Goal: Task Accomplishment & Management: Complete application form

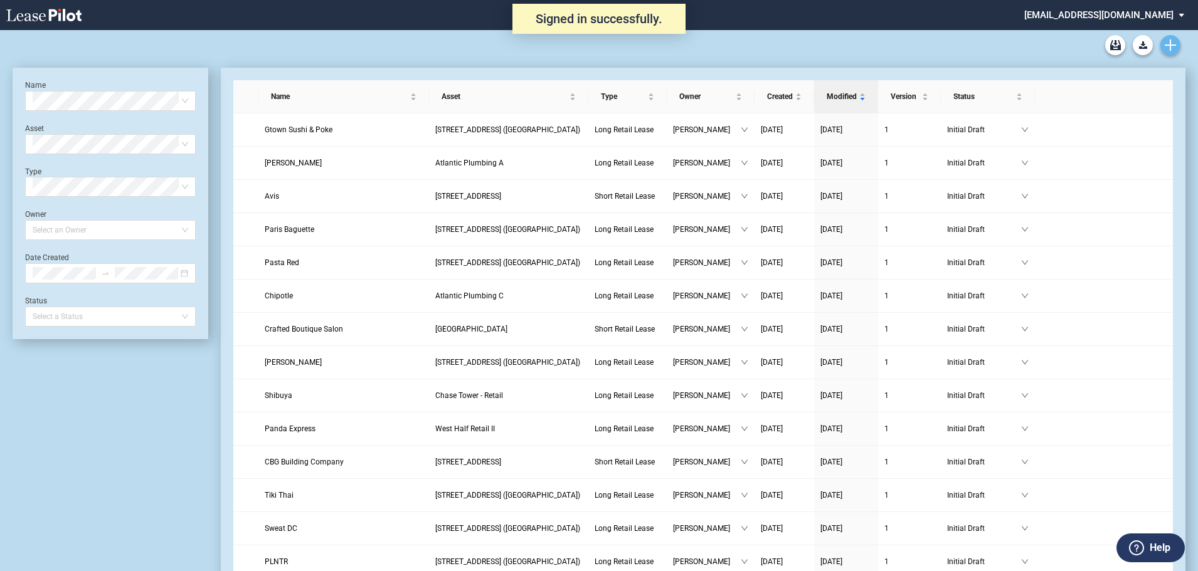
click at [1168, 52] on link "Create new document" at bounding box center [1170, 45] width 20 height 20
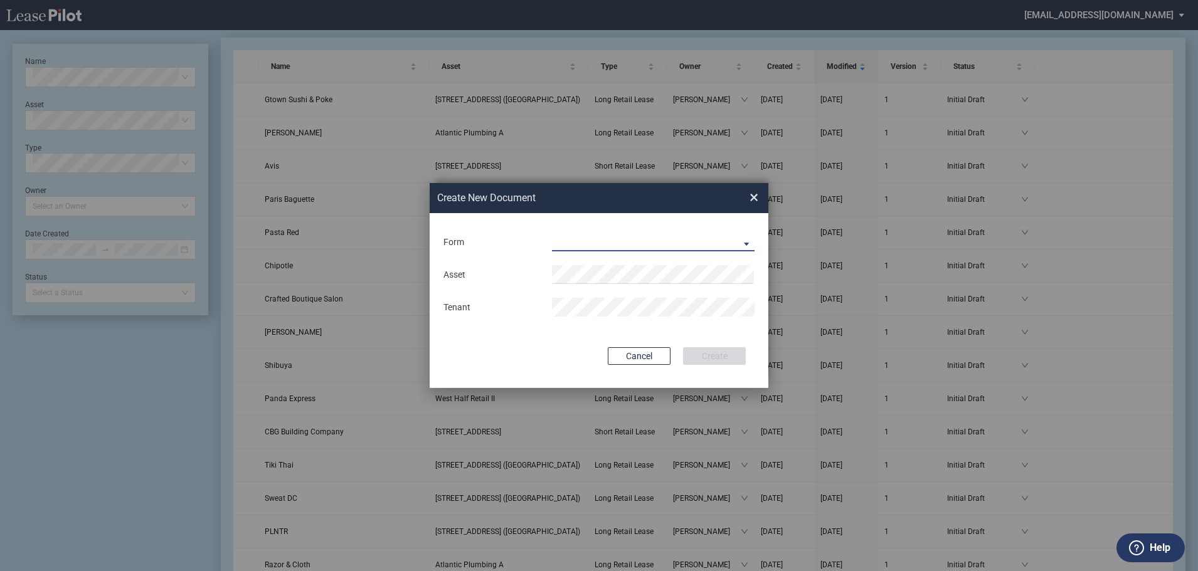
click at [571, 243] on md-select "Long Retail Lease Short Retail Lease" at bounding box center [653, 242] width 203 height 19
click at [603, 246] on div "Long Retail Lease" at bounding box center [592, 243] width 79 height 14
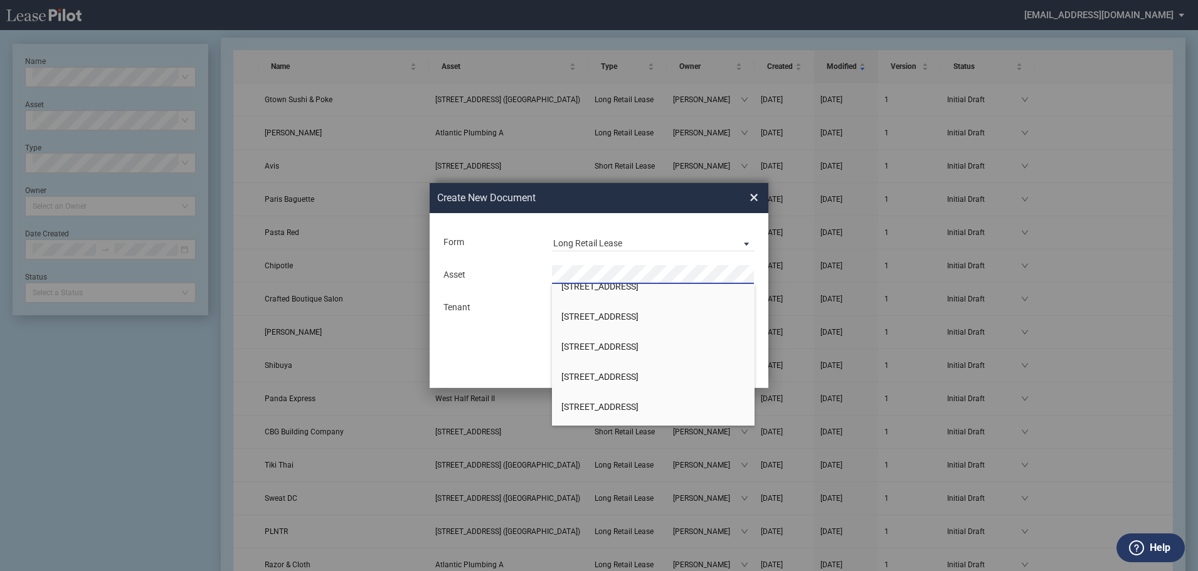
scroll to position [251, 0]
click at [624, 347] on span "[STREET_ADDRESS]" at bounding box center [599, 349] width 77 height 10
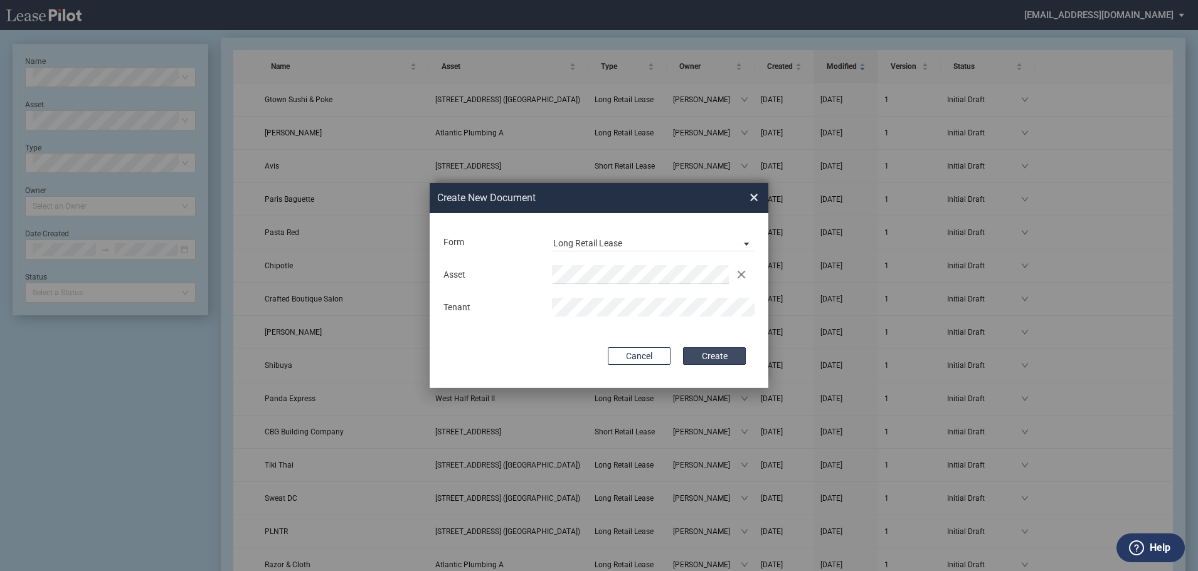
click at [706, 361] on button "Create" at bounding box center [714, 356] width 63 height 18
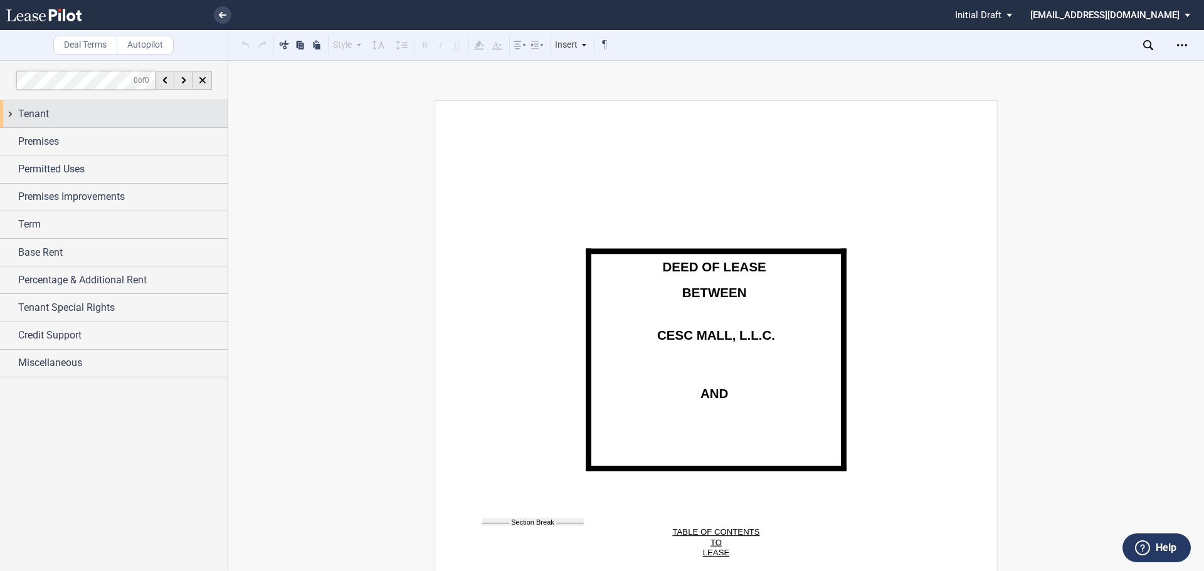
click at [50, 121] on div "Tenant" at bounding box center [122, 114] width 209 height 15
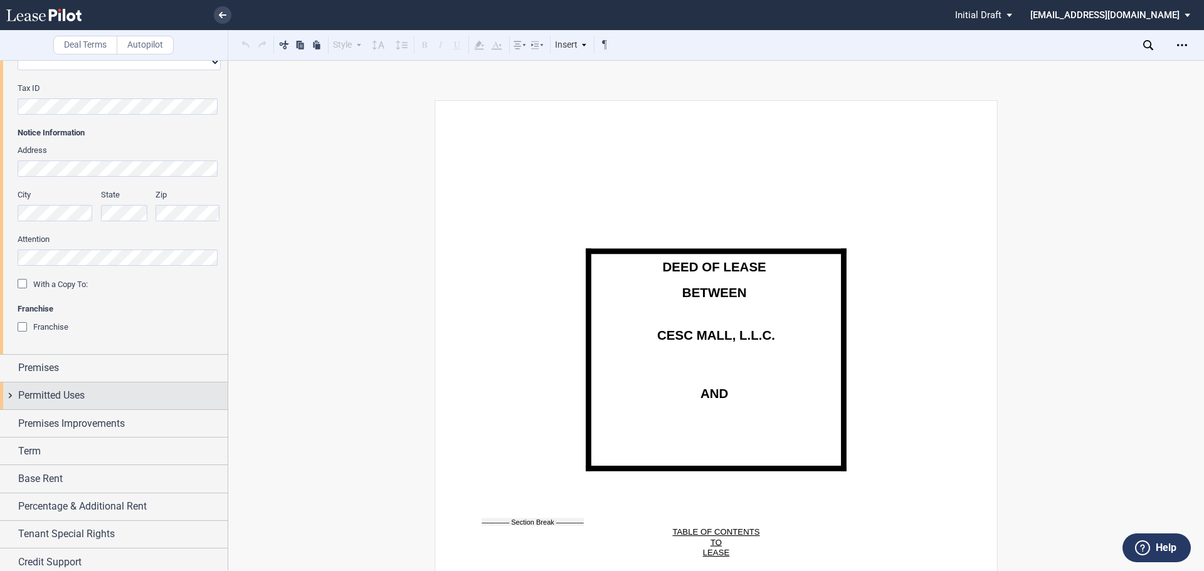
scroll to position [319, 0]
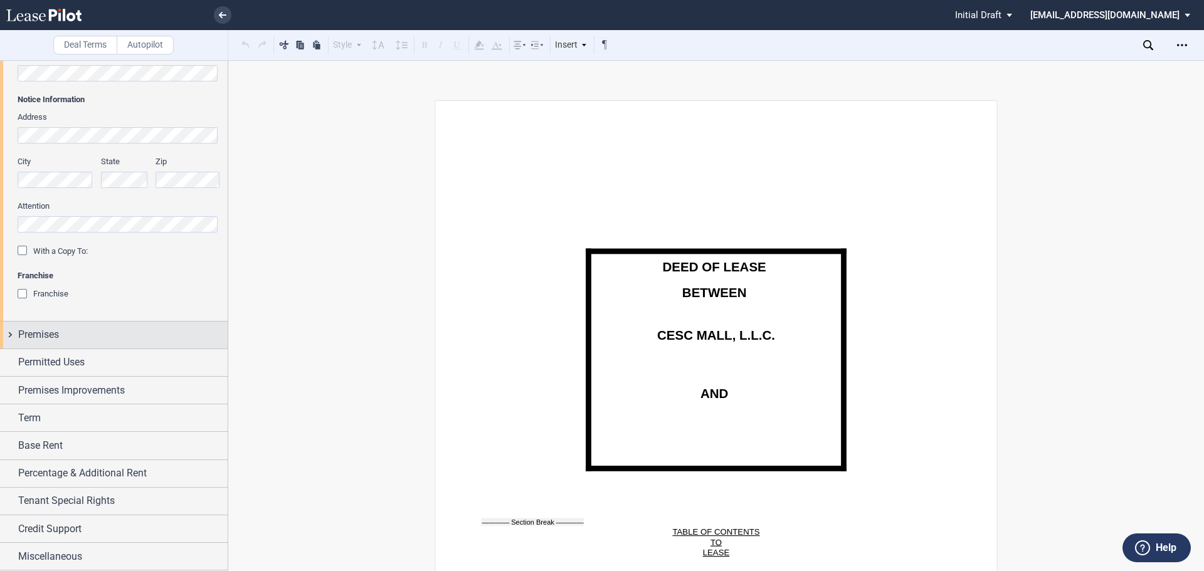
click at [55, 334] on span "Premises" at bounding box center [38, 334] width 41 height 15
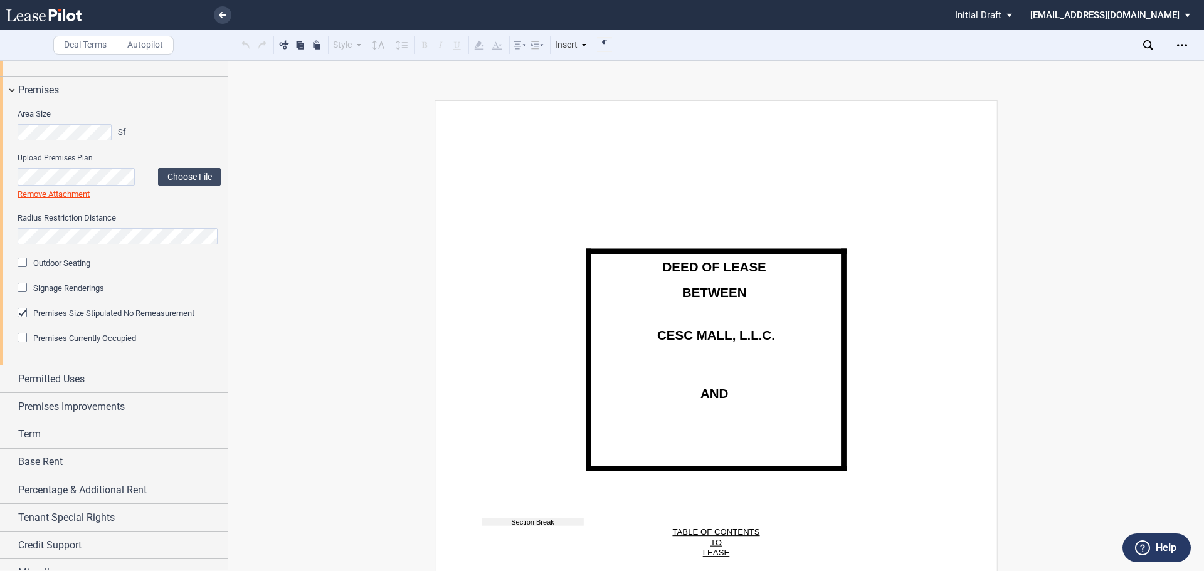
scroll to position [580, 0]
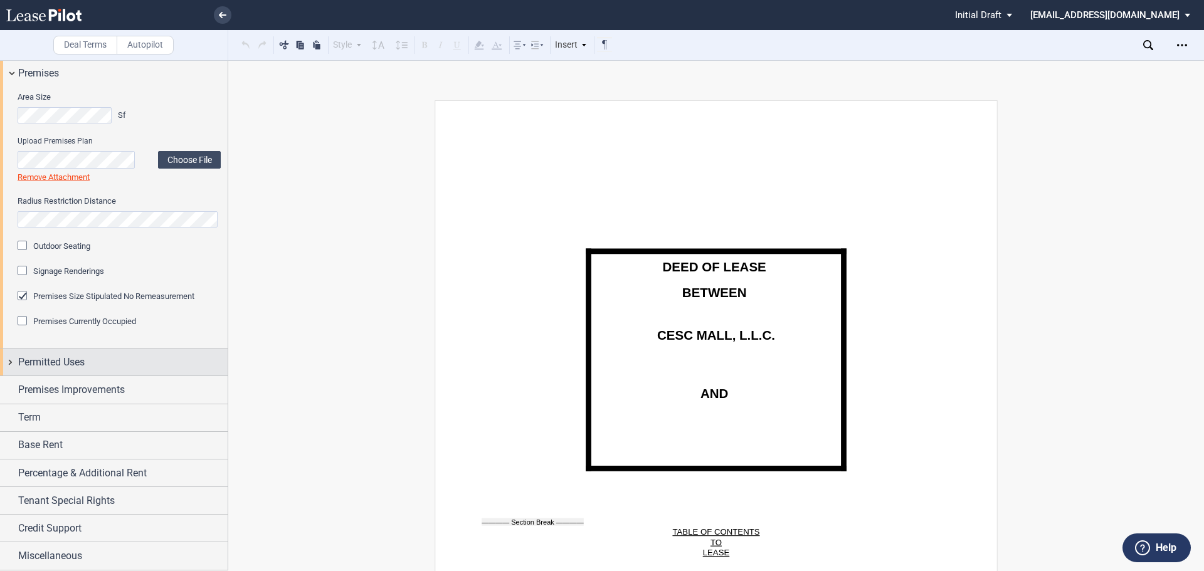
click at [71, 367] on span "Permitted Uses" at bounding box center [51, 362] width 66 height 15
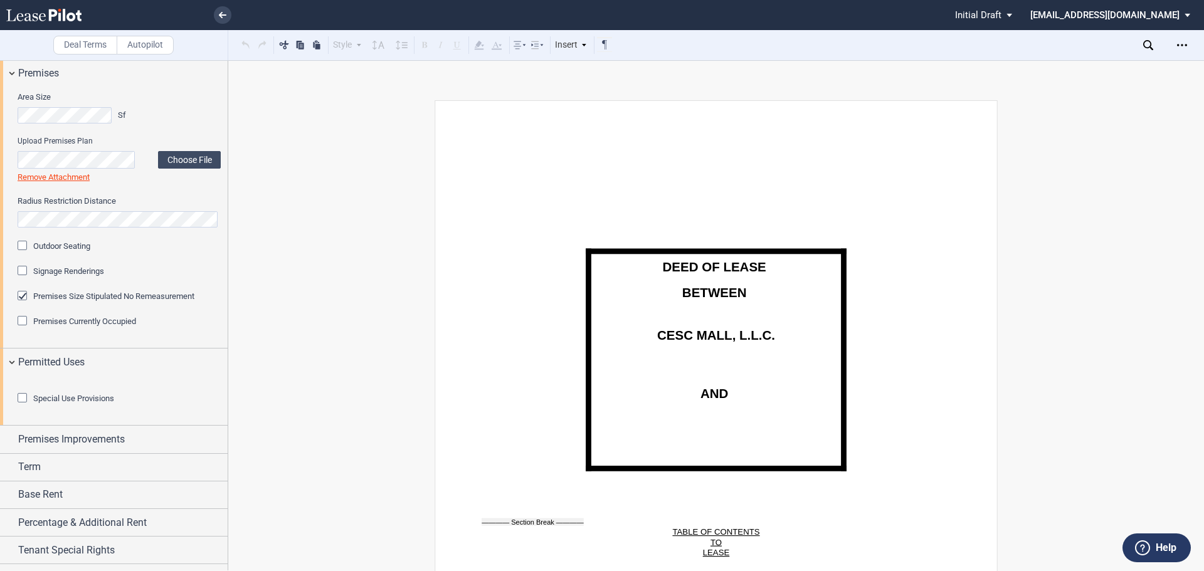
scroll to position [699, 0]
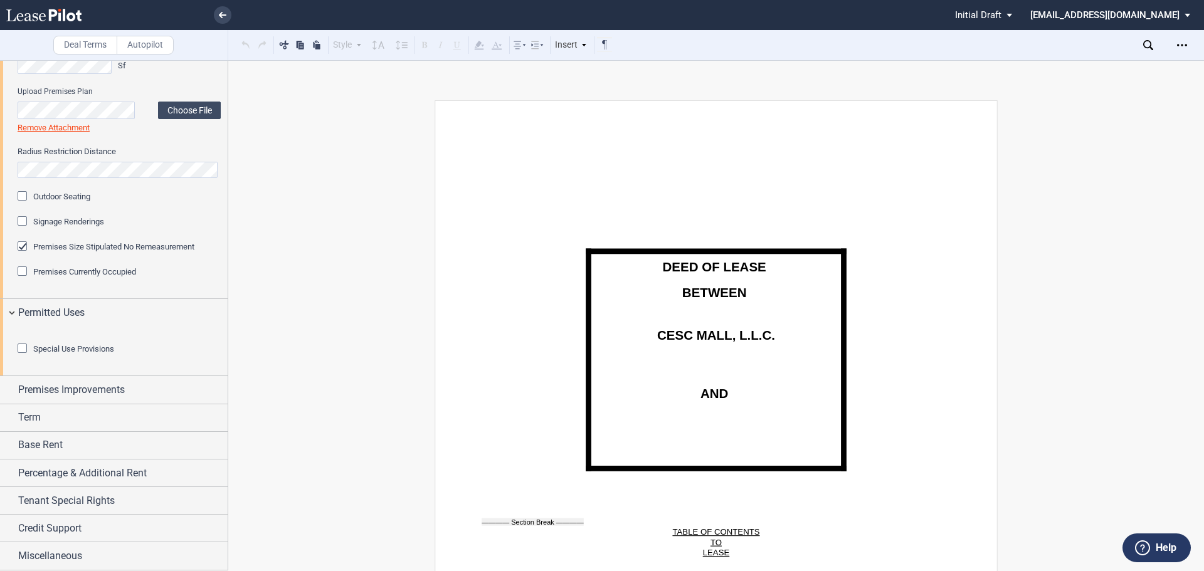
click at [18, 352] on div "Special Use Provisions" at bounding box center [24, 350] width 13 height 13
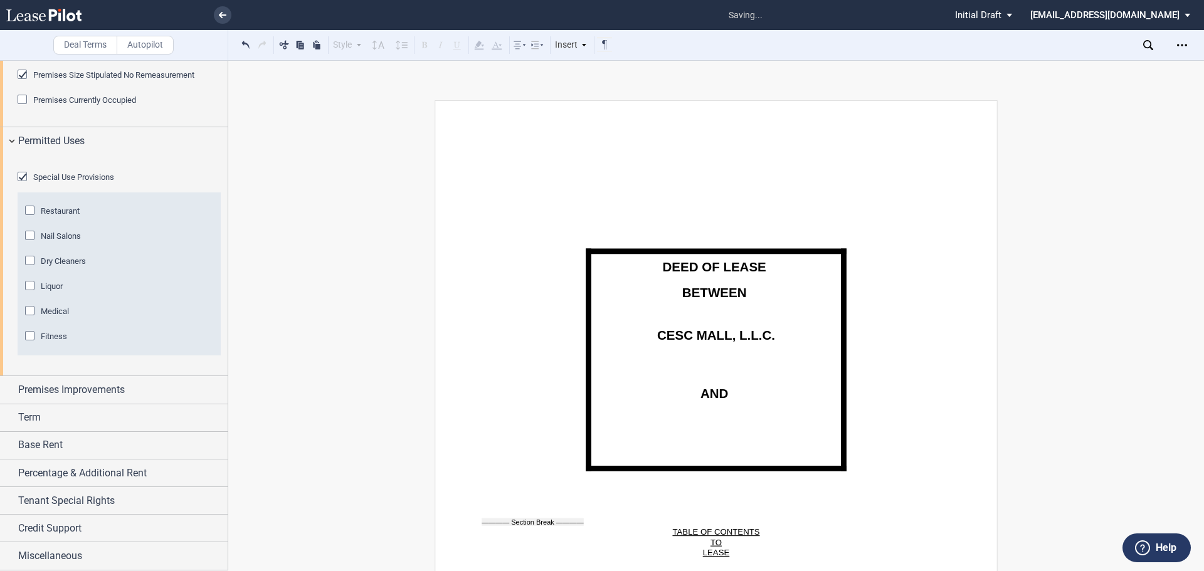
scroll to position [870, 0]
click at [70, 397] on span "Premises Improvements" at bounding box center [71, 390] width 107 height 15
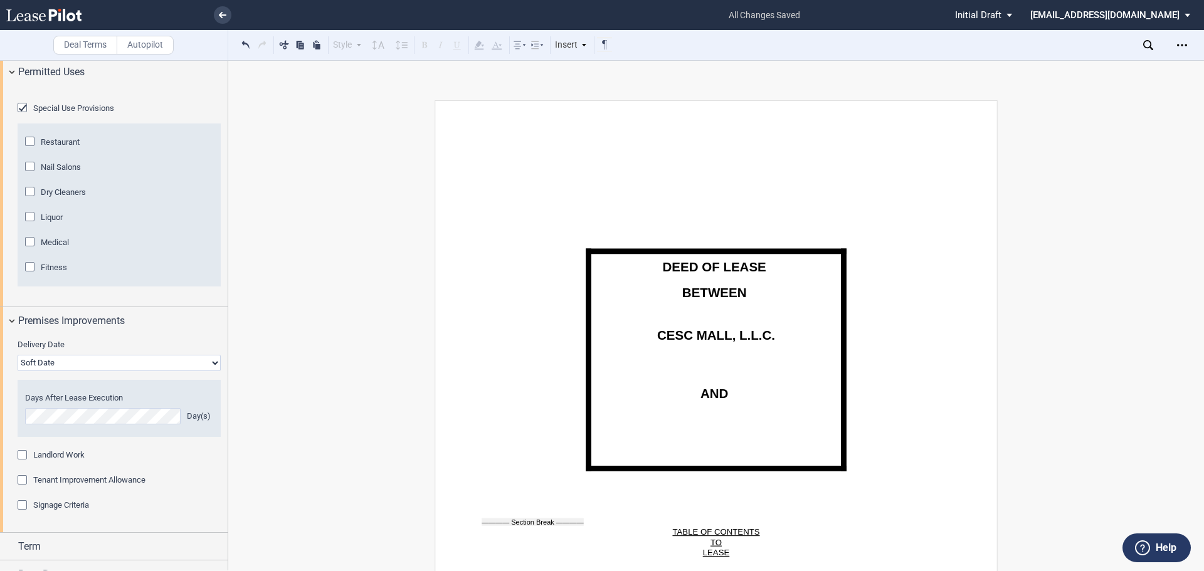
scroll to position [1059, 0]
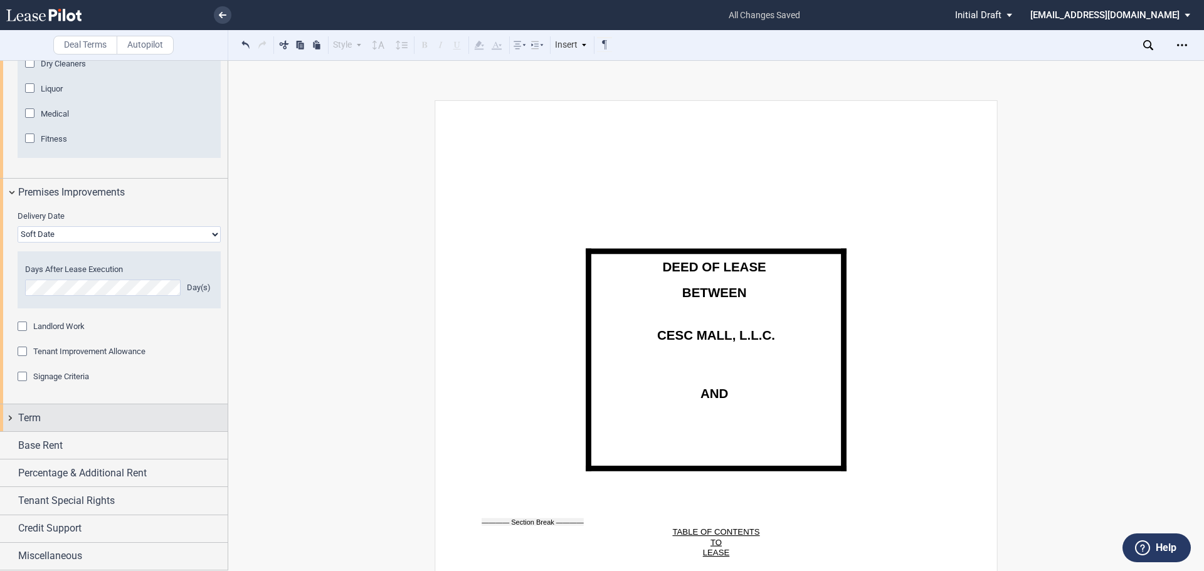
click at [53, 426] on div "Term" at bounding box center [122, 418] width 209 height 15
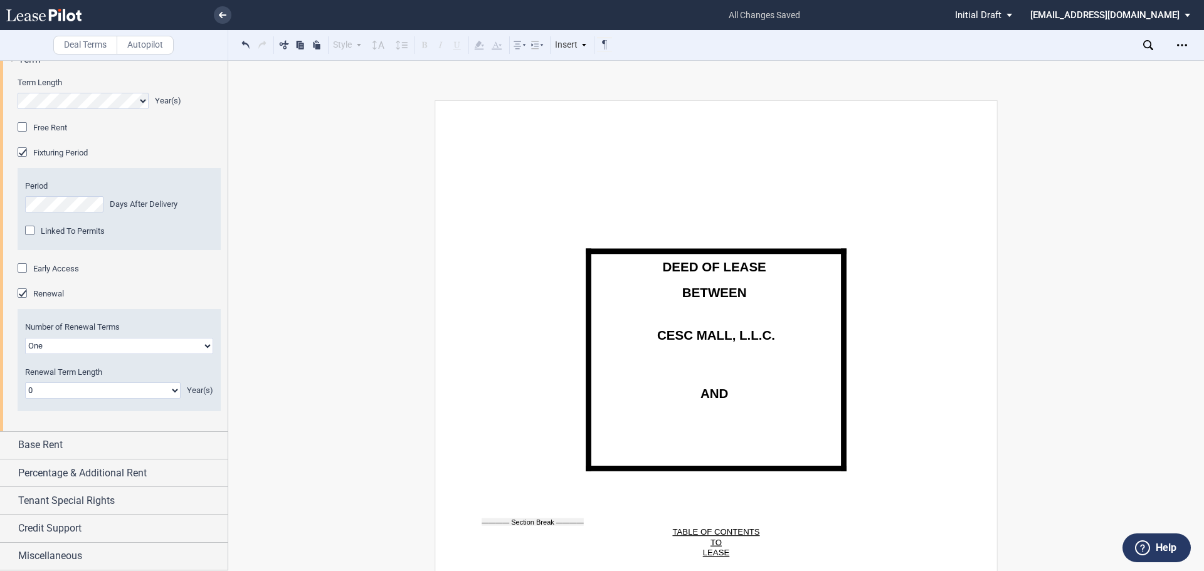
scroll to position [1372, 0]
click at [31, 238] on div "Linked To Permits" at bounding box center [31, 232] width 13 height 13
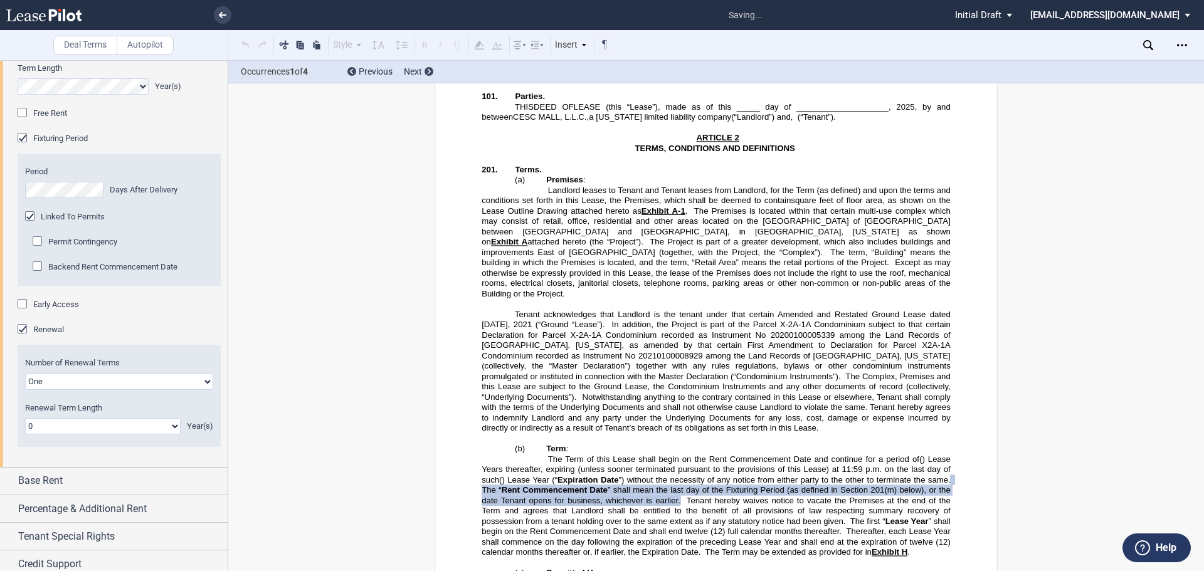
scroll to position [763, 0]
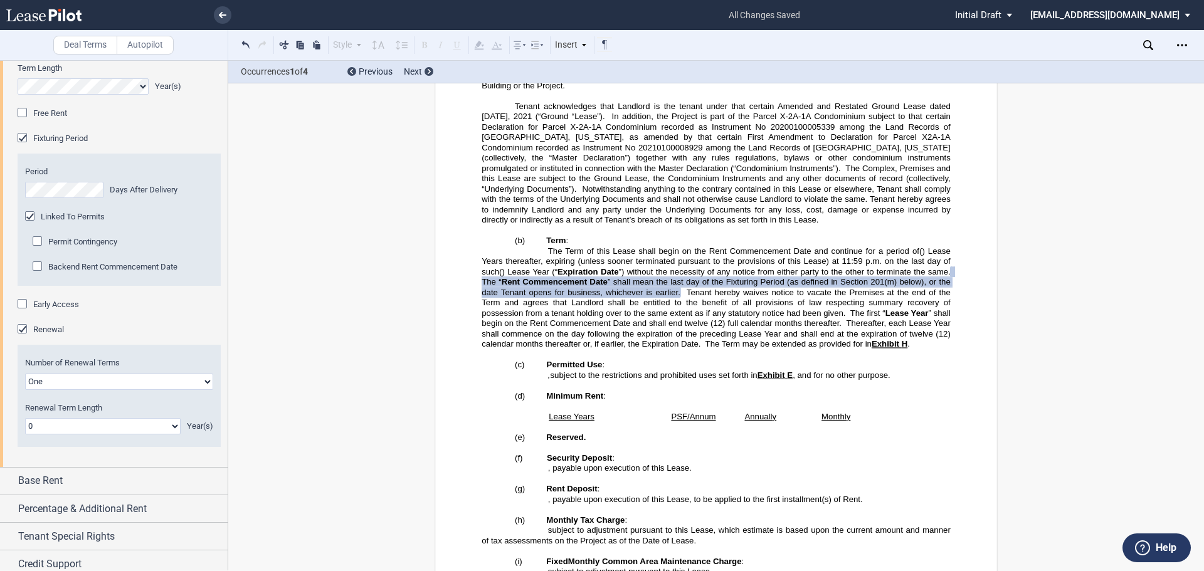
click at [28, 224] on div "Linked To Permits" at bounding box center [31, 217] width 13 height 13
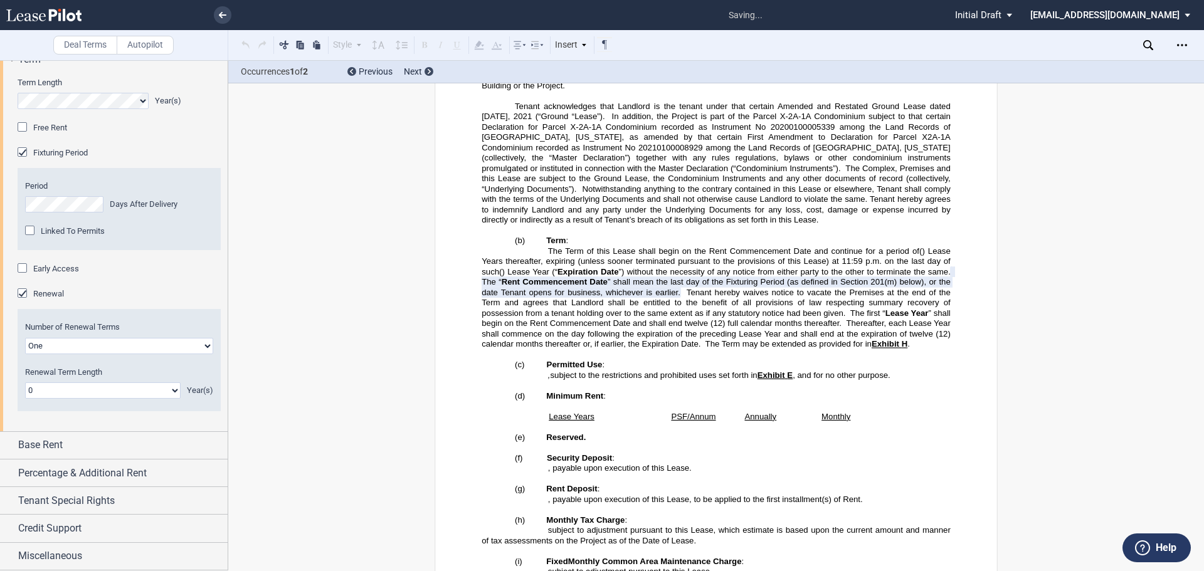
scroll to position [1427, 0]
click at [63, 453] on div "Base Rent" at bounding box center [114, 445] width 228 height 27
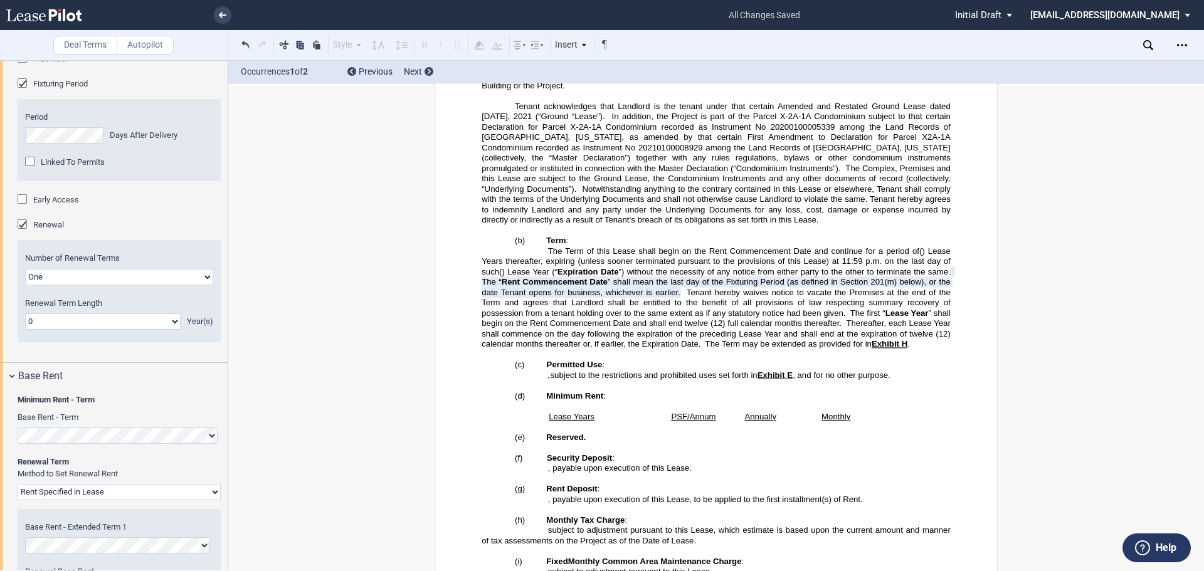
scroll to position [1661, 0]
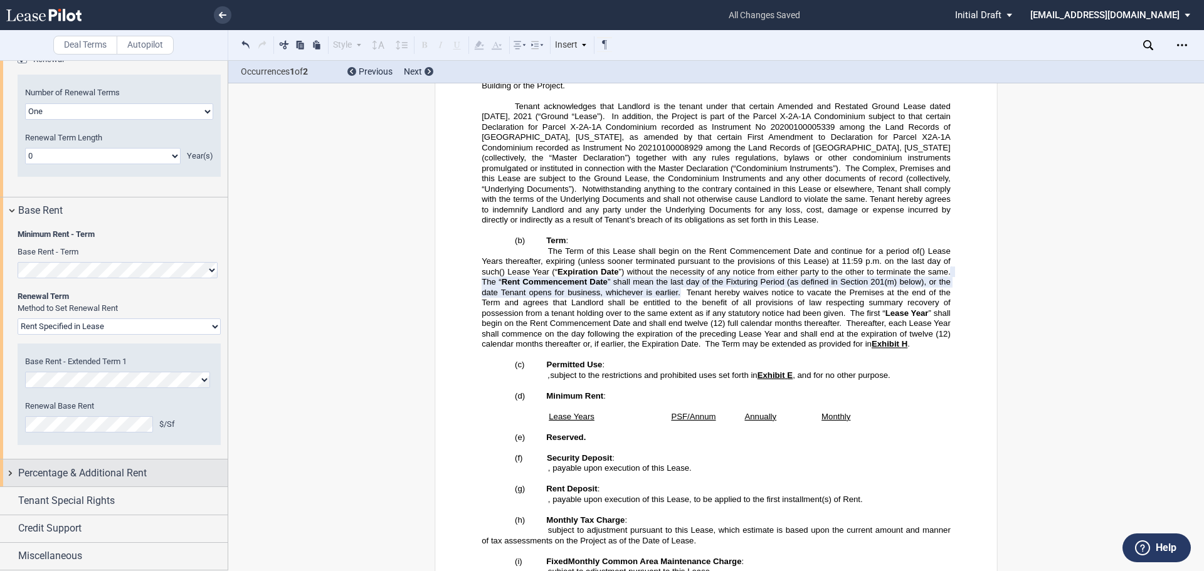
click at [95, 463] on div "Percentage & Additional Rent" at bounding box center [114, 473] width 228 height 27
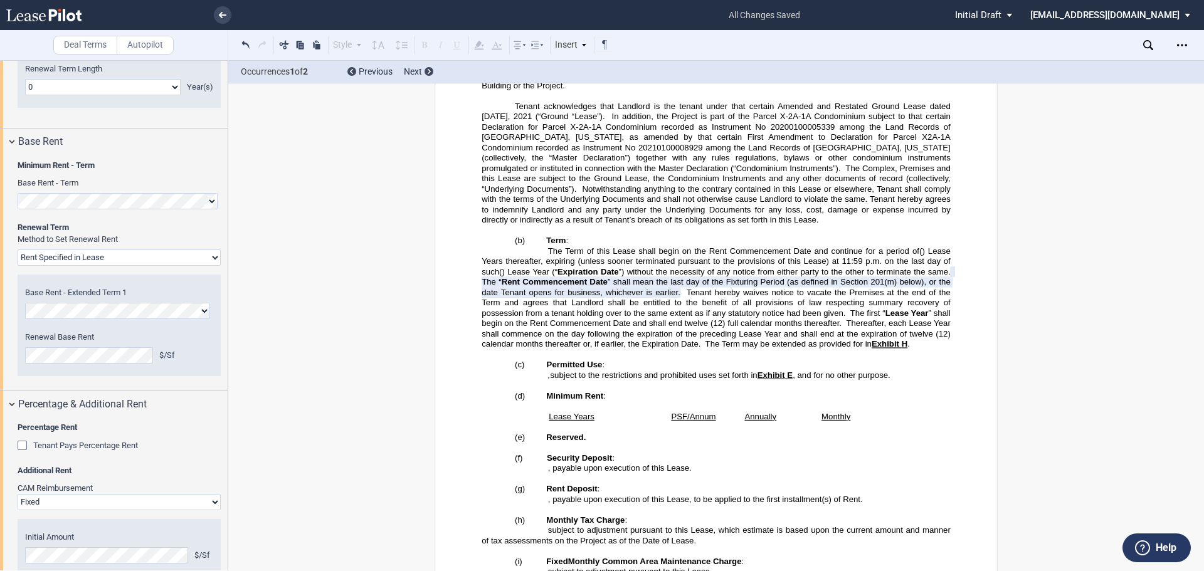
scroll to position [1975, 0]
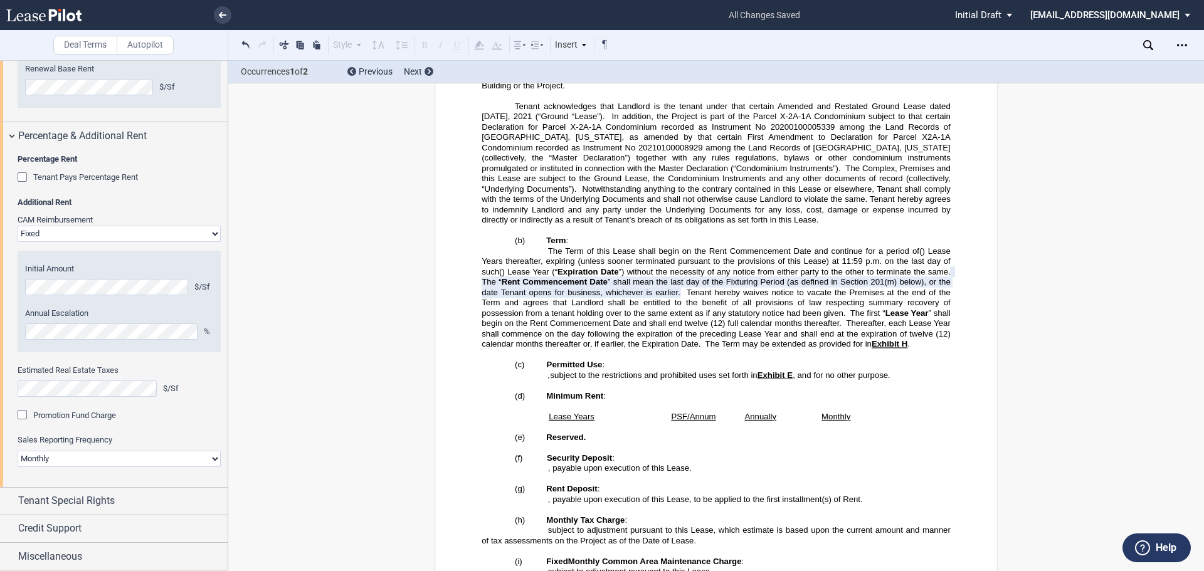
click at [71, 242] on select "Passthrough Fixed" at bounding box center [119, 234] width 203 height 16
click at [18, 242] on select "Passthrough Fixed" at bounding box center [119, 234] width 203 height 16
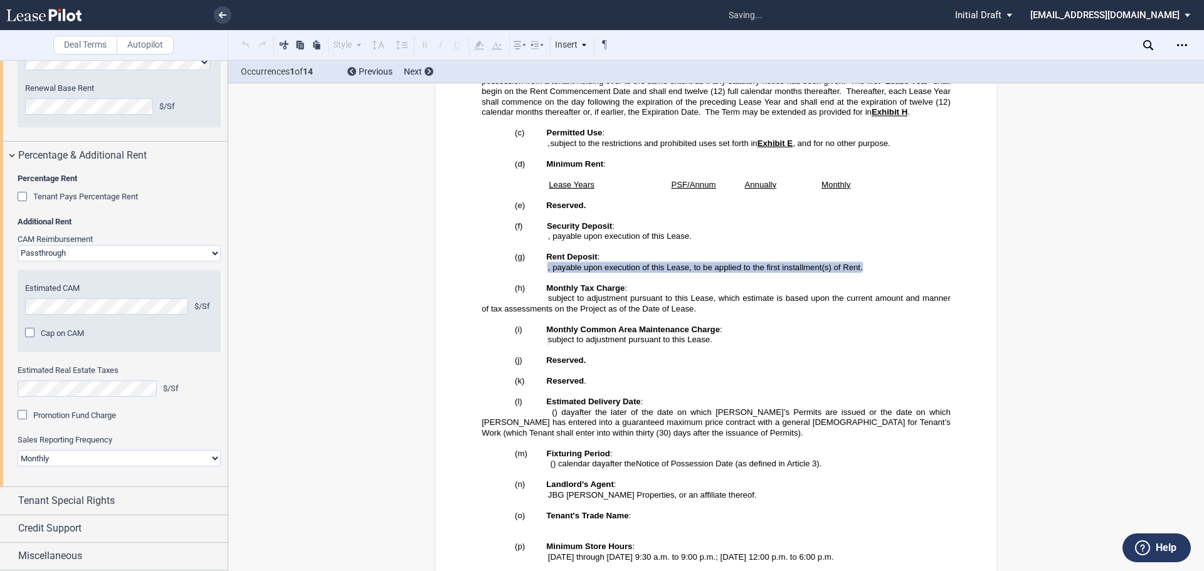
scroll to position [996, 0]
click at [65, 256] on select "Passthrough Fixed" at bounding box center [119, 253] width 203 height 16
select select "fixed"
click at [18, 250] on select "Passthrough Fixed" at bounding box center [119, 253] width 203 height 16
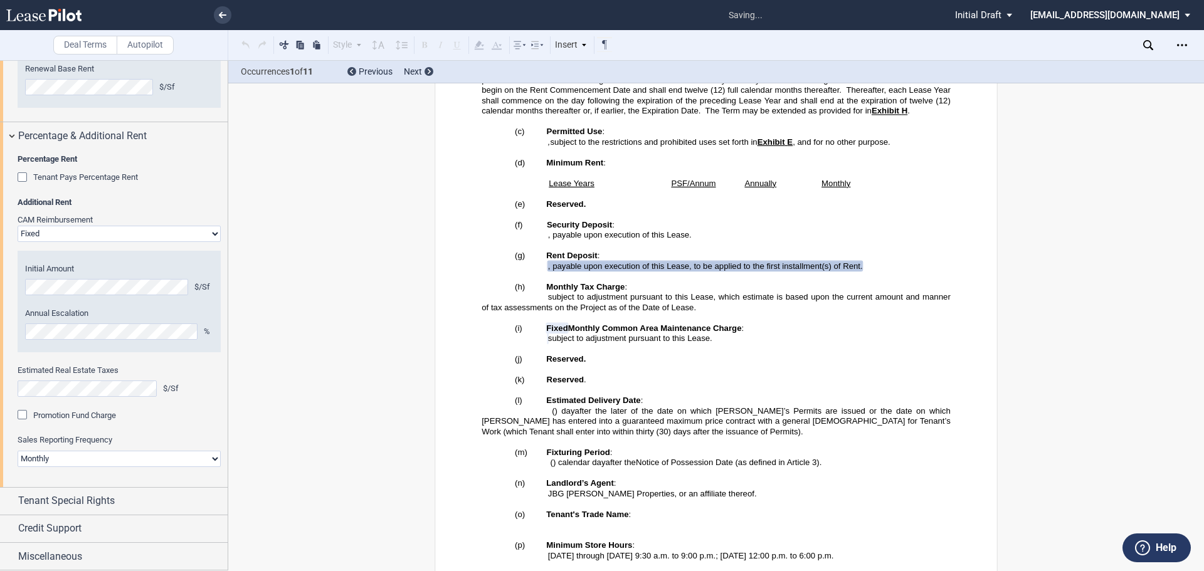
scroll to position [1999, 0]
click at [161, 465] on select "Quarterly Monthly" at bounding box center [119, 459] width 203 height 16
click at [162, 431] on editor-control "Promotion Fund Charge" at bounding box center [119, 421] width 203 height 25
click at [93, 502] on span "Tenant Special Rights" at bounding box center [66, 501] width 97 height 15
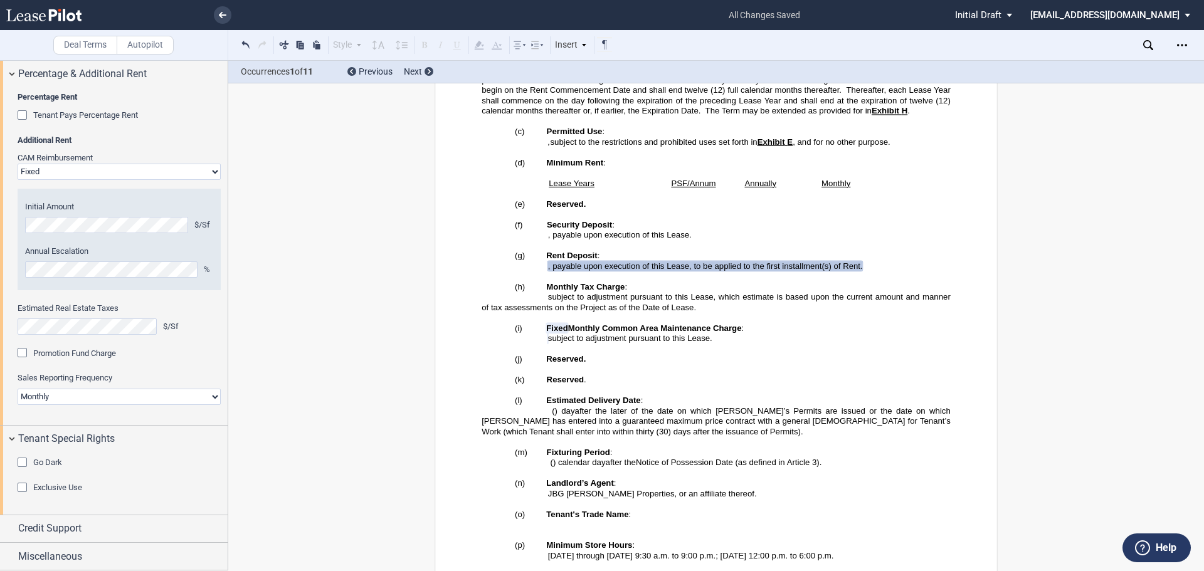
scroll to position [2061, 0]
click at [46, 527] on span "Credit Support" at bounding box center [49, 528] width 63 height 15
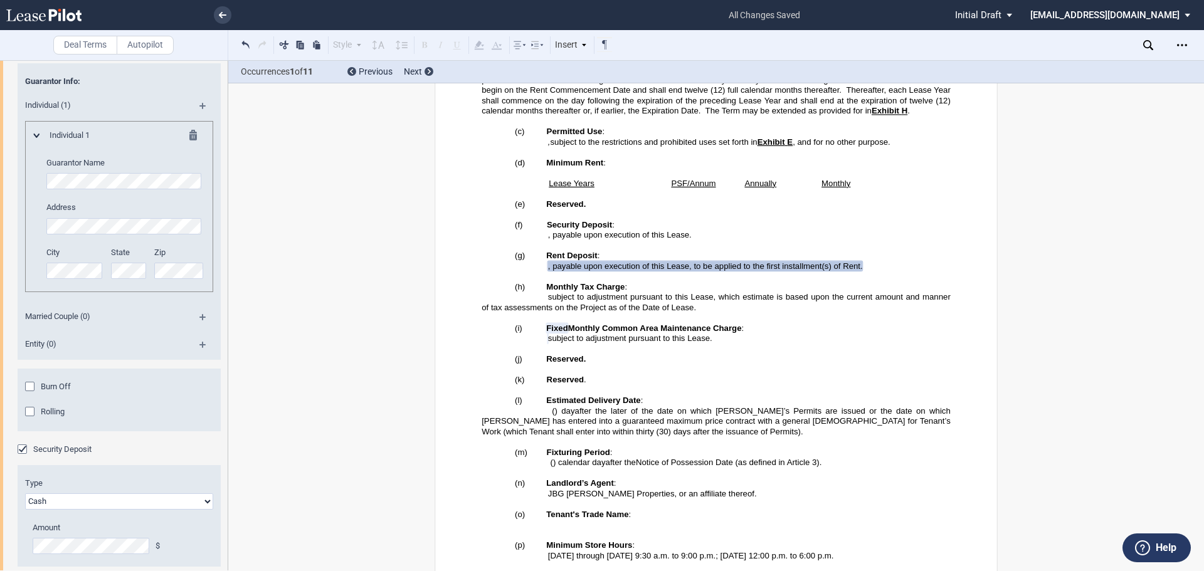
scroll to position [2500, 0]
click at [33, 391] on div "Burn Off" at bounding box center [31, 385] width 13 height 13
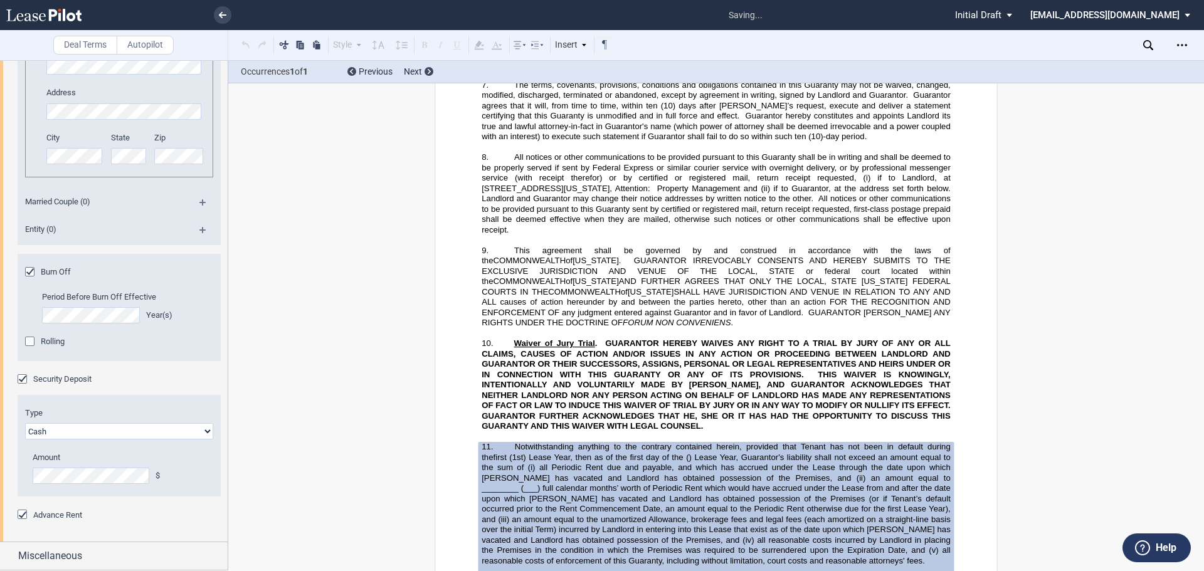
scroll to position [2625, 0]
click at [26, 349] on div "Rolling" at bounding box center [31, 343] width 13 height 13
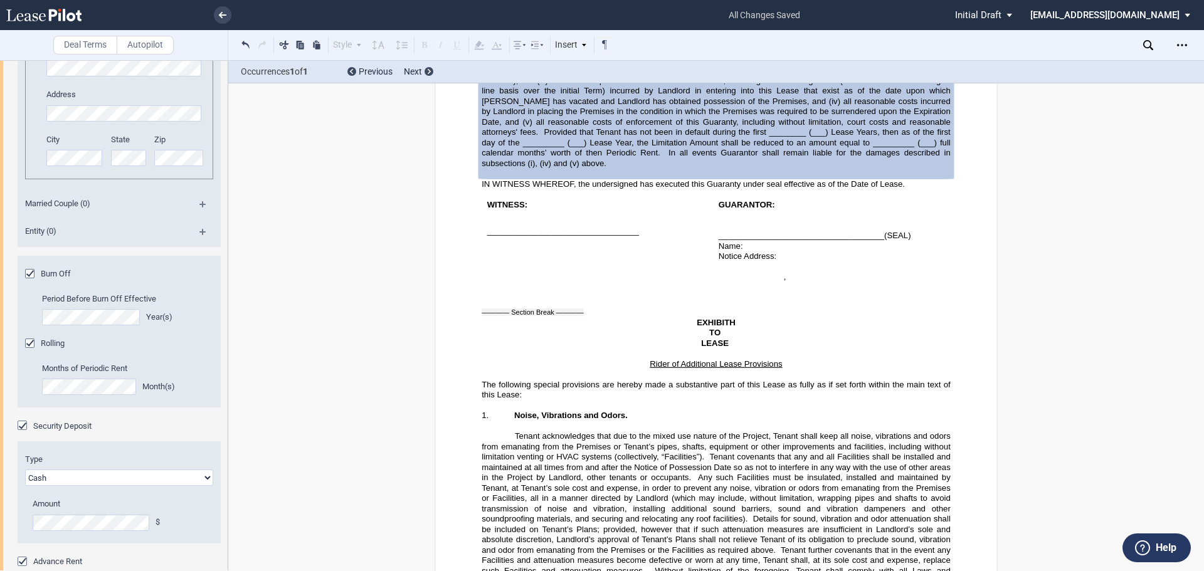
scroll to position [2599, 0]
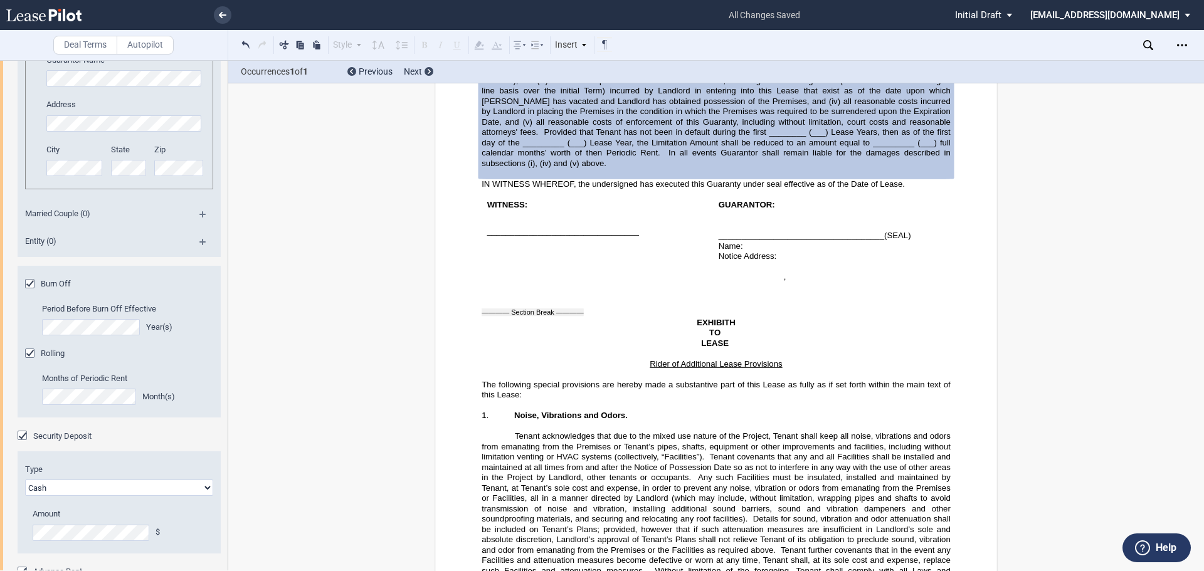
click at [31, 292] on div "Burn Off" at bounding box center [31, 285] width 13 height 13
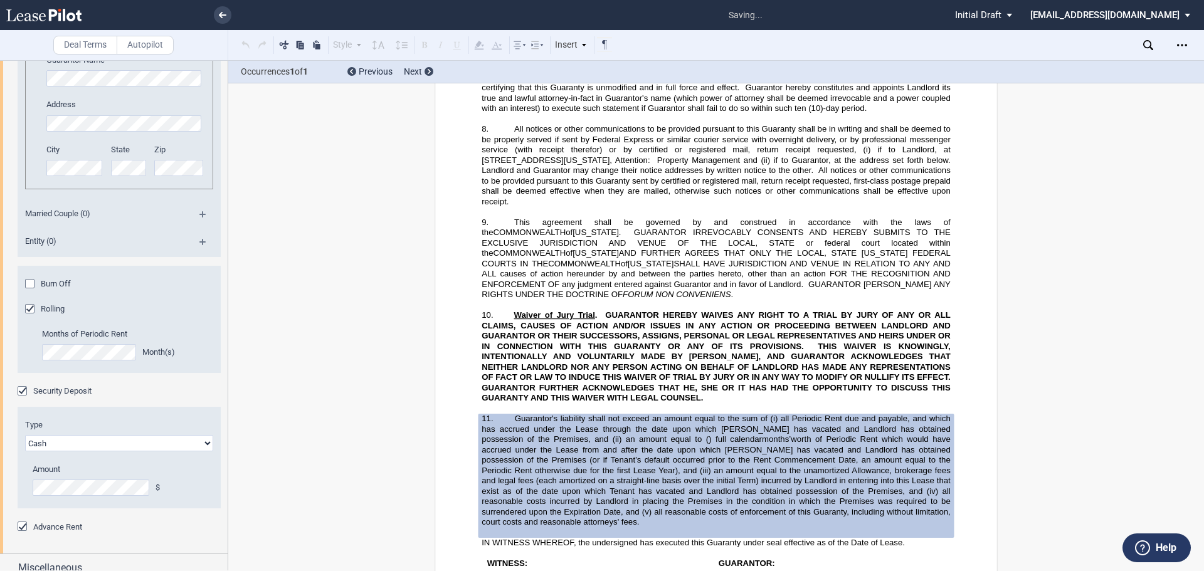
scroll to position [34401, 0]
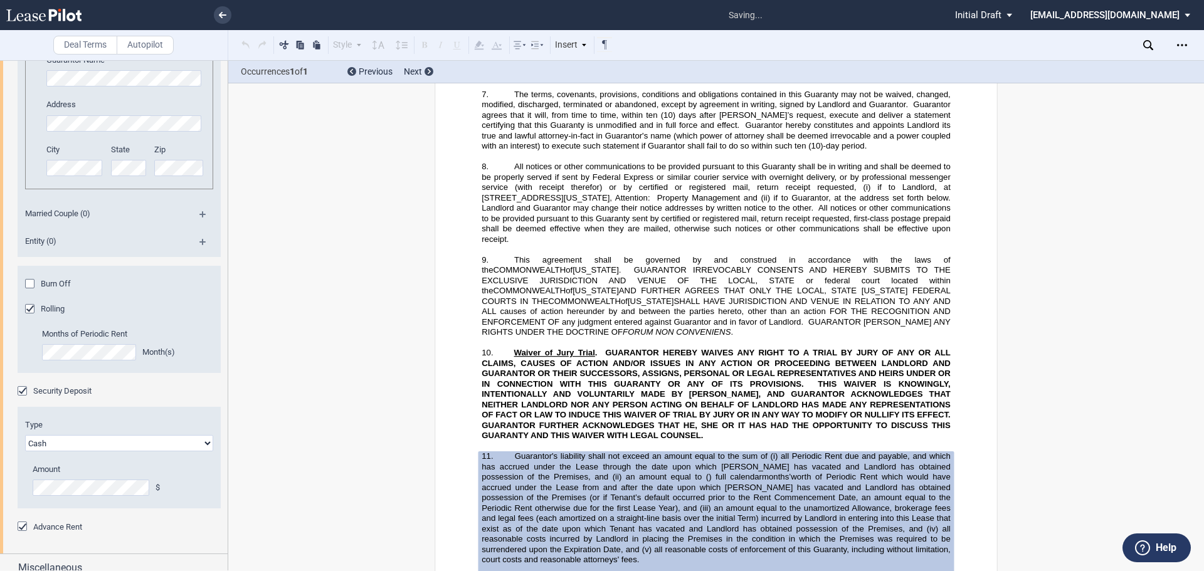
click at [28, 317] on div "Rolling" at bounding box center [31, 310] width 13 height 13
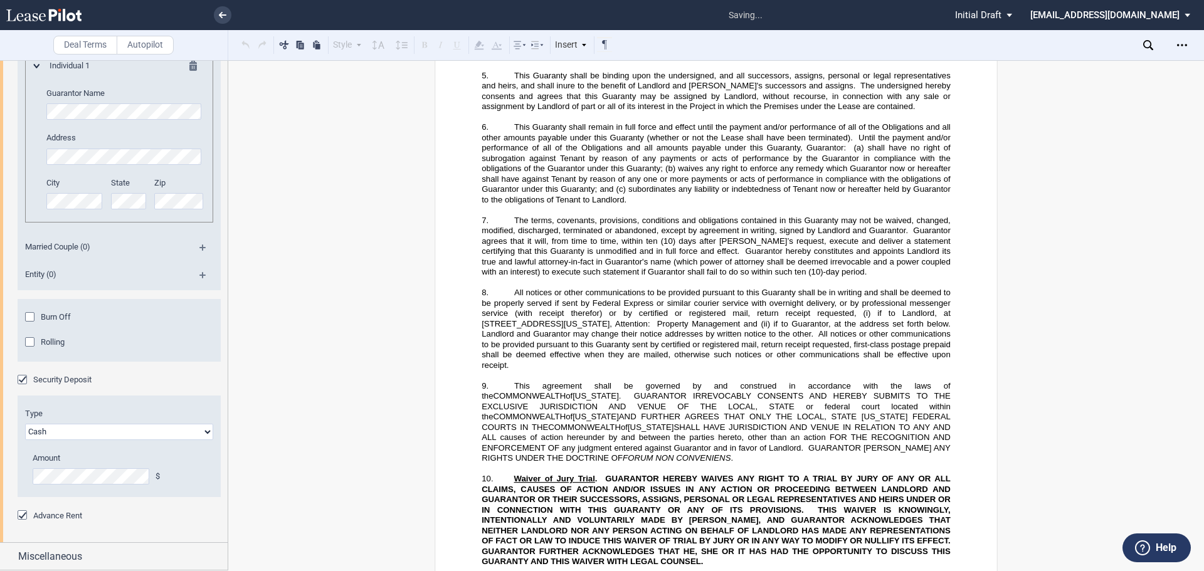
scroll to position [34212, 0]
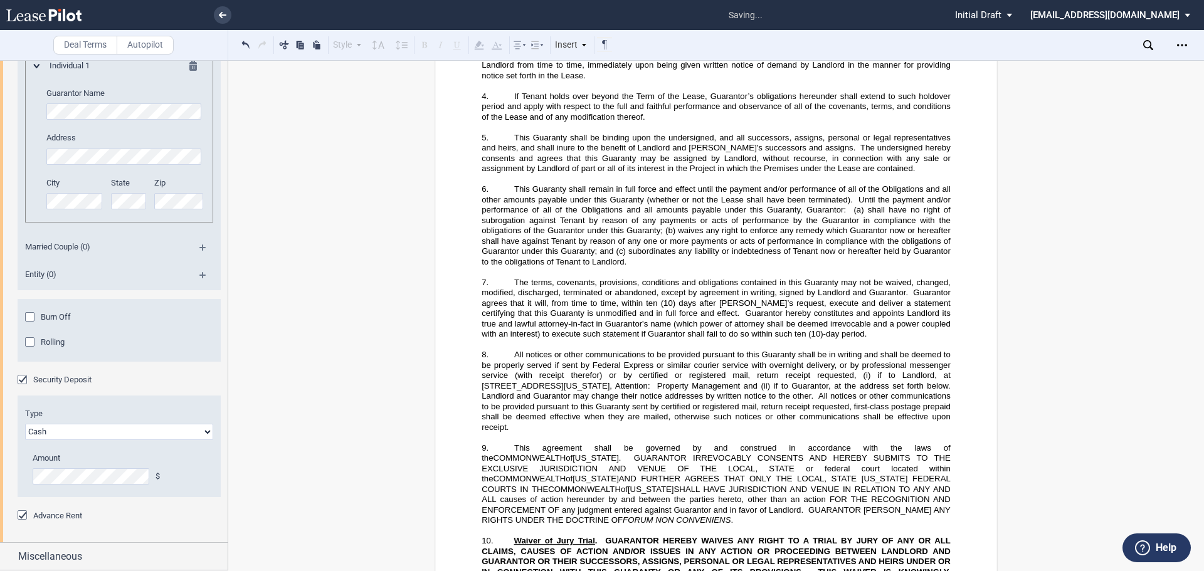
click at [26, 325] on div "Burn Off" at bounding box center [31, 318] width 13 height 13
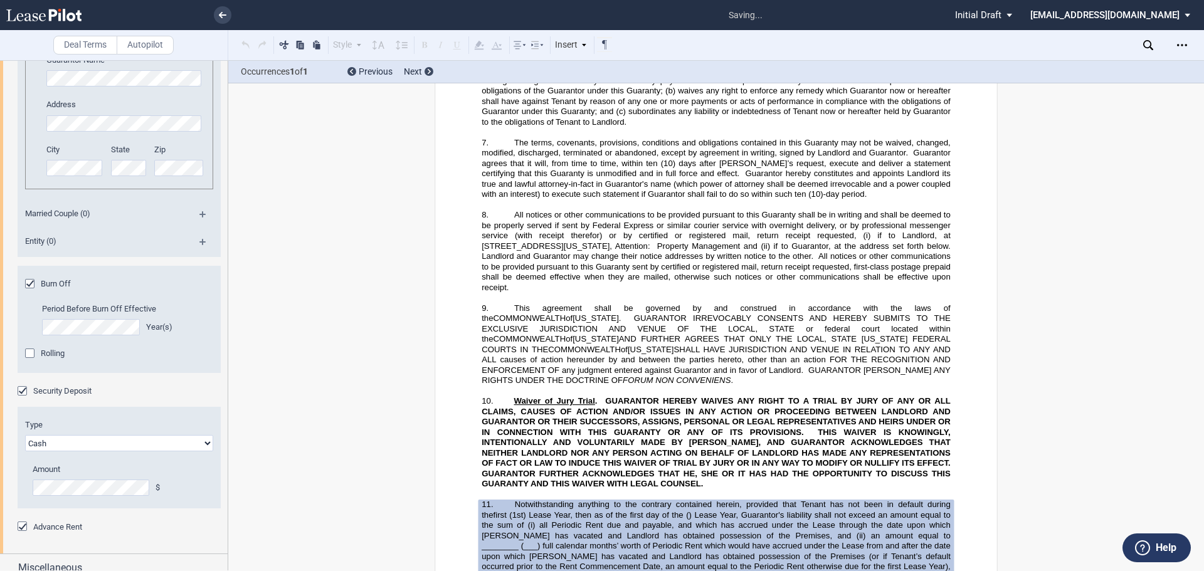
scroll to position [34410, 0]
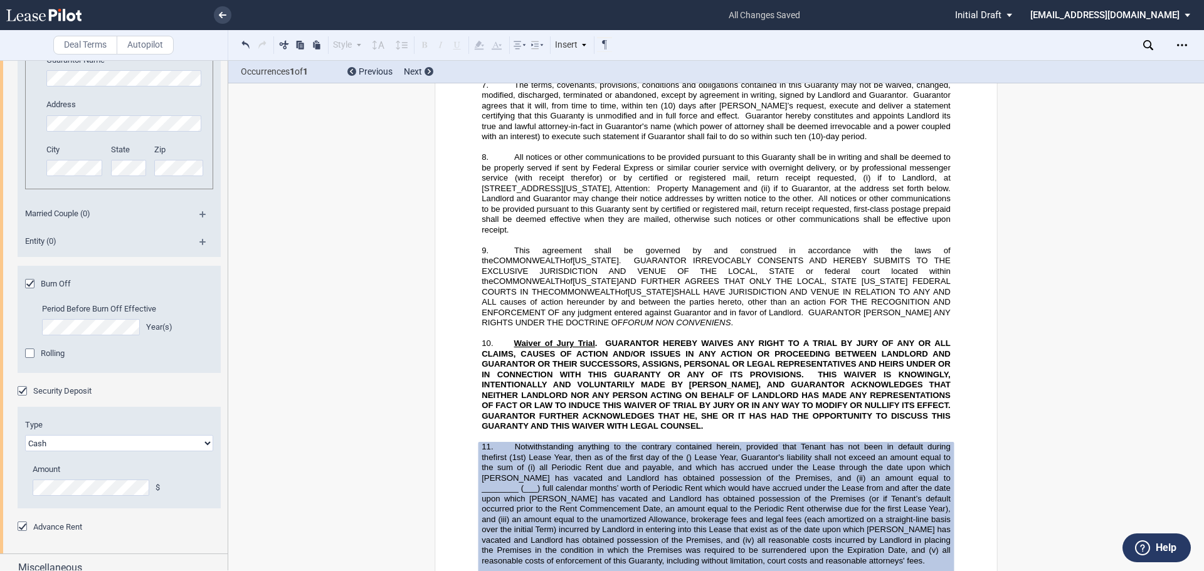
click at [29, 361] on div "Rolling" at bounding box center [31, 355] width 13 height 13
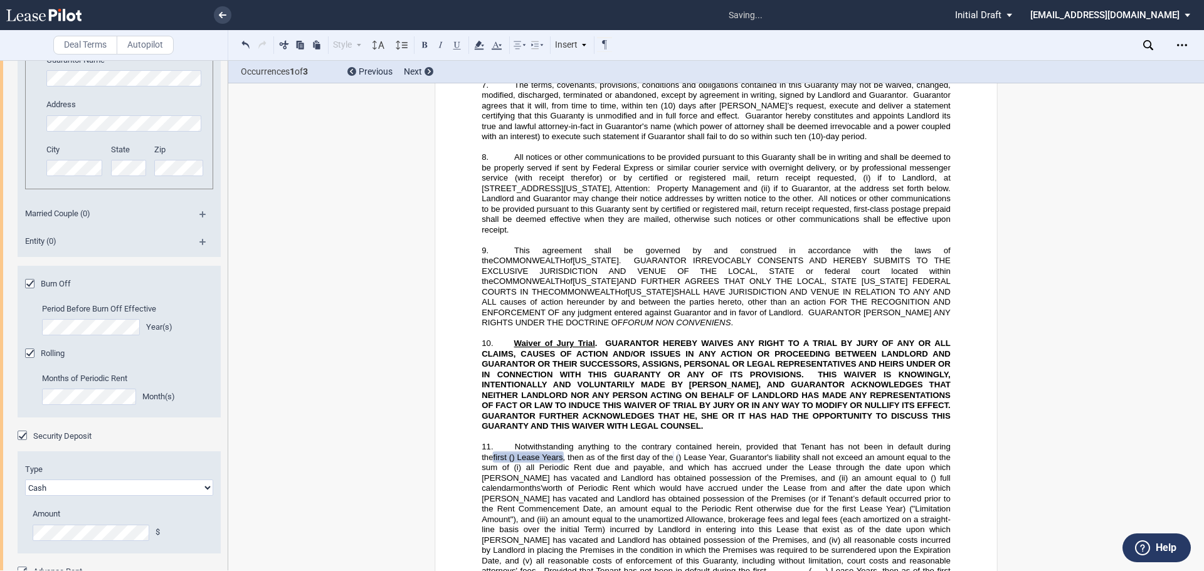
click at [31, 292] on div "Burn Off" at bounding box center [31, 285] width 13 height 13
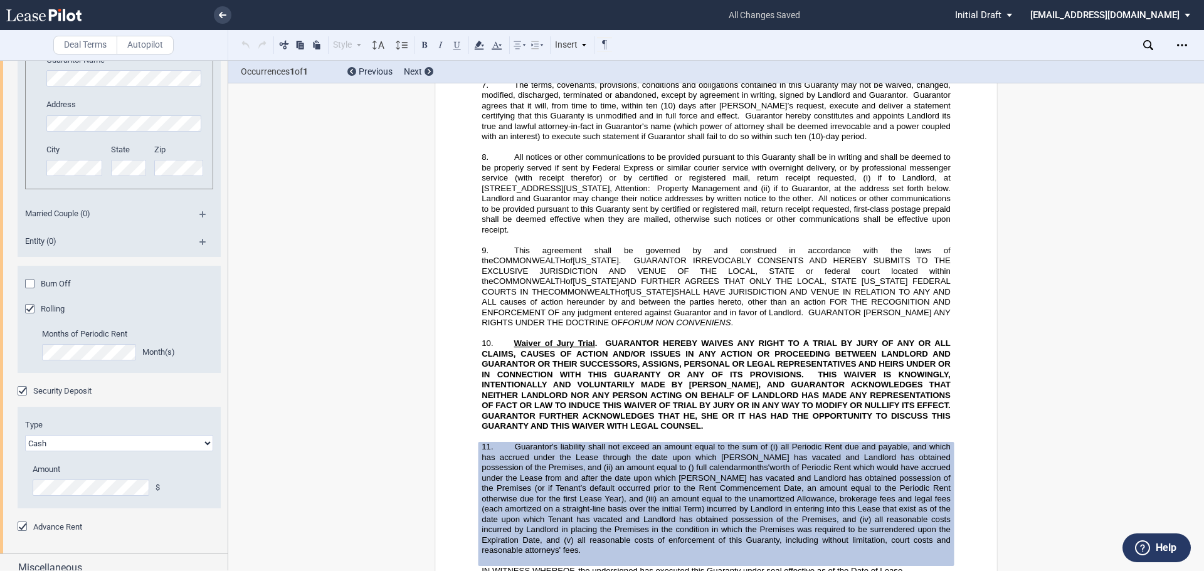
click at [29, 317] on div "Rolling" at bounding box center [31, 310] width 13 height 13
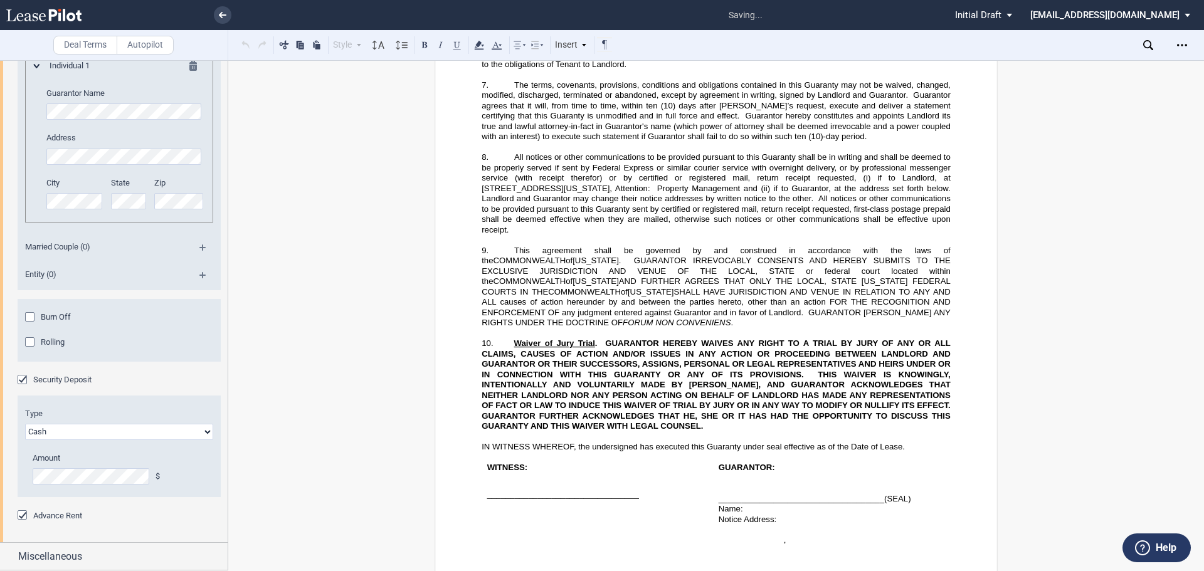
scroll to position [2636, 0]
click at [208, 431] on select "Letter of Credit (L/C) Cash" at bounding box center [119, 432] width 188 height 16
select select "letter of credit"
click at [25, 424] on select "Letter of Credit (L/C) Cash" at bounding box center [119, 432] width 188 height 16
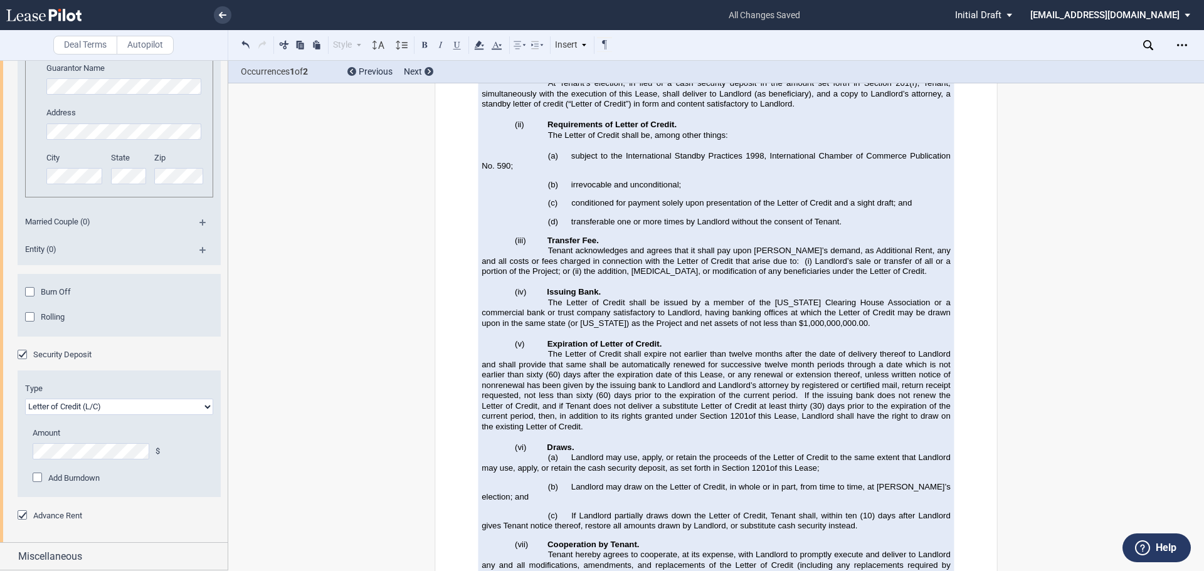
scroll to position [2661, 0]
click at [94, 562] on div "Miscellaneous" at bounding box center [122, 556] width 209 height 15
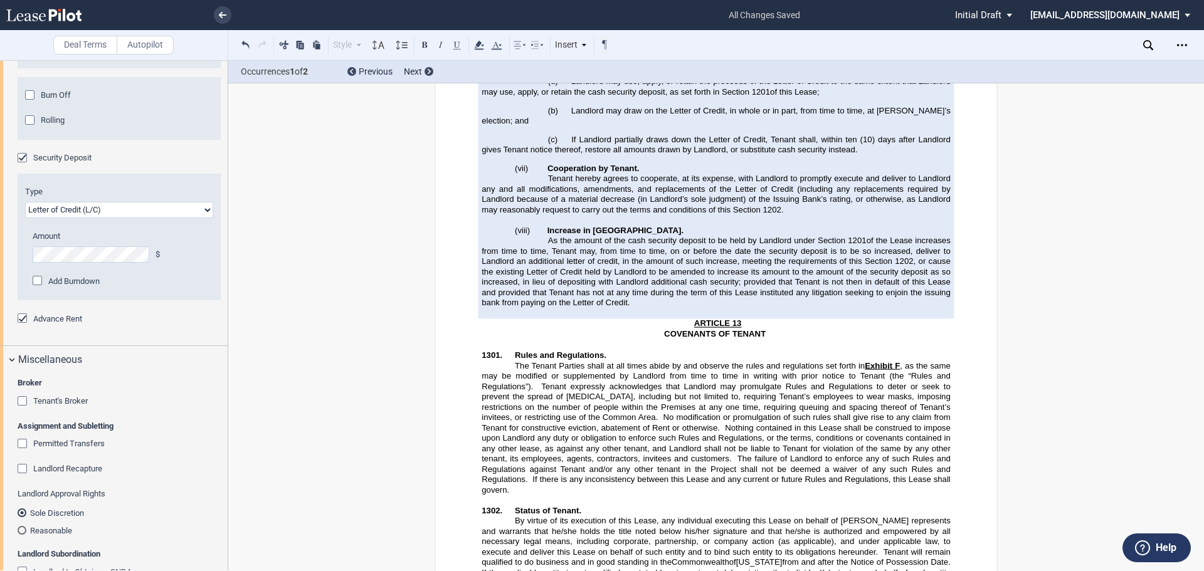
scroll to position [2929, 0]
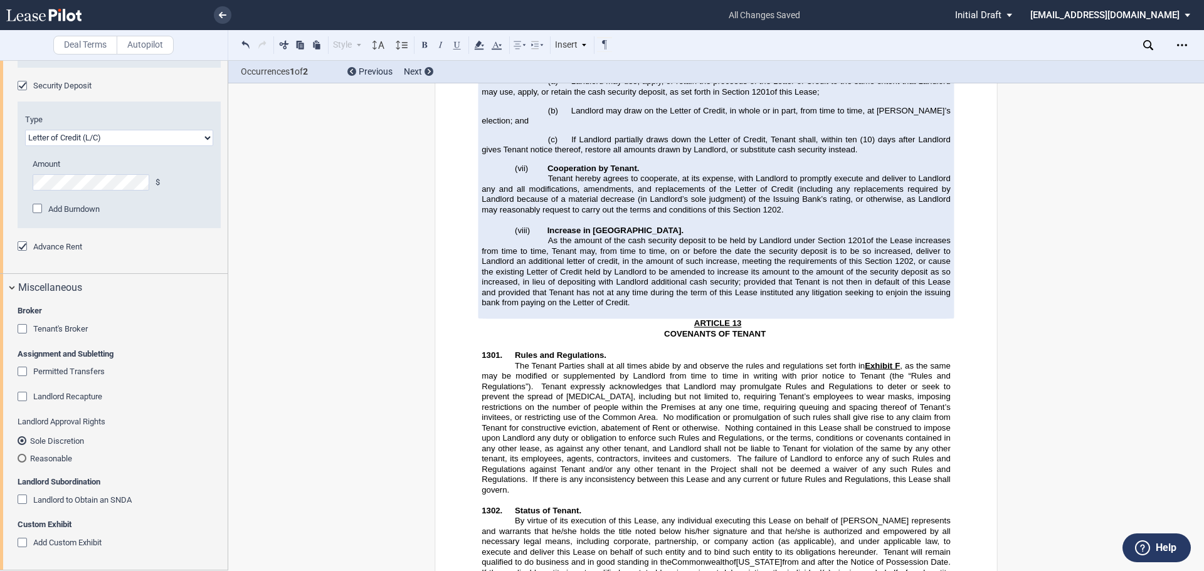
click at [23, 371] on div "Permitted Transfers" at bounding box center [24, 373] width 13 height 13
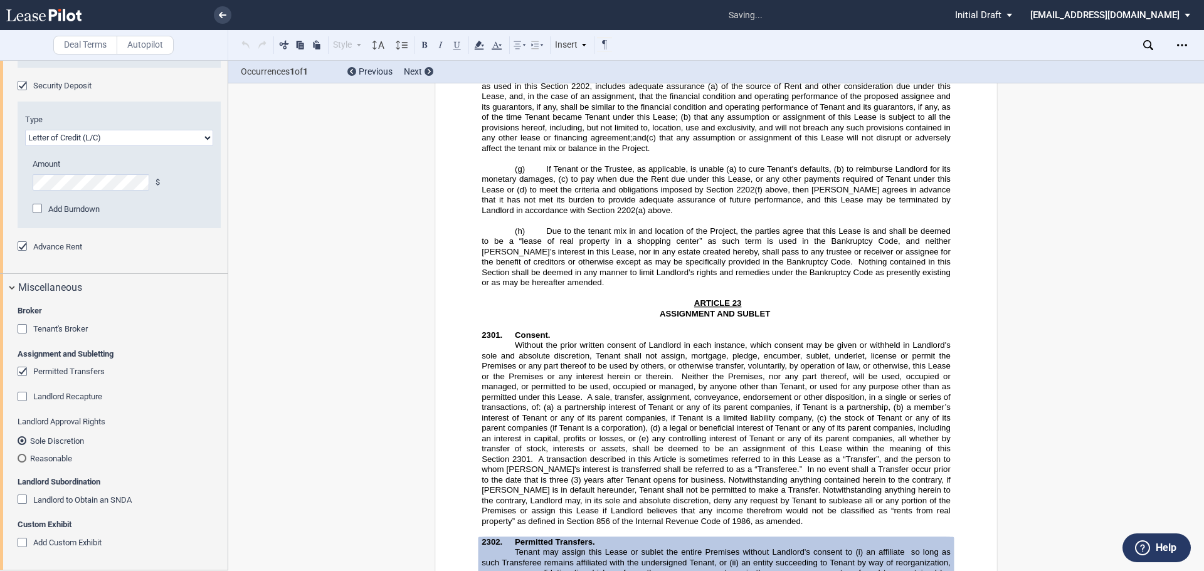
scroll to position [17572, 0]
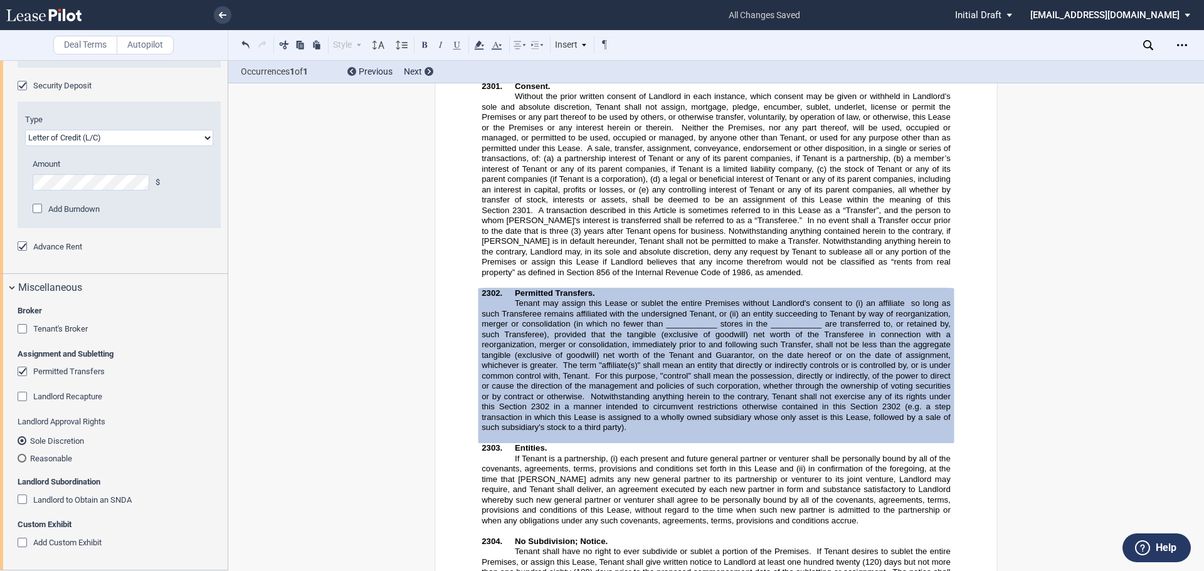
click at [18, 374] on div "Permitted Transfers" at bounding box center [24, 373] width 13 height 13
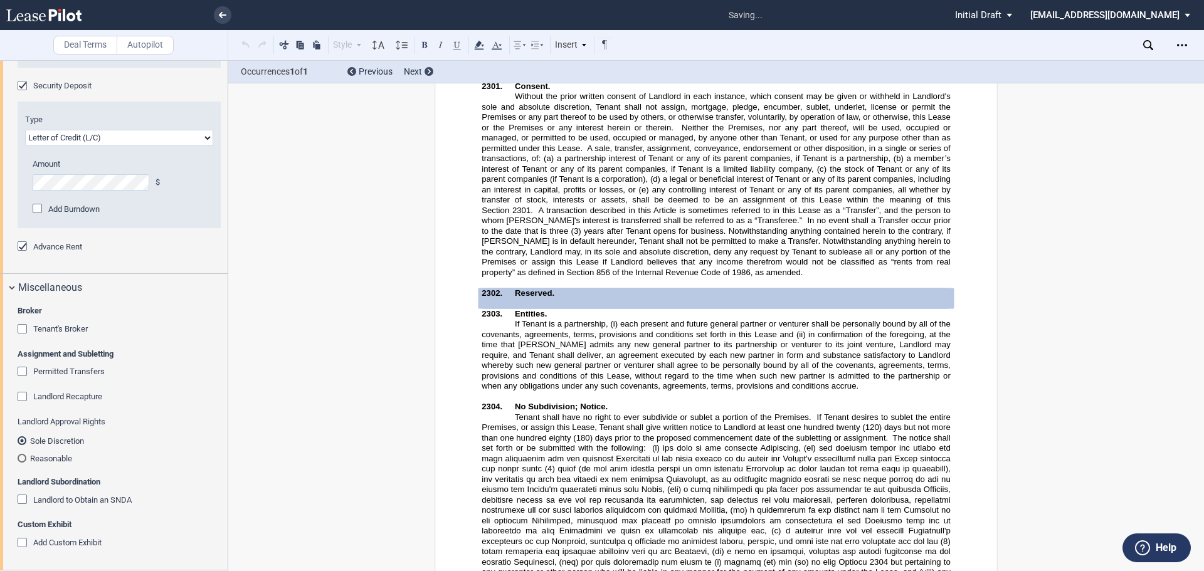
click at [19, 462] on div "Reasonable" at bounding box center [22, 458] width 9 height 9
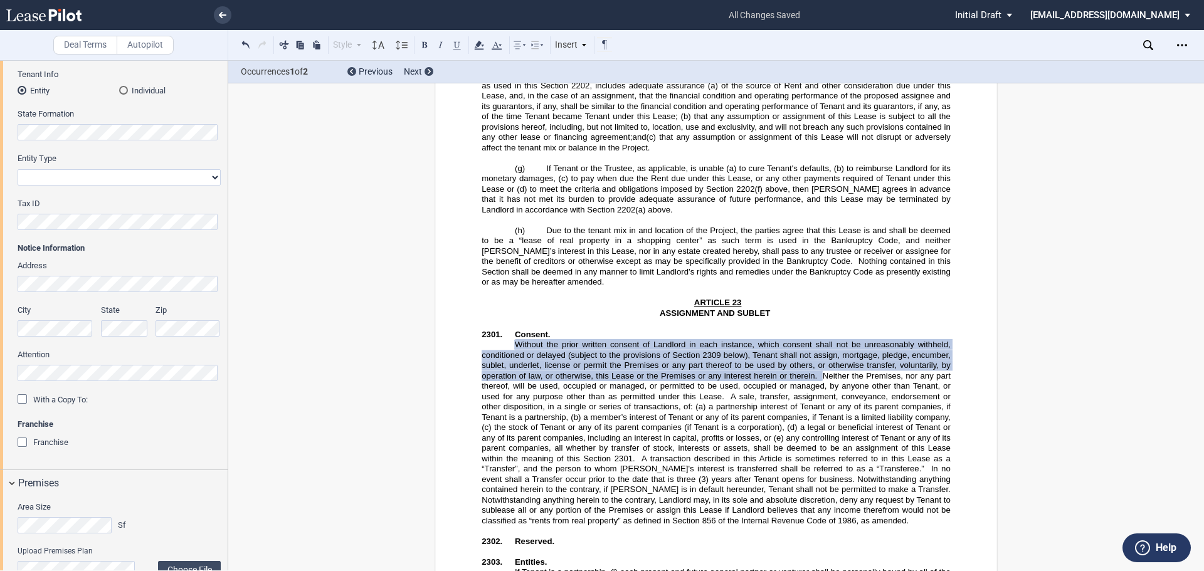
scroll to position [0, 0]
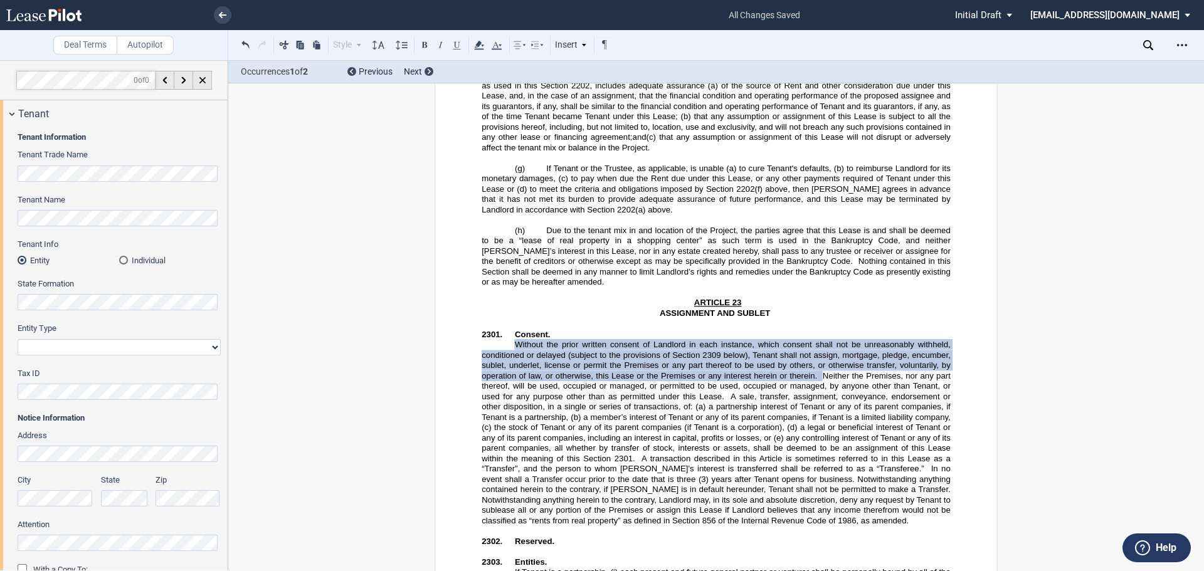
click at [735, 464] on span "In no event shall a Transfer occur prior to the date that is three (3) years af…" at bounding box center [717, 494] width 471 height 61
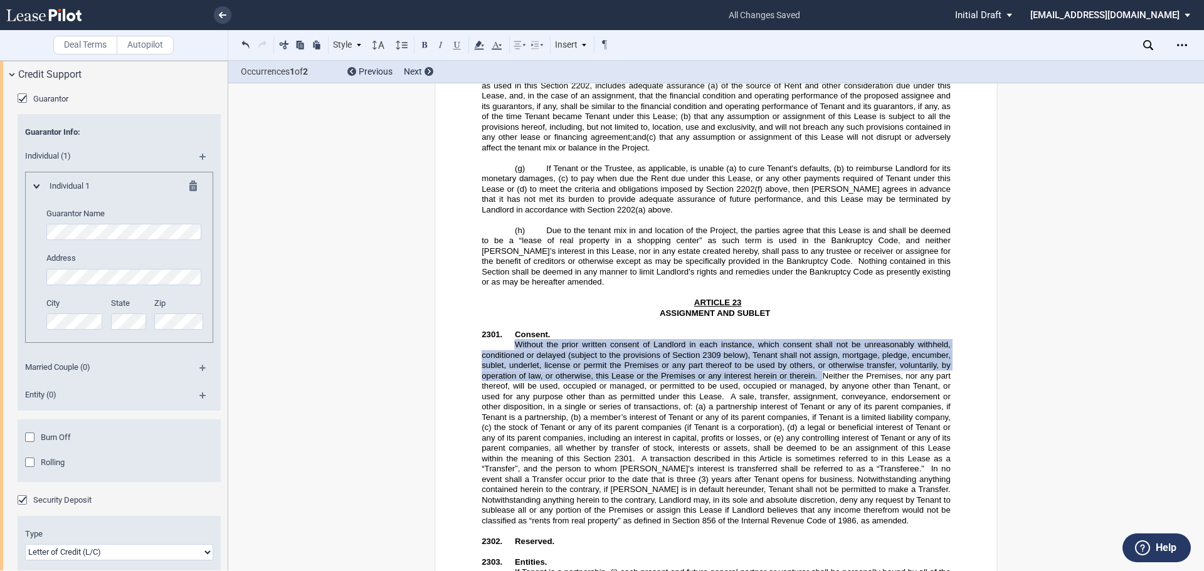
scroll to position [2929, 0]
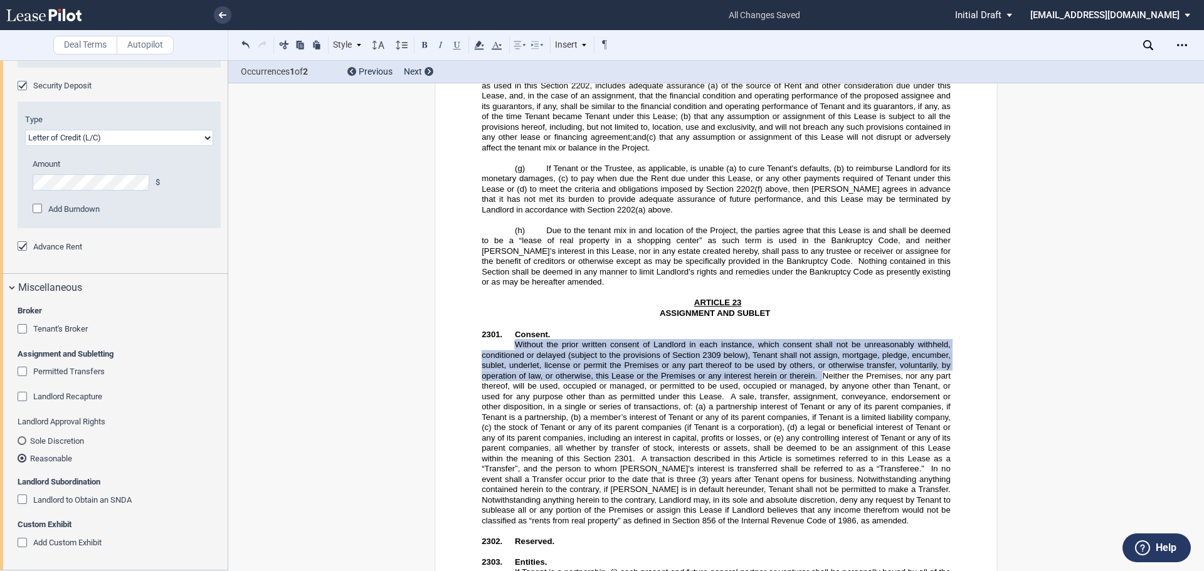
click at [22, 441] on div "Sole Discretion" at bounding box center [22, 440] width 9 height 9
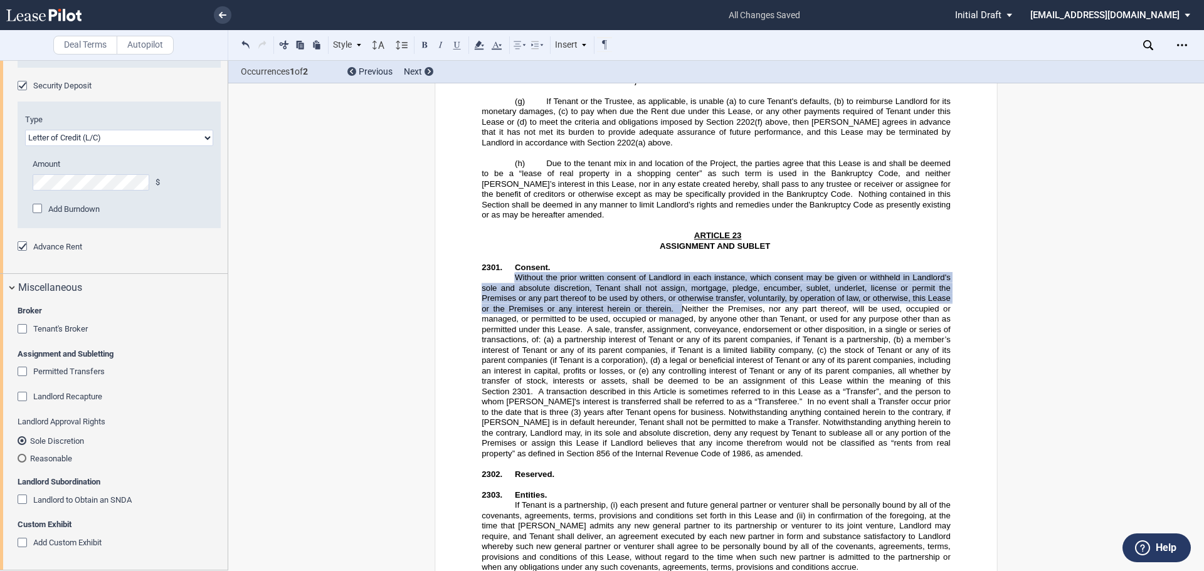
scroll to position [17323, 0]
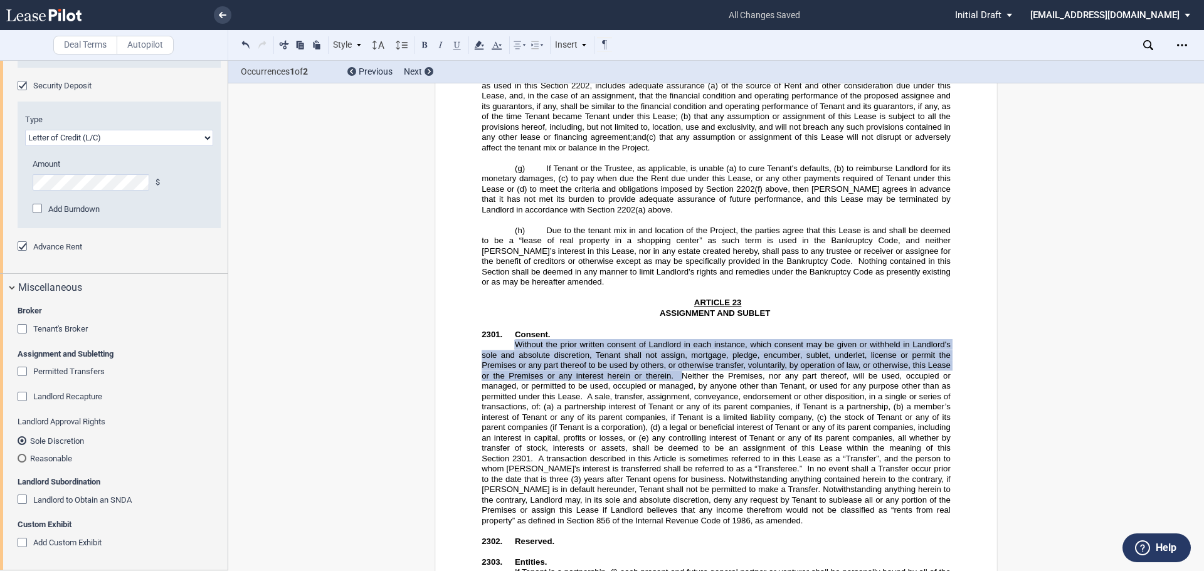
drag, startPoint x: 659, startPoint y: 394, endPoint x: 430, endPoint y: 325, distance: 239.7
click at [659, 464] on span "In no event shall a Transfer occur prior to the date that is three (3) years af…" at bounding box center [717, 494] width 471 height 61
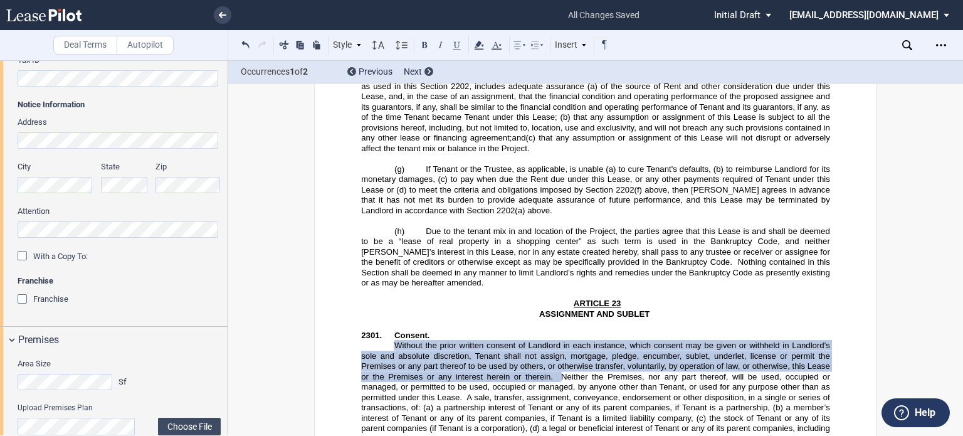
scroll to position [376, 0]
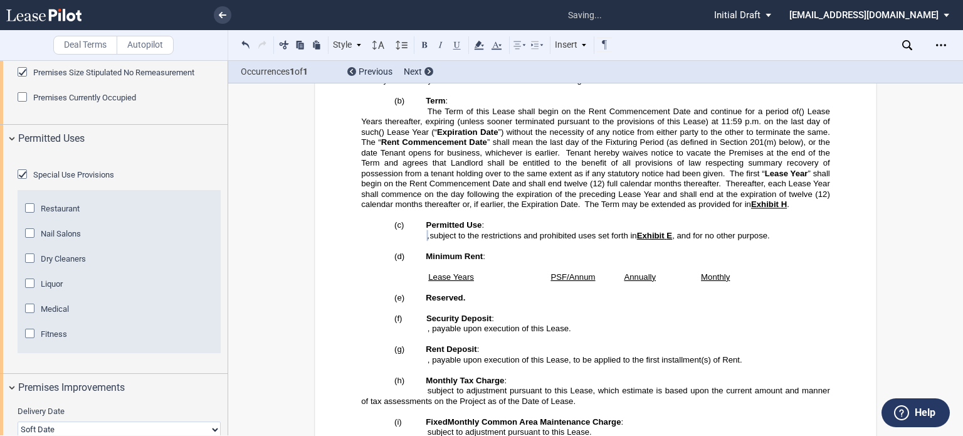
scroll to position [815, 0]
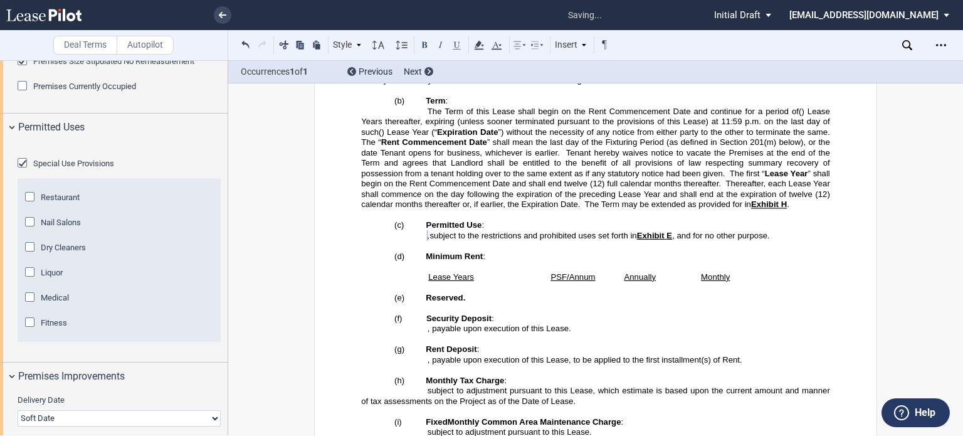
click at [43, 327] on span "Fitness" at bounding box center [54, 322] width 26 height 9
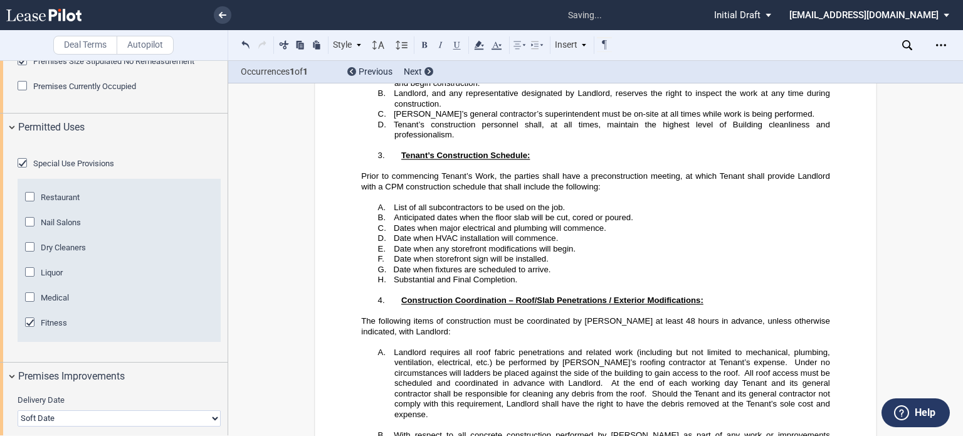
scroll to position [34643, 0]
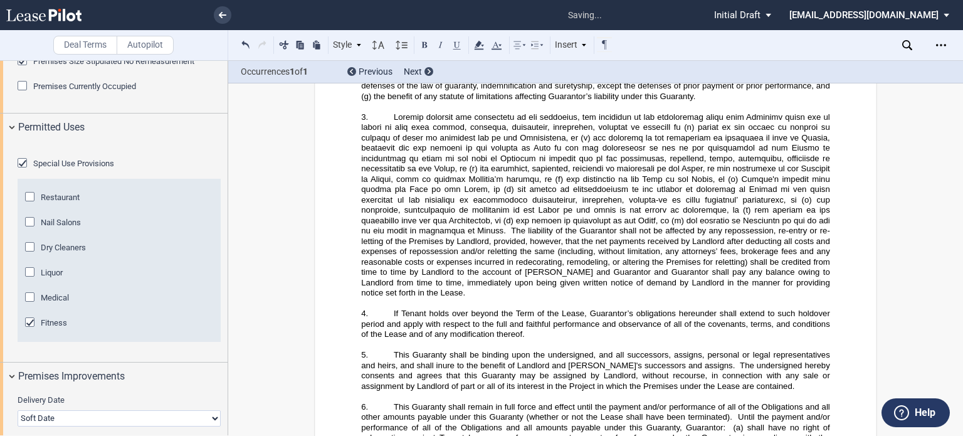
drag, startPoint x: 415, startPoint y: 357, endPoint x: 339, endPoint y: 270, distance: 115.1
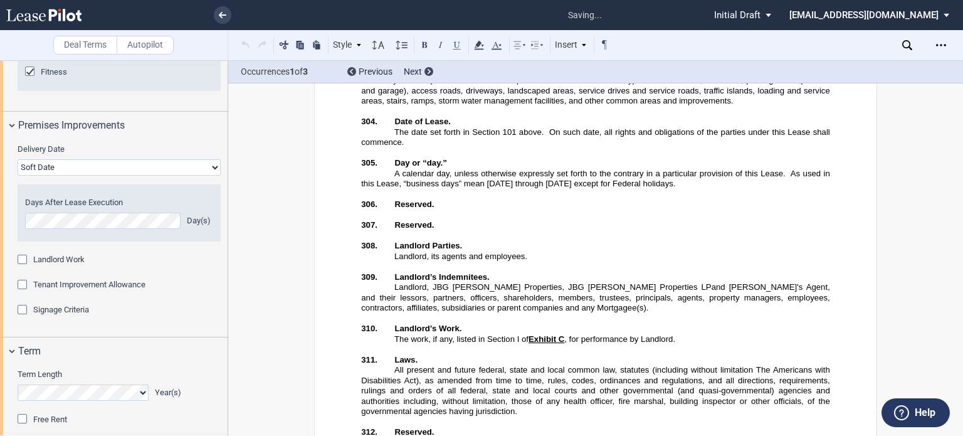
scroll to position [1171, 0]
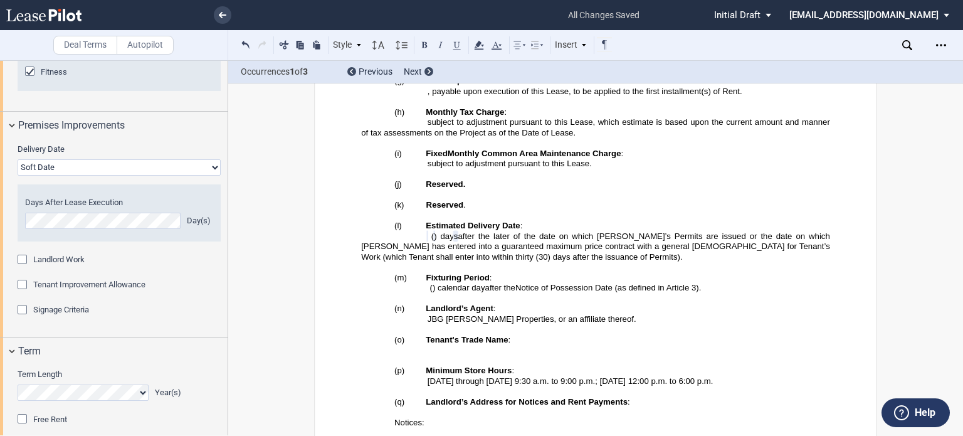
click at [25, 267] on div "Landlord Work" at bounding box center [24, 261] width 13 height 13
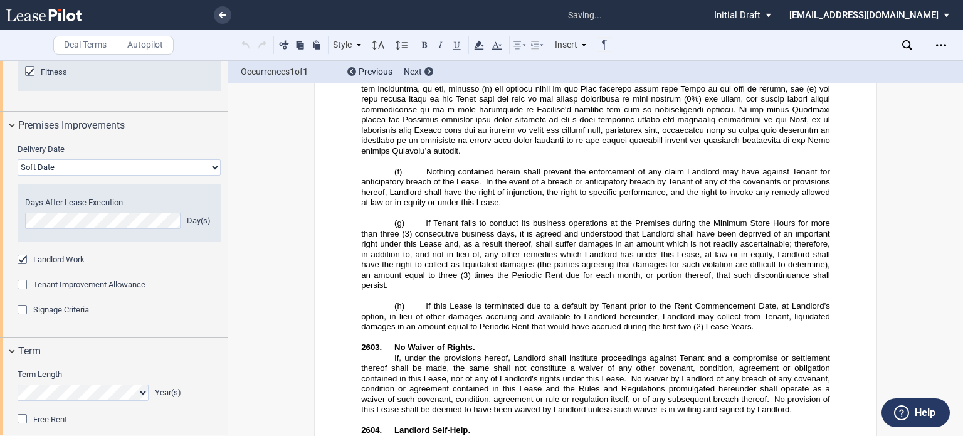
scroll to position [26238, 0]
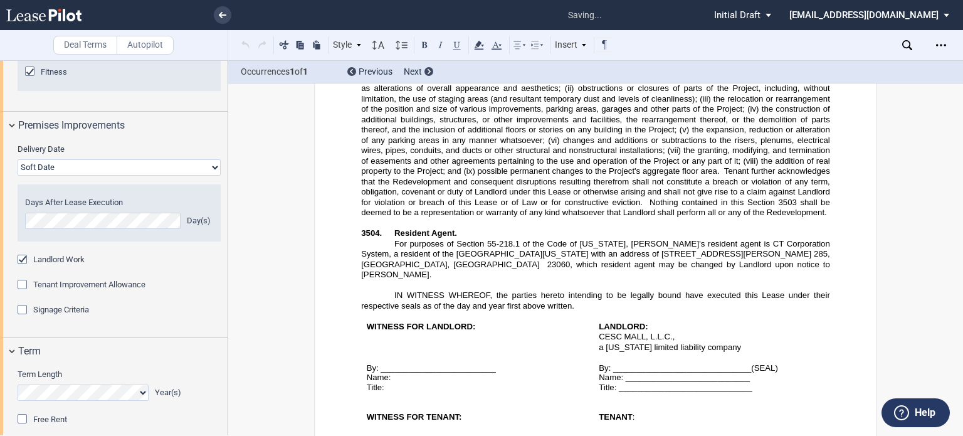
click at [23, 267] on div "Landlord Work" at bounding box center [24, 261] width 13 height 13
drag, startPoint x: 19, startPoint y: 383, endPoint x: 219, endPoint y: 305, distance: 213.8
click at [19, 317] on div "Signage Criteria" at bounding box center [24, 311] width 13 height 13
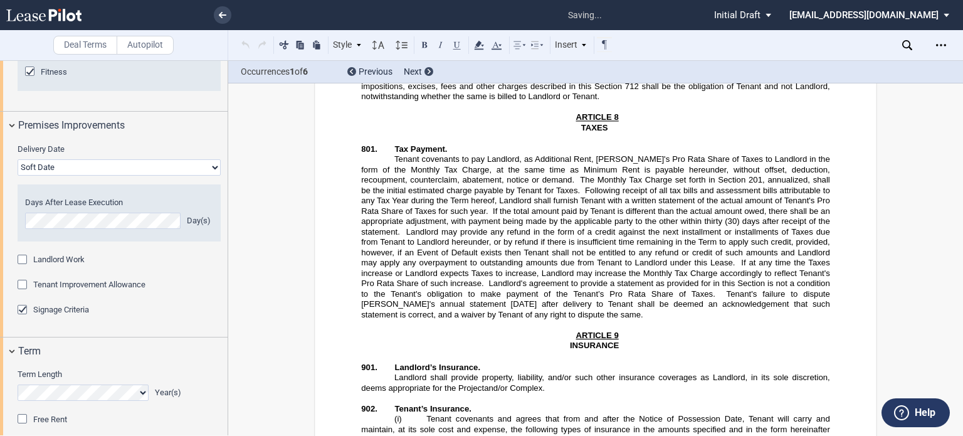
scroll to position [1955, 0]
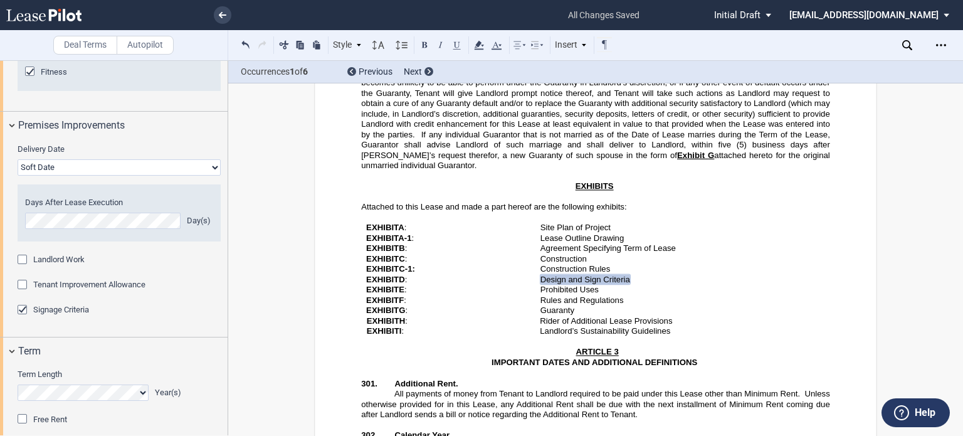
click at [51, 292] on md-checkbox "Tenant Improvement Allowance" at bounding box center [82, 285] width 128 height 13
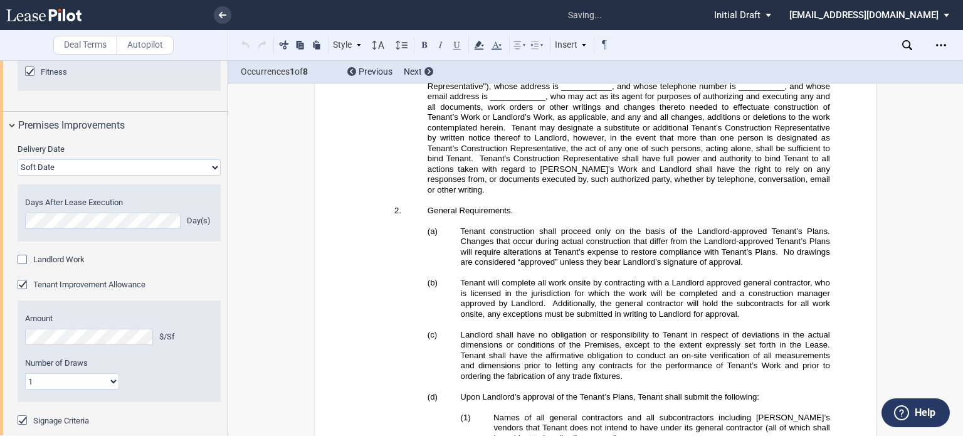
scroll to position [30590, 0]
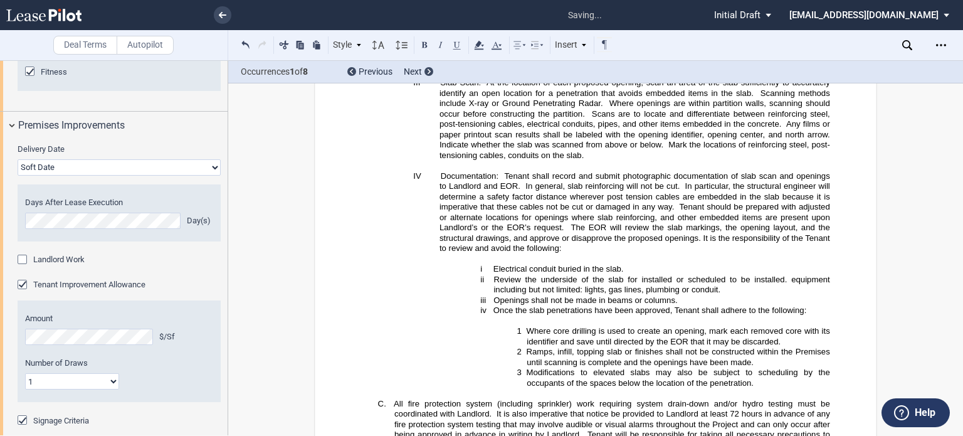
drag, startPoint x: 770, startPoint y: 233, endPoint x: 482, endPoint y: 251, distance: 288.4
drag, startPoint x: 552, startPoint y: 255, endPoint x: 621, endPoint y: 292, distance: 78.5
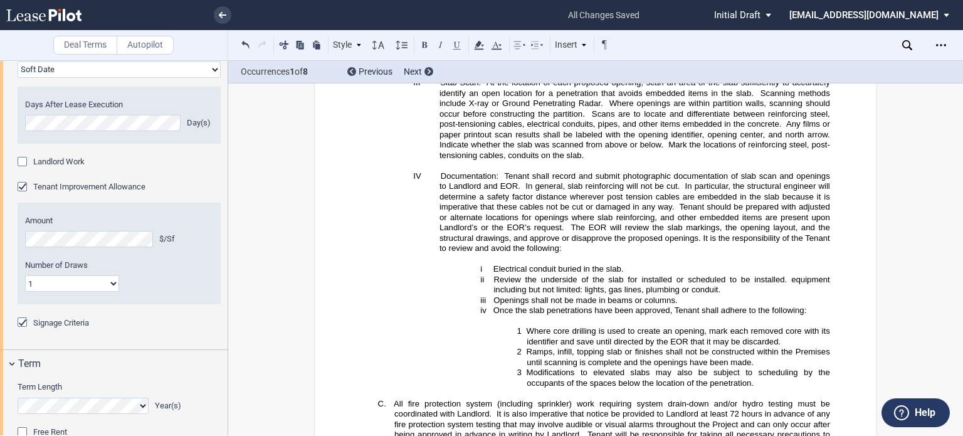
scroll to position [1191, 0]
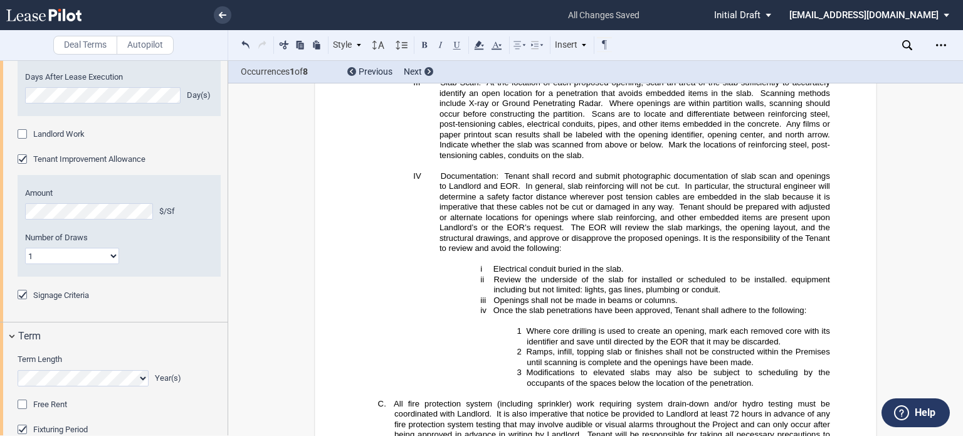
click at [112, 264] on select "1 Multiple" at bounding box center [72, 256] width 94 height 16
select select "multiple"
click at [25, 264] on select "1 Multiple" at bounding box center [72, 256] width 94 height 16
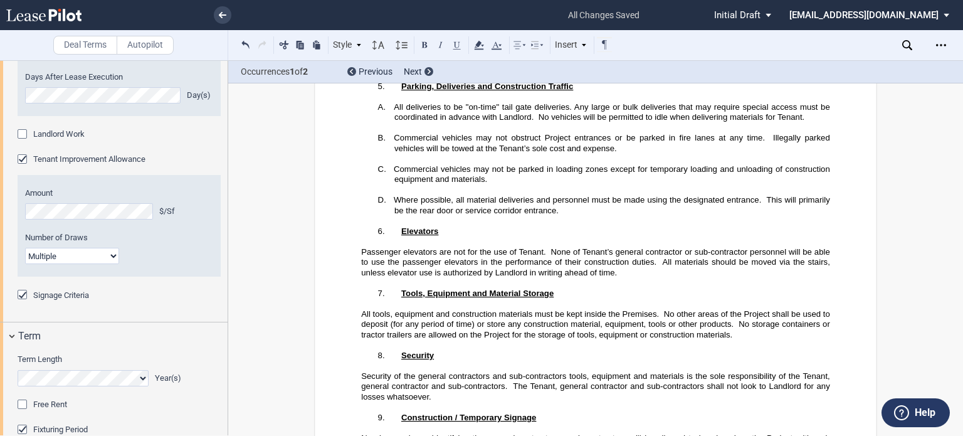
scroll to position [31091, 0]
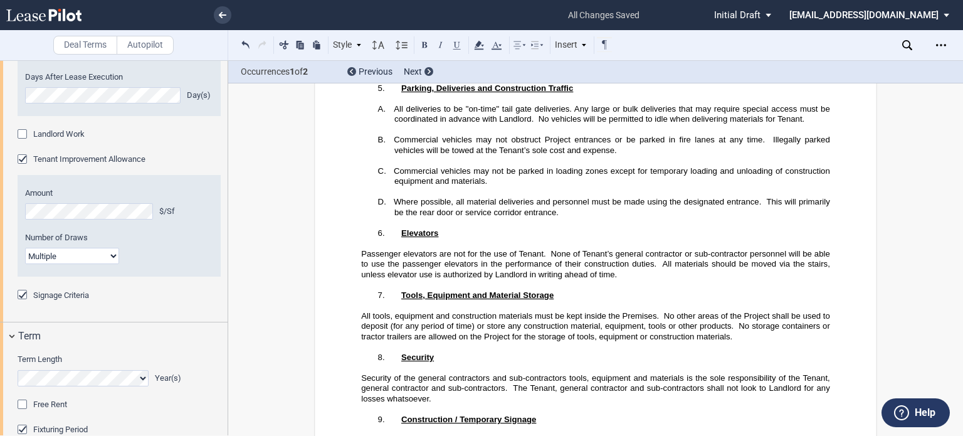
drag, startPoint x: 499, startPoint y: 228, endPoint x: 772, endPoint y: 226, distance: 272.8
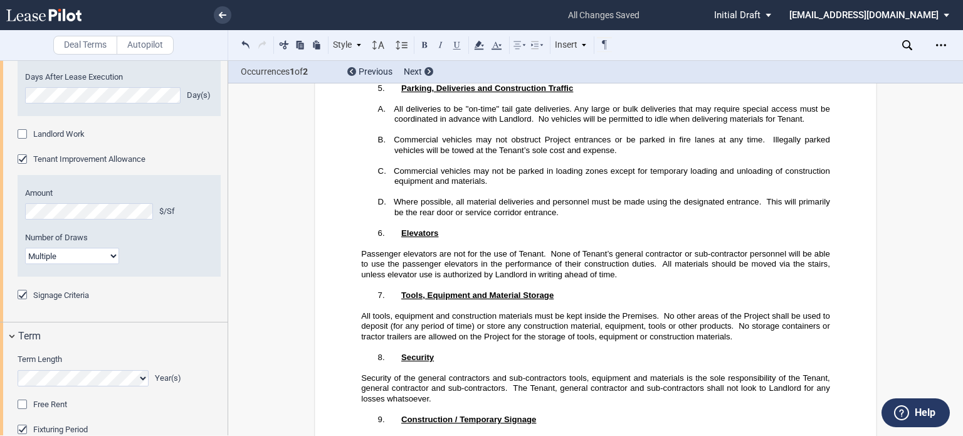
drag, startPoint x: 789, startPoint y: 228, endPoint x: 883, endPoint y: 402, distance: 198.1
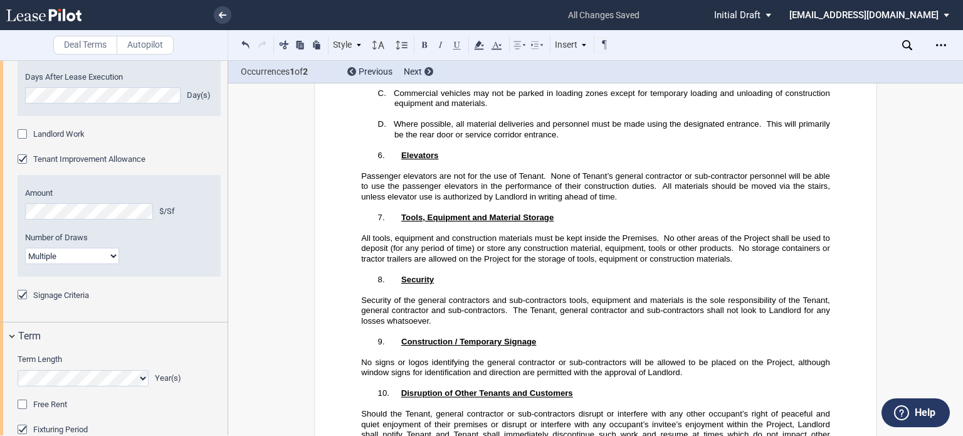
scroll to position [31154, 0]
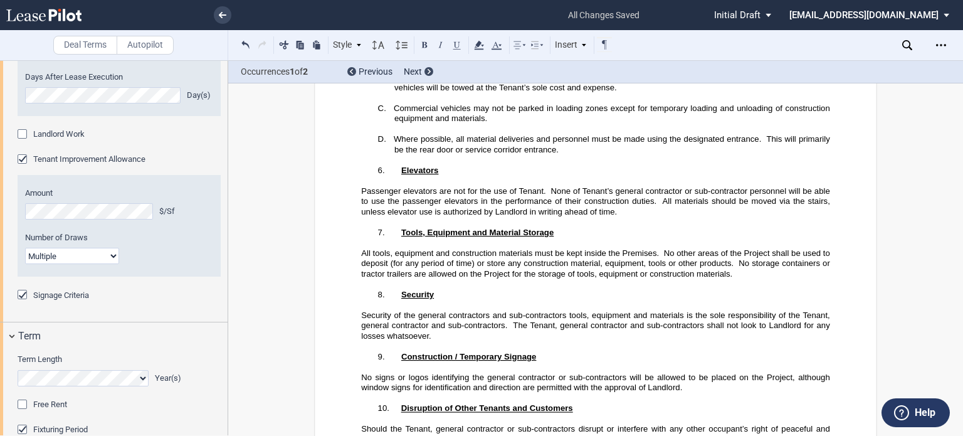
drag, startPoint x: 366, startPoint y: 185, endPoint x: 509, endPoint y: 408, distance: 265.4
drag, startPoint x: 416, startPoint y: 187, endPoint x: 534, endPoint y: 264, distance: 141.4
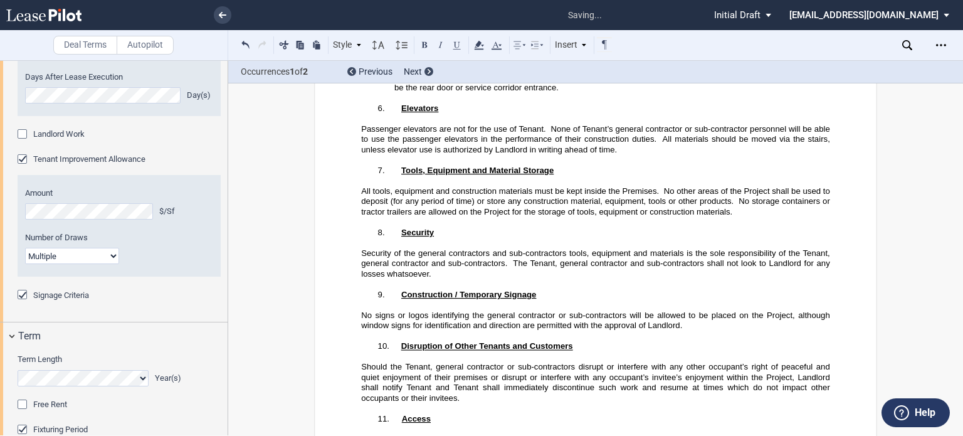
scroll to position [31279, 0]
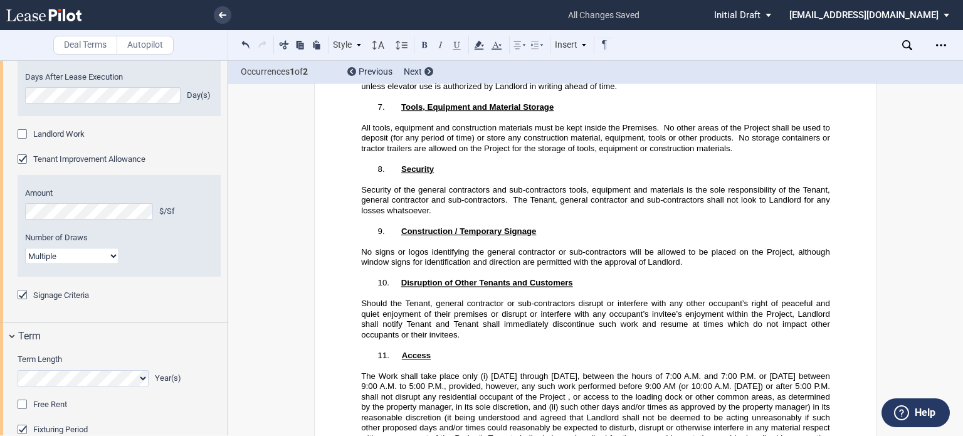
drag, startPoint x: 490, startPoint y: 256, endPoint x: 364, endPoint y: 243, distance: 126.1
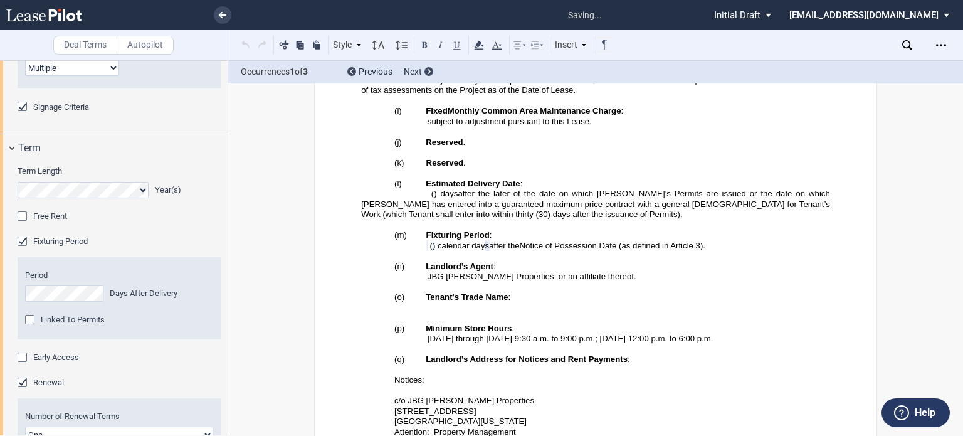
scroll to position [1230, 0]
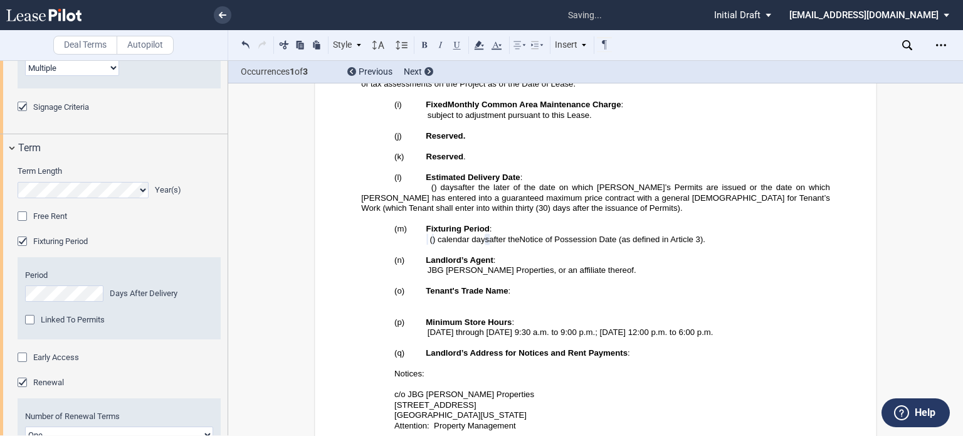
click at [29, 327] on div "Linked To Permits" at bounding box center [31, 321] width 13 height 13
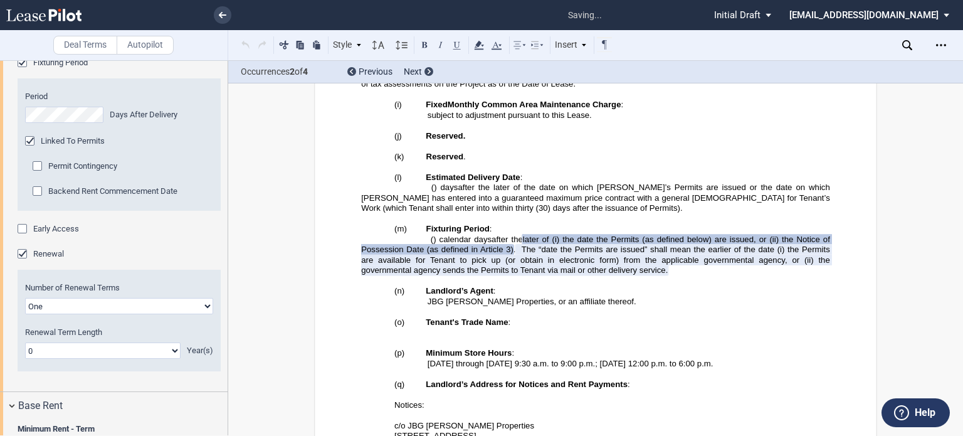
scroll to position [1568, 0]
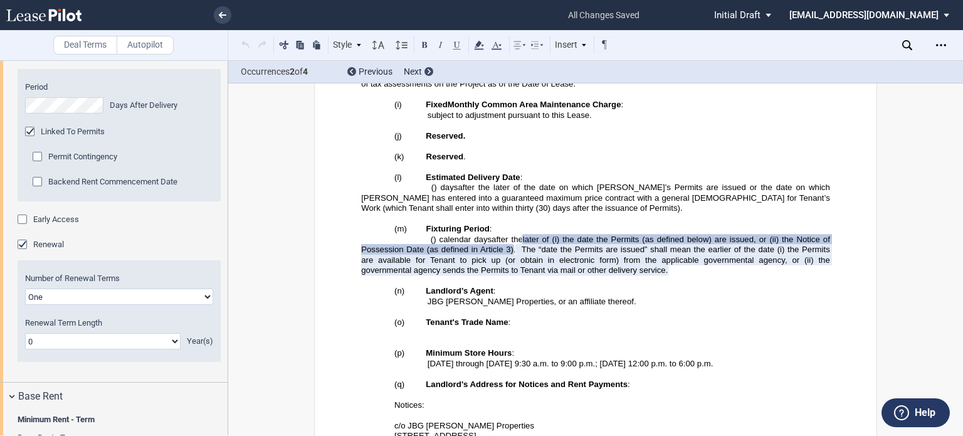
click at [40, 189] on div "Backend Rent Commencement Date" at bounding box center [39, 183] width 13 height 13
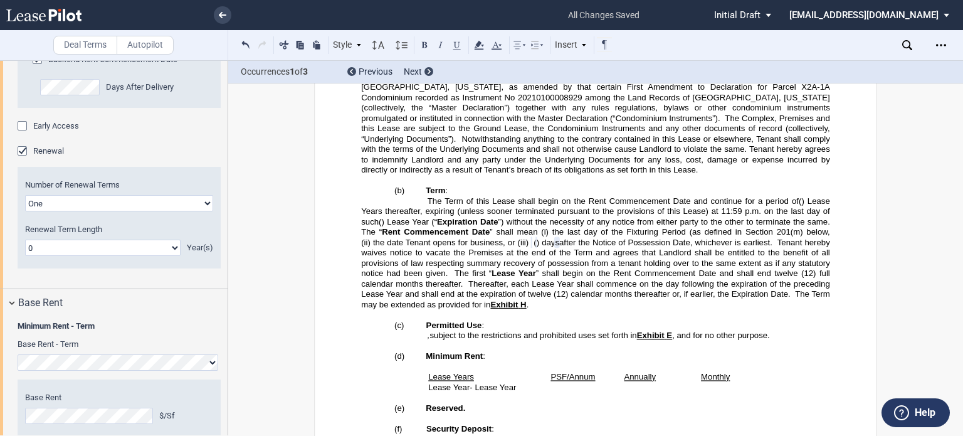
scroll to position [1693, 0]
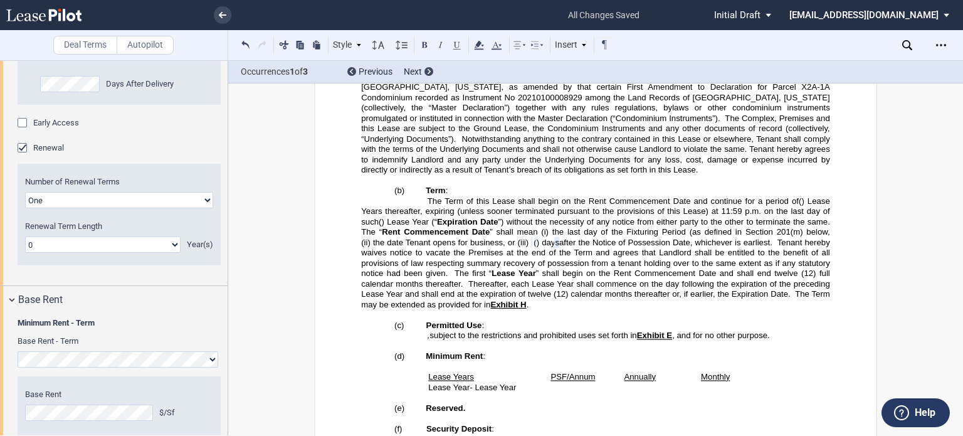
click at [193, 208] on select "One Two" at bounding box center [119, 200] width 188 height 16
click at [25, 208] on select "One Two" at bounding box center [119, 200] width 188 height 16
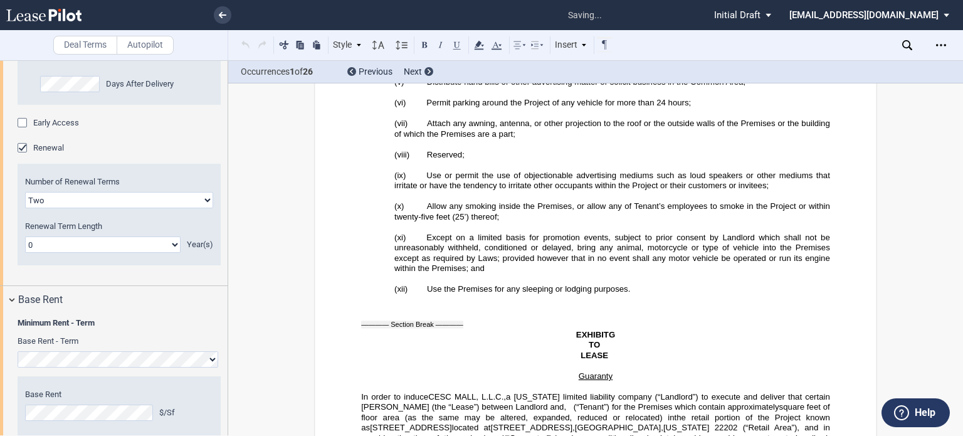
scroll to position [37874, 0]
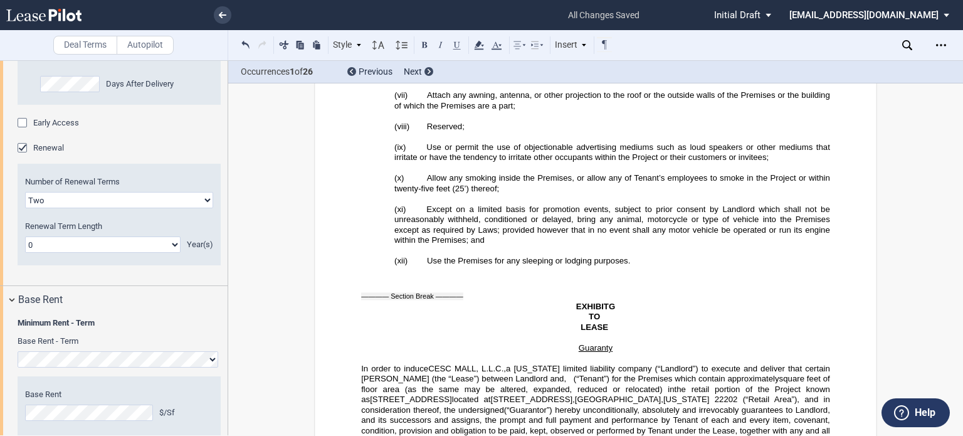
click at [158, 208] on select "One Two" at bounding box center [119, 200] width 188 height 16
select select "1"
click at [25, 208] on select "One Two" at bounding box center [119, 200] width 188 height 16
click at [110, 253] on select "0 1 2 3 4 5 6 7 8 9 10 11 12 13 14 15 16 17 18 19 20" at bounding box center [103, 244] width 156 height 16
select select "number:5"
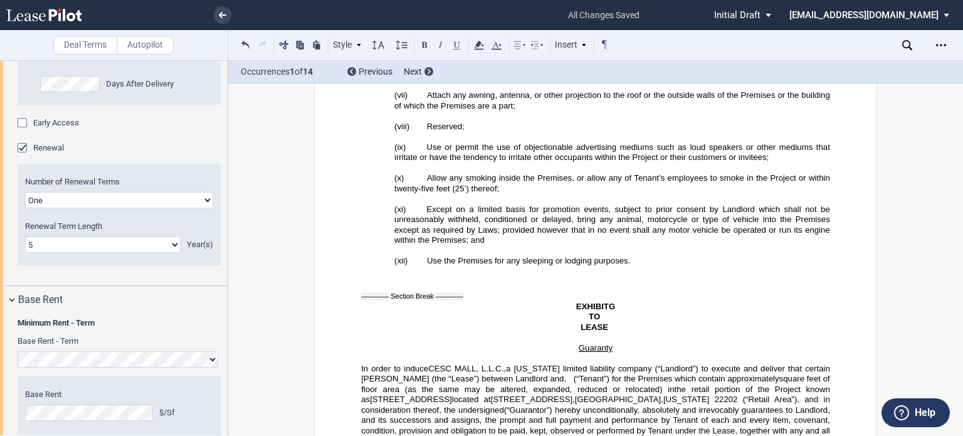
click at [25, 253] on select "0 1 2 3 4 5 6 7 8 9 10 11 12 13 14 15 16 17 18 19 20" at bounding box center [103, 244] width 156 height 16
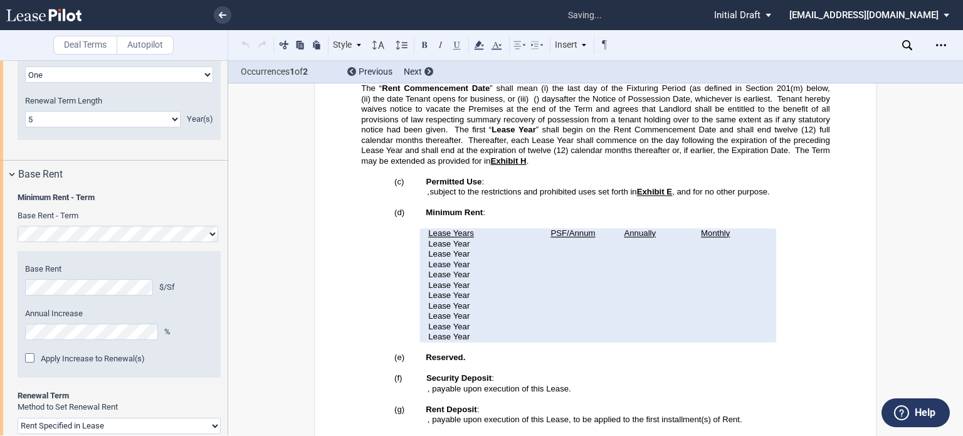
scroll to position [1944, 0]
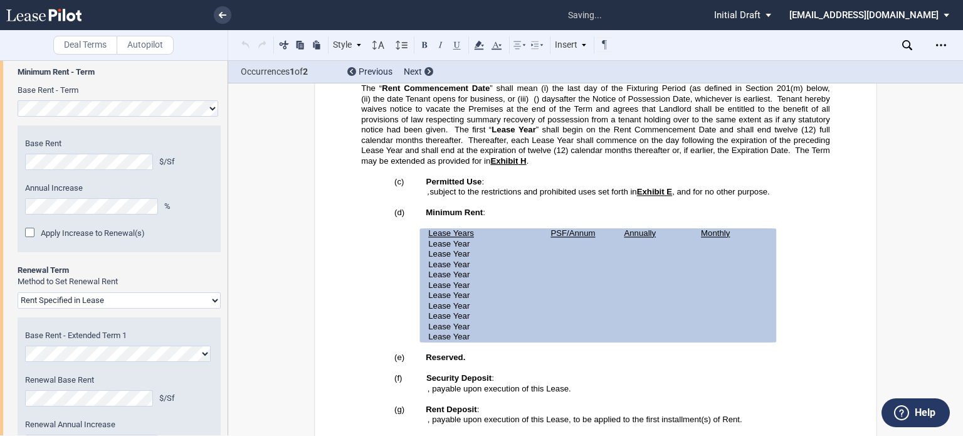
click at [29, 240] on div "Apply Increase to Renewal(s)" at bounding box center [31, 234] width 13 height 13
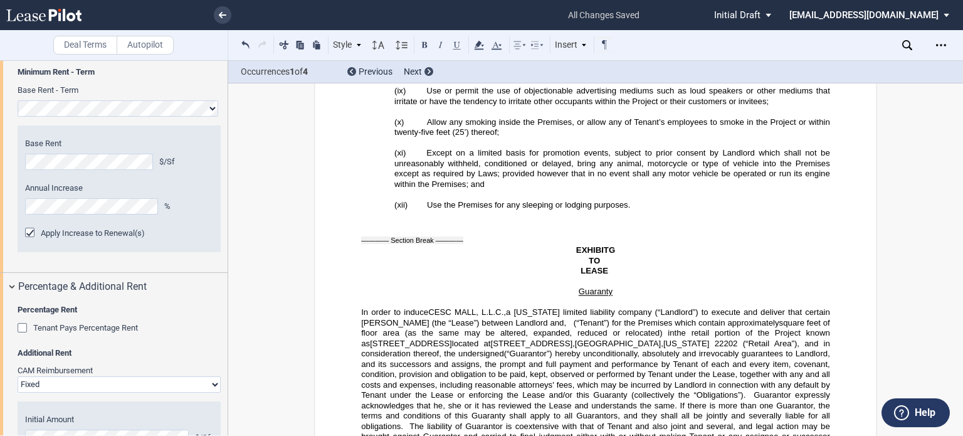
scroll to position [37993, 0]
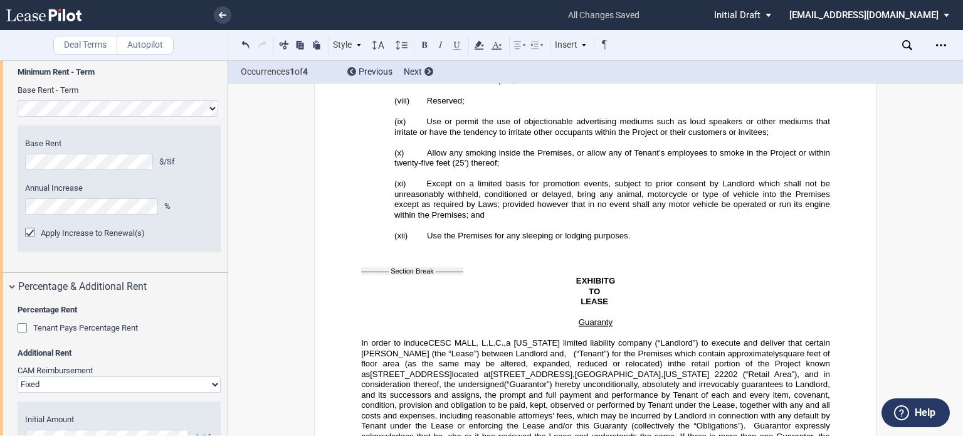
drag, startPoint x: 607, startPoint y: 305, endPoint x: 587, endPoint y: 298, distance: 21.2
drag, startPoint x: 567, startPoint y: 278, endPoint x: 662, endPoint y: 278, distance: 95.3
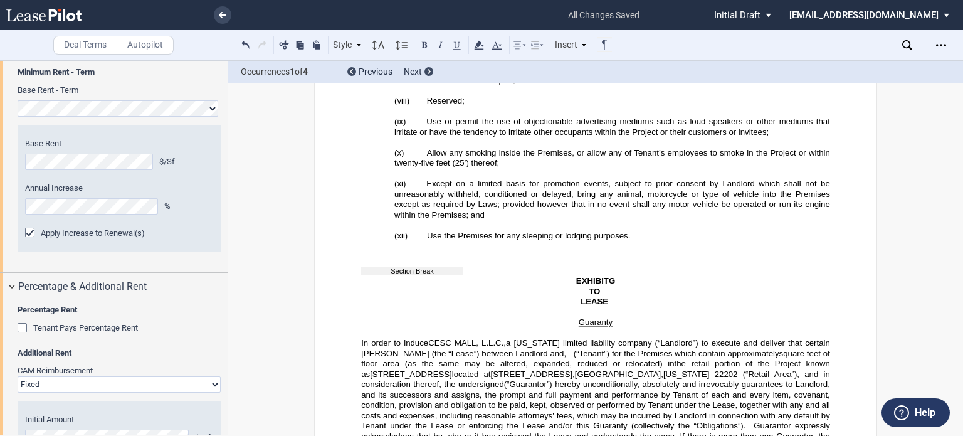
drag, startPoint x: 569, startPoint y: 280, endPoint x: 594, endPoint y: 276, distance: 26.0
drag, startPoint x: 667, startPoint y: 278, endPoint x: 702, endPoint y: 282, distance: 36.0
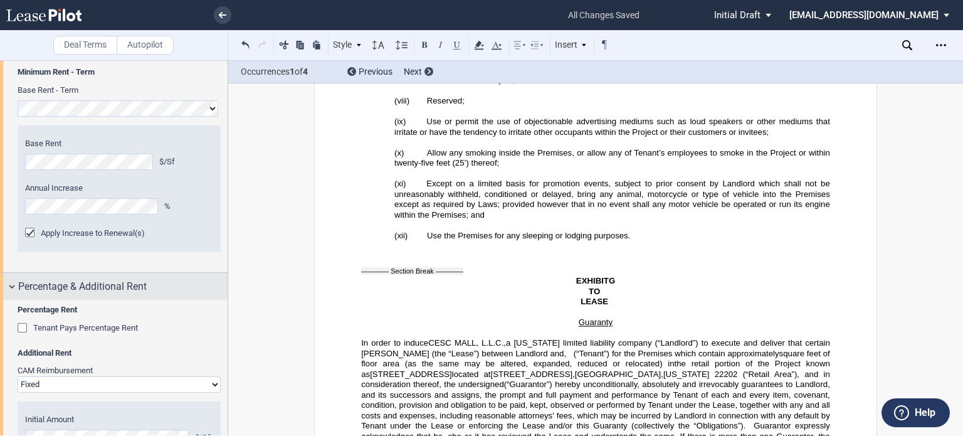
scroll to position [2007, 0]
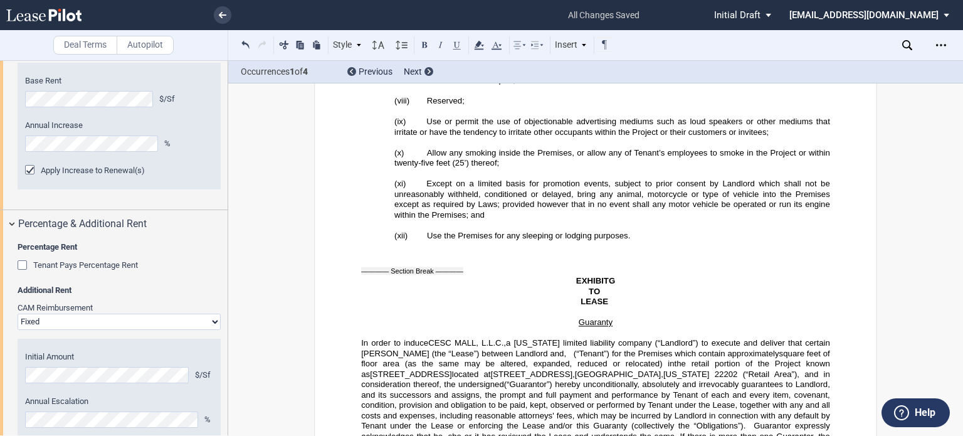
click at [20, 273] on div "Tenant Pays Percentage Rent" at bounding box center [24, 266] width 13 height 13
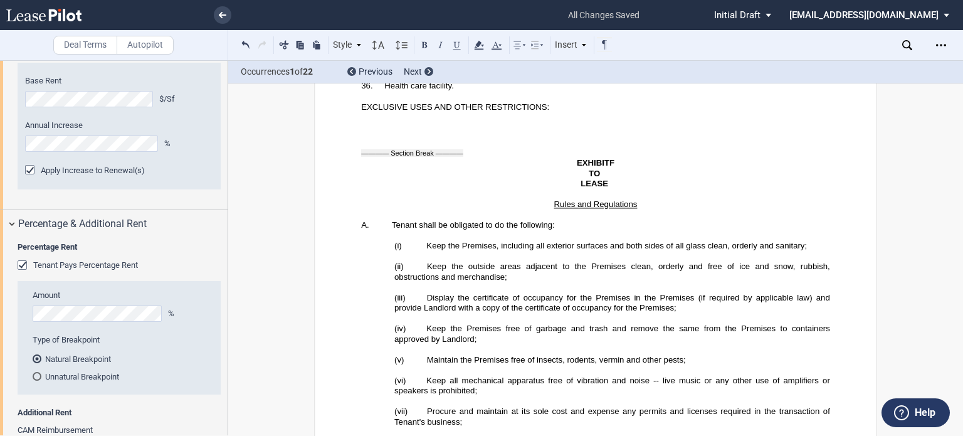
scroll to position [38708, 0]
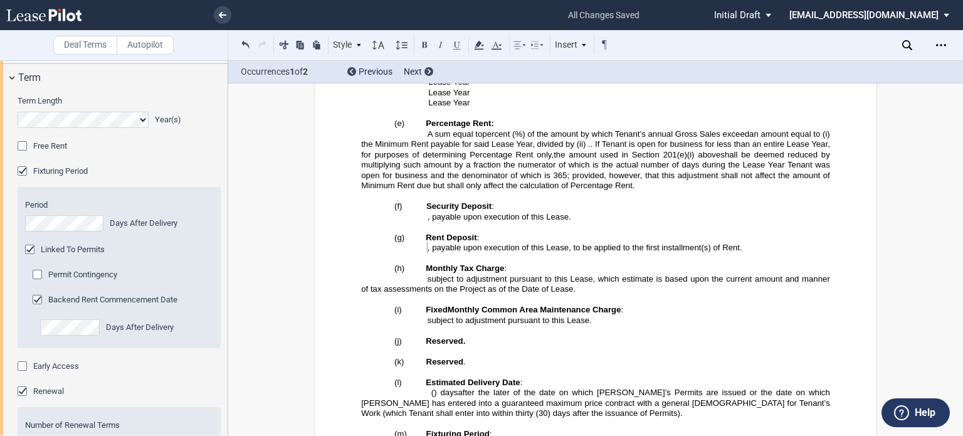
scroll to position [1442, 0]
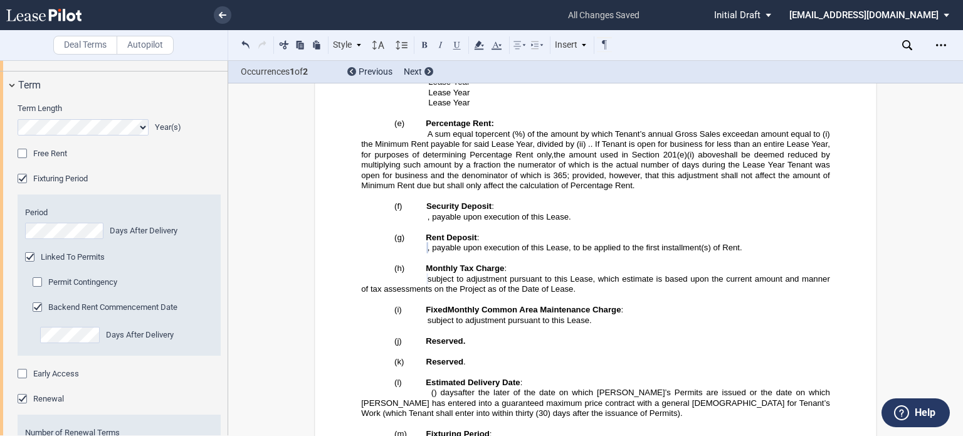
click at [36, 158] on span "Free Rent" at bounding box center [50, 153] width 34 height 9
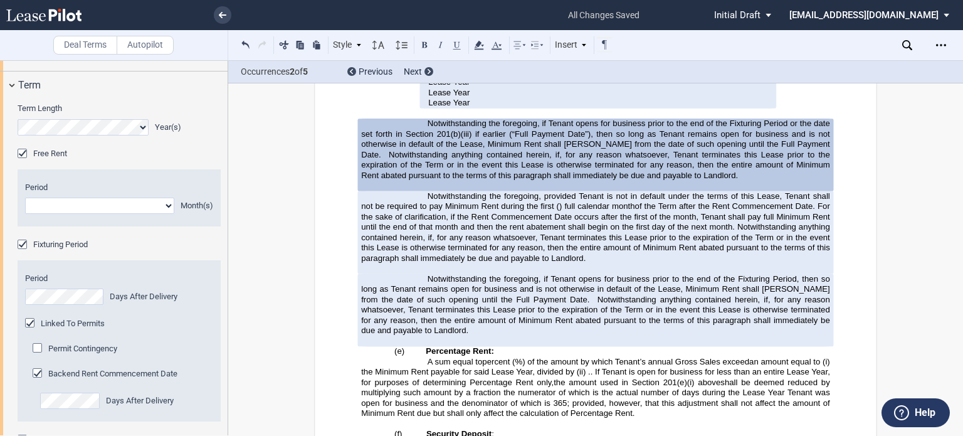
click at [578, 149] on span "Notwithstanding anything contained herein, if, for any reason whatsoever, Tenan…" at bounding box center [596, 164] width 471 height 30
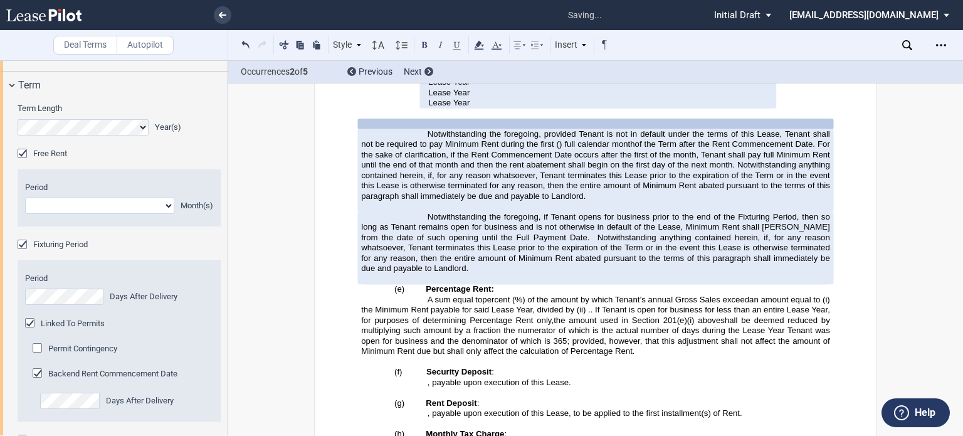
click at [532, 232] on span "Notwithstanding anything contained herein, if, for any reason whatsoever, Tenan…" at bounding box center [596, 252] width 471 height 41
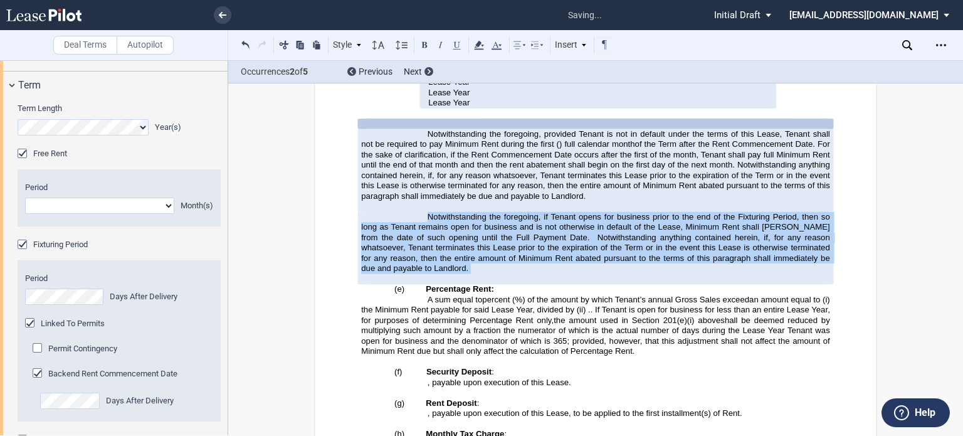
click at [532, 232] on span "Notwithstanding anything contained herein, if, for any reason whatsoever, Tenan…" at bounding box center [596, 252] width 471 height 41
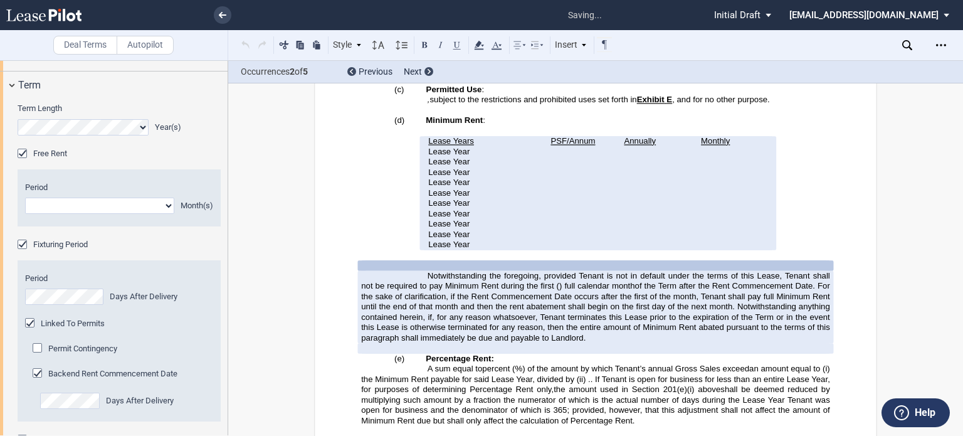
scroll to position [1002, 0]
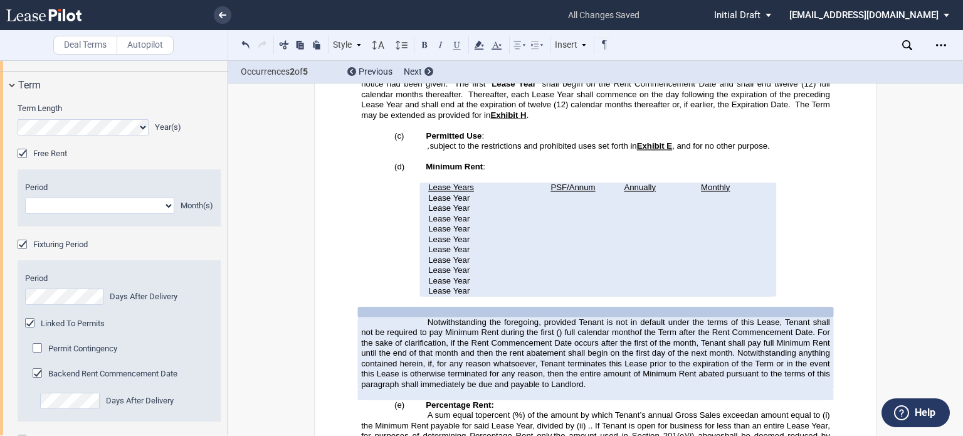
click at [106, 214] on select "1 2 3 4 5 6 7 8 9 10 11" at bounding box center [99, 206] width 149 height 16
select select "number:6"
click at [25, 214] on select "1 2 3 4 5 6 7 8 9 10 11" at bounding box center [99, 206] width 149 height 16
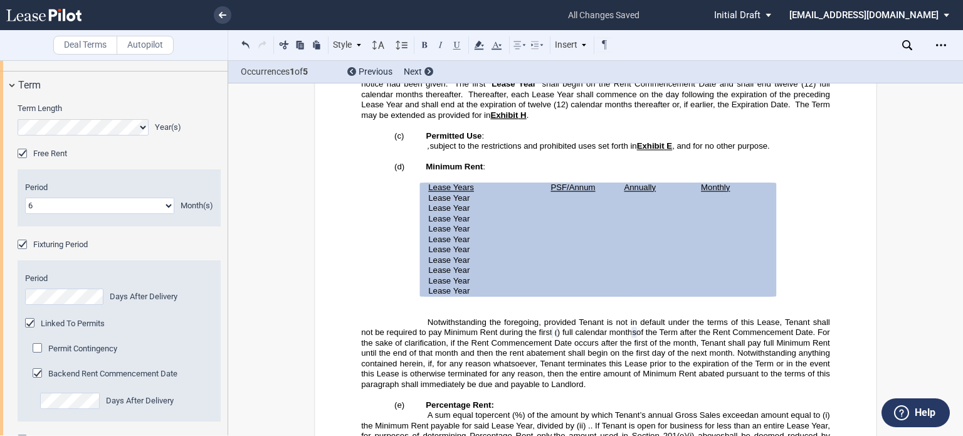
click at [825, 327] on span "of the Term after the Rent Commencement Date. For the sake of clarification, if…" at bounding box center [596, 357] width 471 height 61
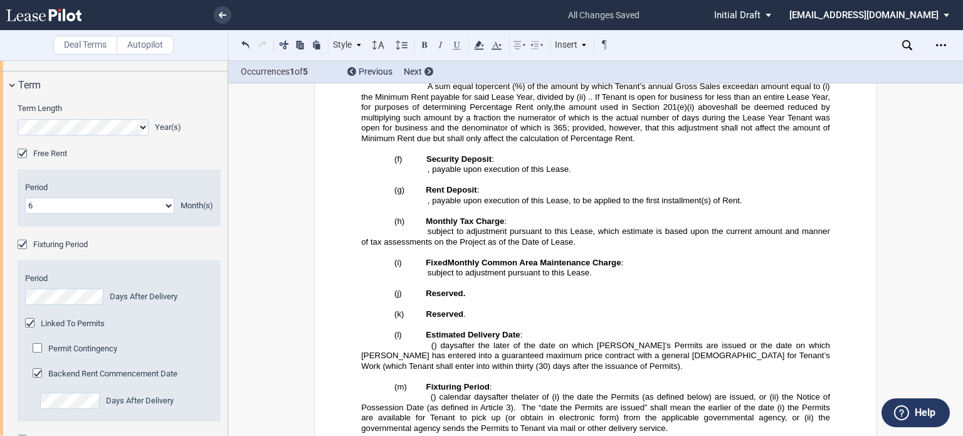
scroll to position [1659, 0]
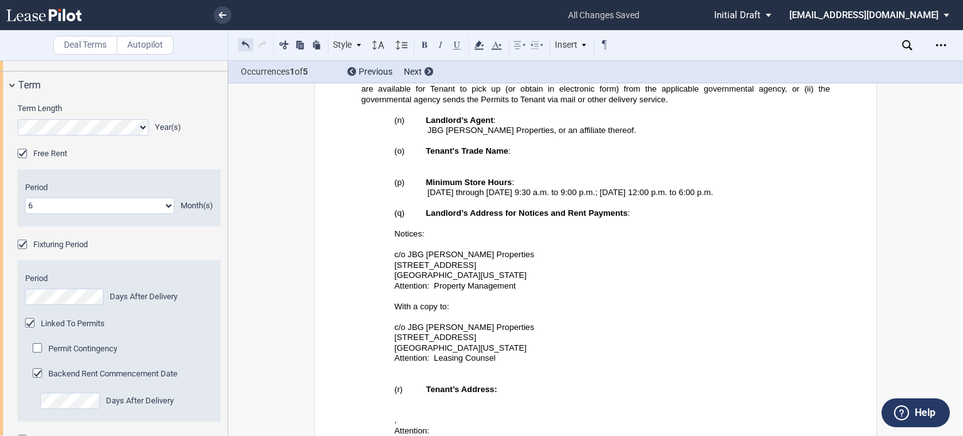
click at [246, 45] on button at bounding box center [245, 44] width 15 height 15
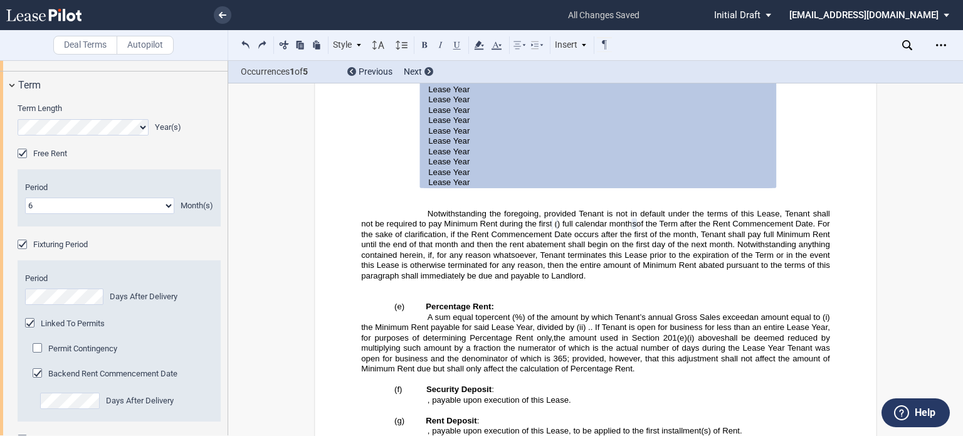
click at [683, 221] on span "of the Term after the Rent Commencement Date. For the sake of clarification, if…" at bounding box center [596, 249] width 471 height 61
drag, startPoint x: 825, startPoint y: 188, endPoint x: 924, endPoint y: 313, distance: 160.2
click at [825, 219] on span "of the Term after the Rent Commencement Date. For the sake of clarification, if…" at bounding box center [596, 249] width 471 height 61
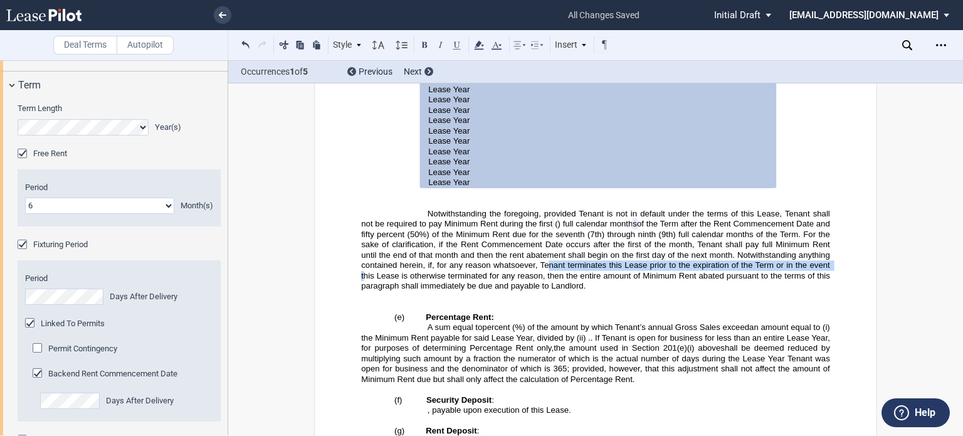
drag, startPoint x: 559, startPoint y: 230, endPoint x: 830, endPoint y: 225, distance: 271.0
click at [830, 225] on span "of the Term after the Rent Commencement Date and fifty percent (50%) of the Min…" at bounding box center [596, 254] width 471 height 71
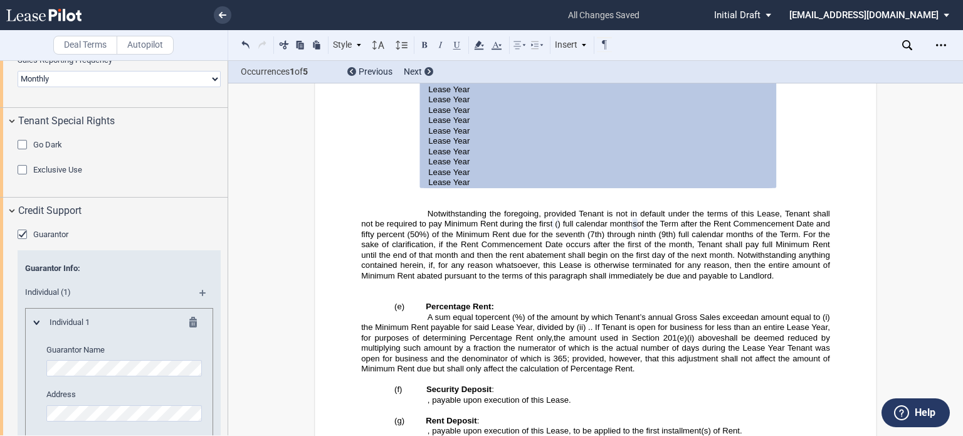
scroll to position [2697, 0]
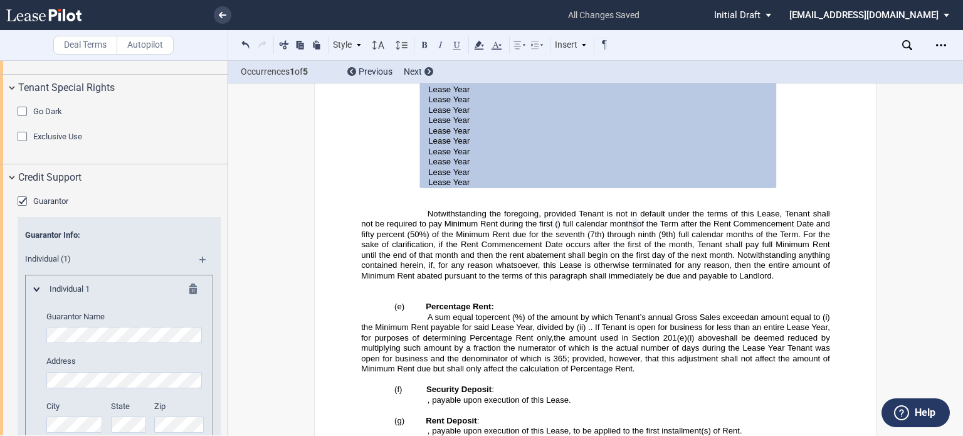
click at [191, 298] on md-icon at bounding box center [196, 290] width 15 height 15
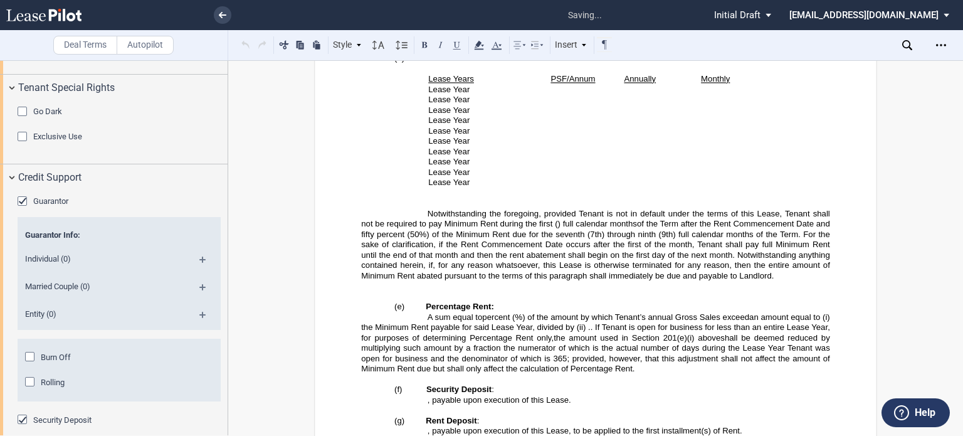
scroll to position [2822, 0]
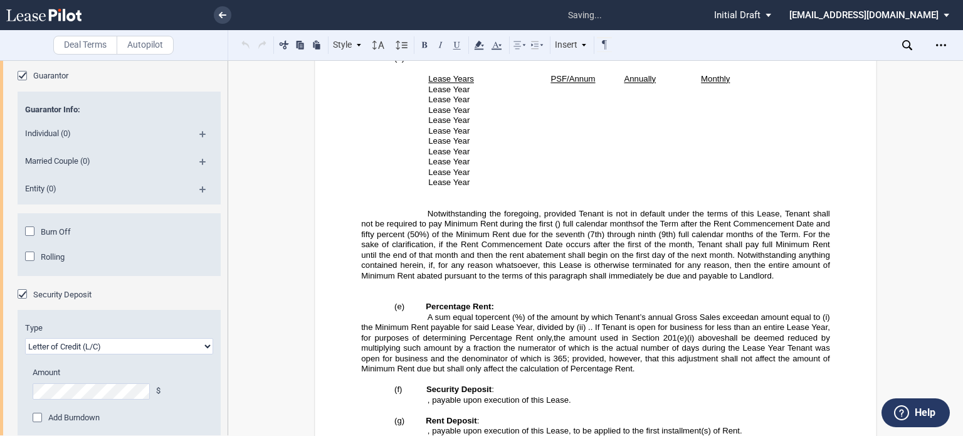
click at [201, 174] on md-icon at bounding box center [207, 166] width 17 height 15
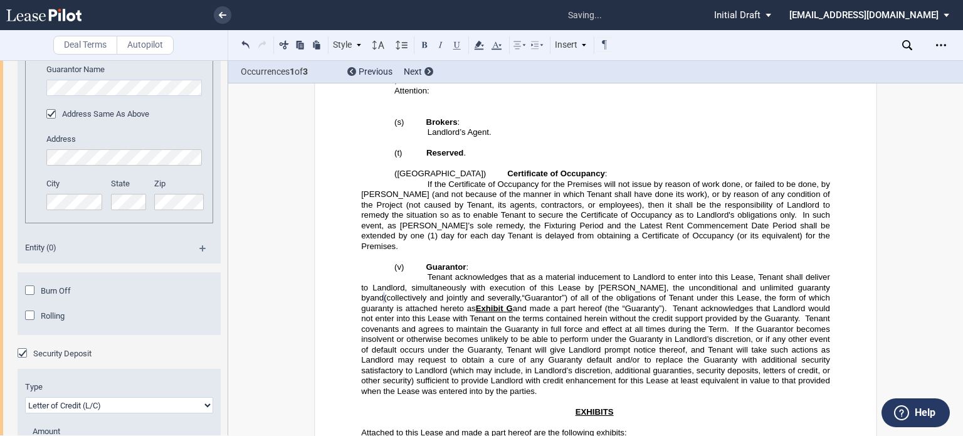
scroll to position [3135, 0]
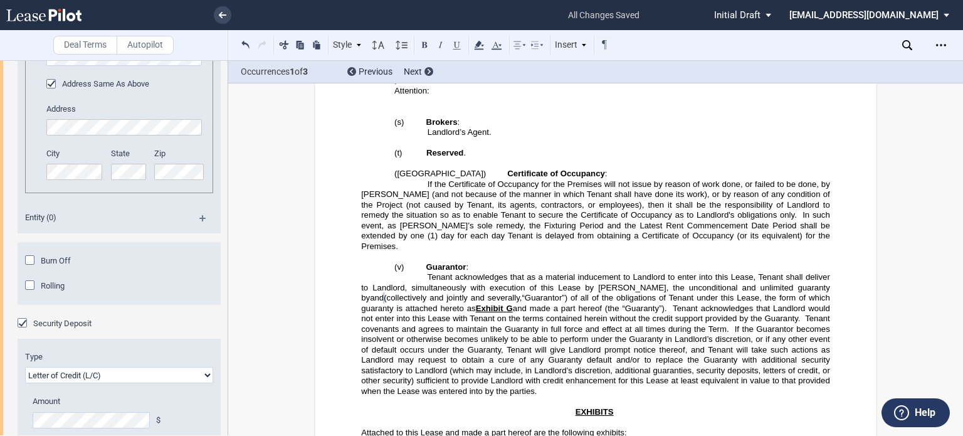
click at [30, 268] on div "Burn Off" at bounding box center [31, 261] width 13 height 13
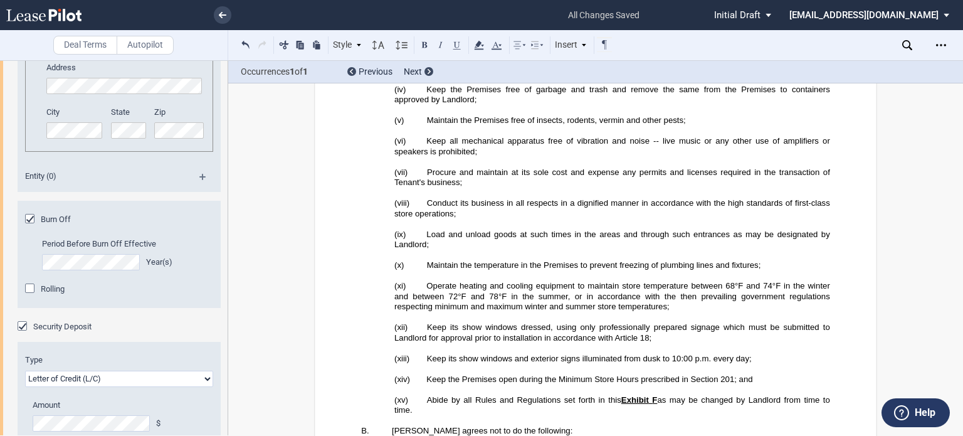
scroll to position [3198, 0]
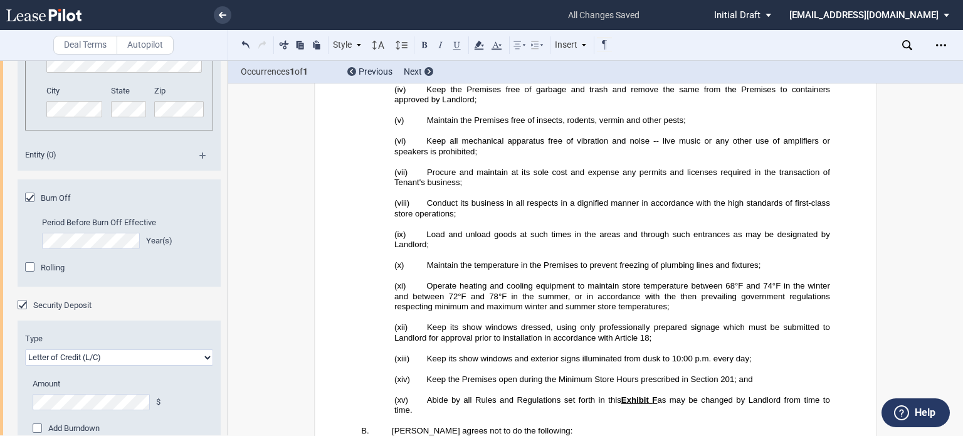
click at [31, 275] on div "Rolling" at bounding box center [31, 268] width 13 height 13
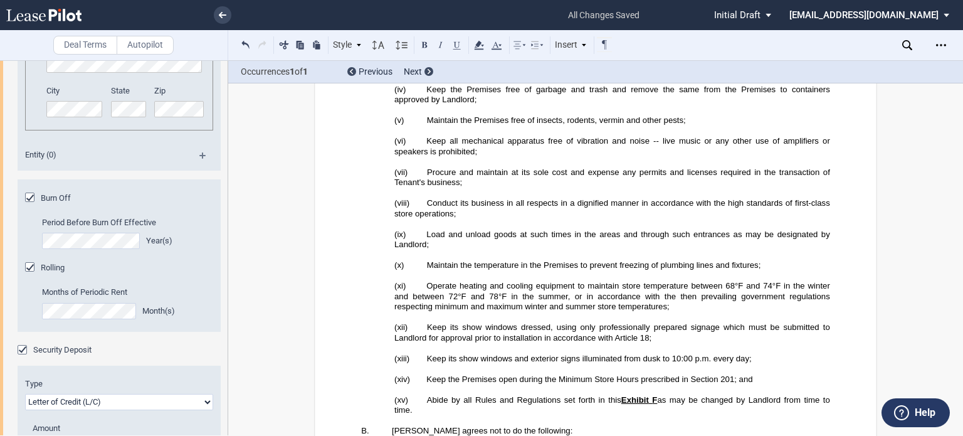
drag, startPoint x: 711, startPoint y: 298, endPoint x: 664, endPoint y: 270, distance: 54.5
drag, startPoint x: 773, startPoint y: 152, endPoint x: 896, endPoint y: 331, distance: 217.8
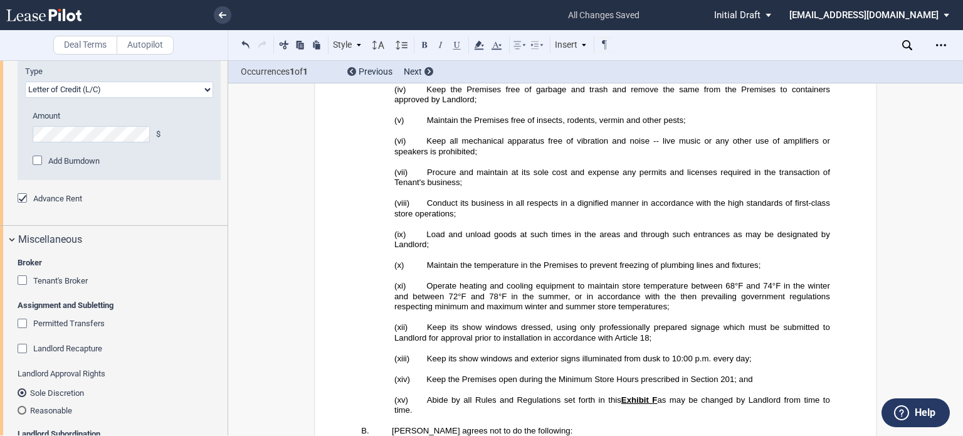
scroll to position [3512, 0]
click at [176, 97] on select "Letter of Credit (L/C) Cash" at bounding box center [119, 88] width 188 height 16
select select "cash"
click at [25, 97] on select "Letter of Credit (L/C) Cash" at bounding box center [119, 88] width 188 height 16
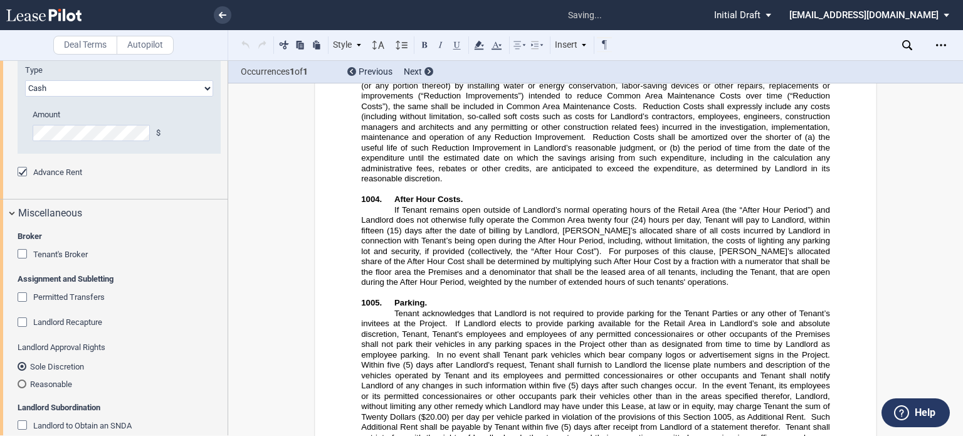
scroll to position [10027, 0]
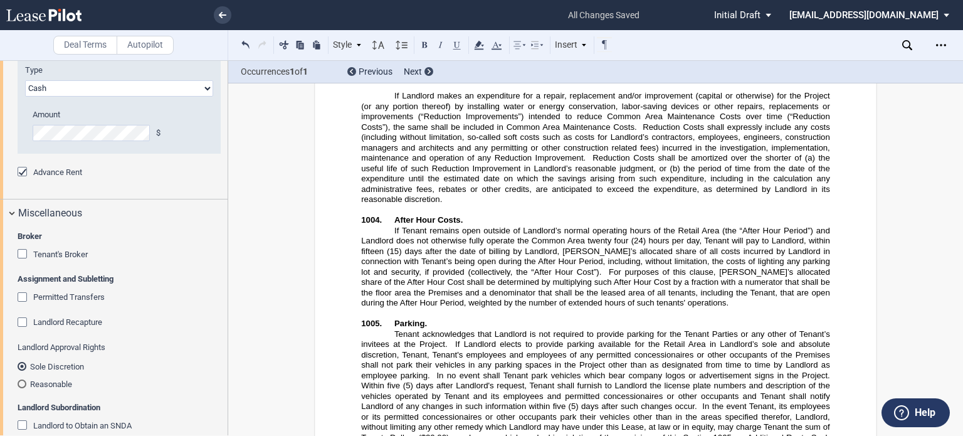
click at [22, 179] on div "Advance Rent" at bounding box center [24, 173] width 13 height 13
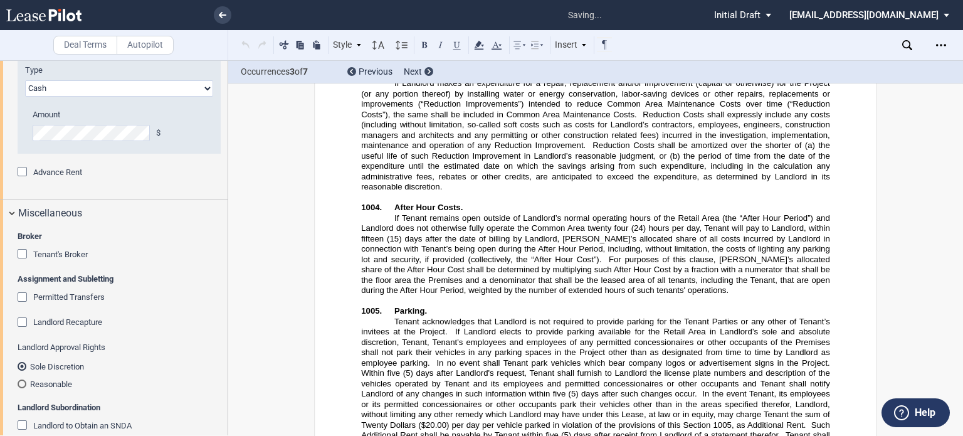
click at [22, 179] on div "Advance Rent" at bounding box center [24, 173] width 13 height 13
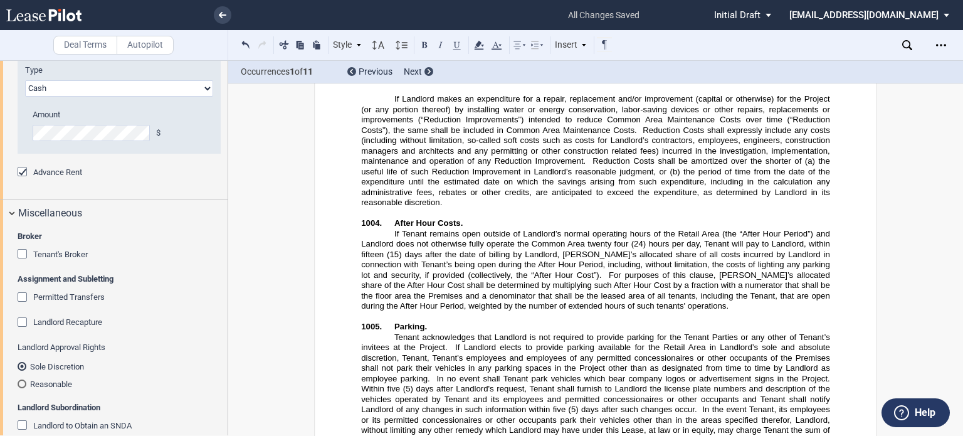
scroll to position [9964, 0]
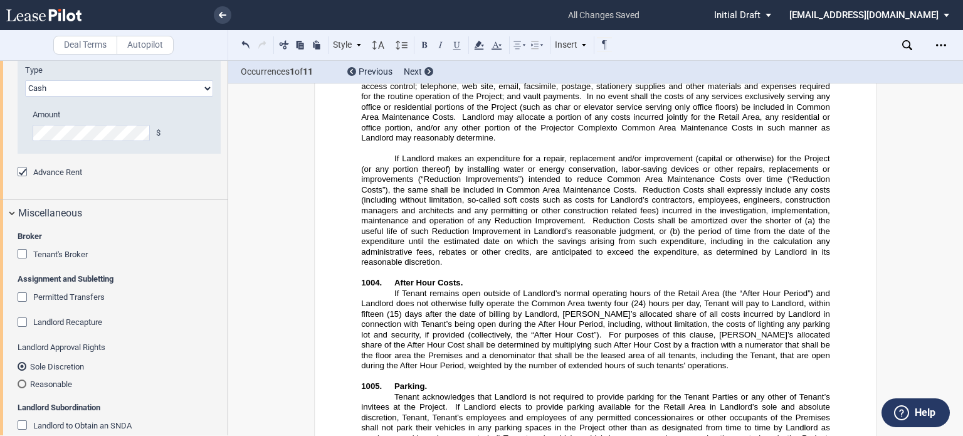
click at [18, 179] on div "Advance Rent" at bounding box center [24, 173] width 13 height 13
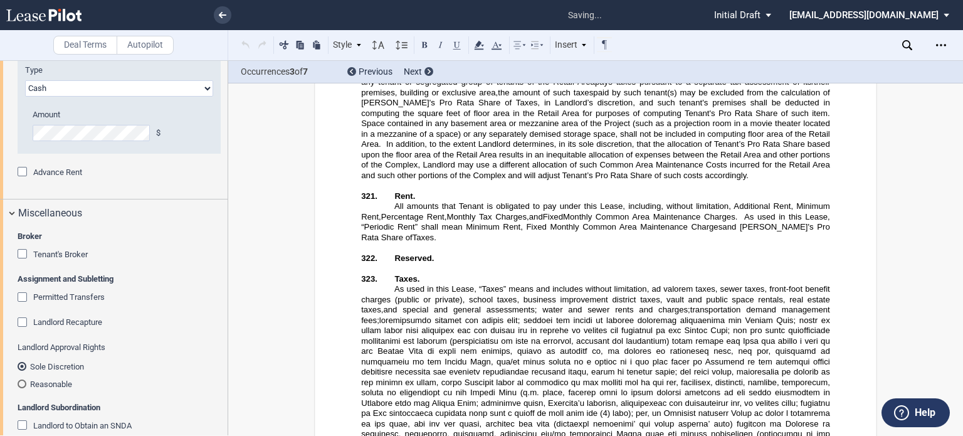
scroll to position [694, 0]
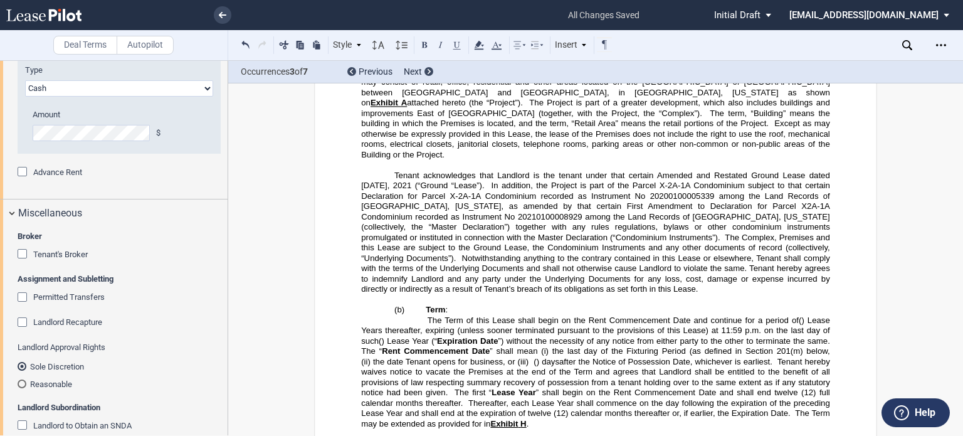
click at [625, 190] on span "In addition, the Project is part of the Parcel X-2A-1A Condominium subject to t…" at bounding box center [596, 211] width 471 height 61
click at [23, 179] on div "Advance Rent" at bounding box center [24, 173] width 13 height 13
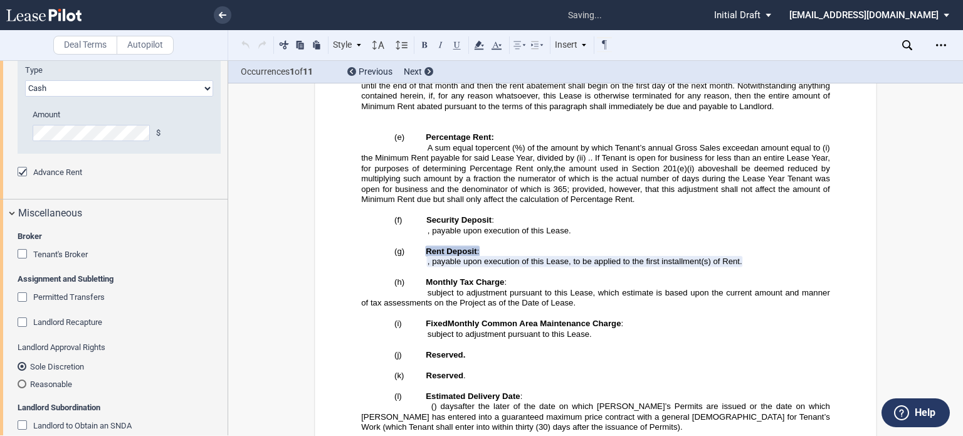
scroll to position [1280, 0]
click at [25, 261] on div "Tenant's Broker" at bounding box center [24, 255] width 13 height 13
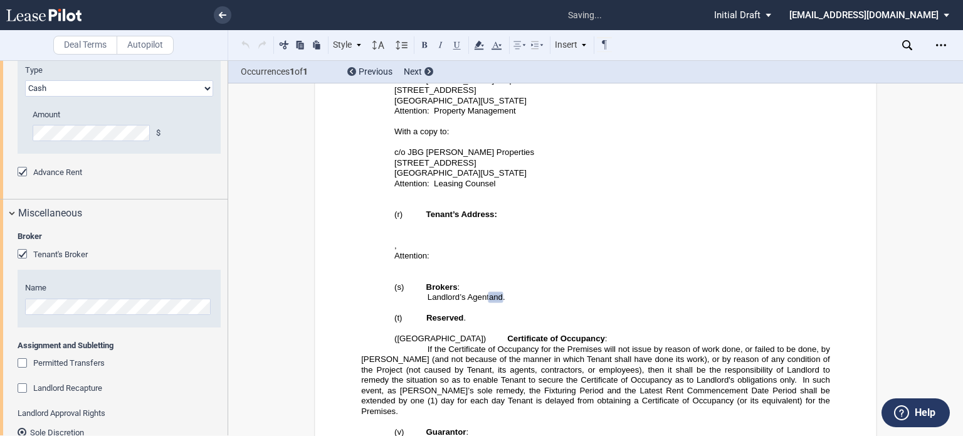
scroll to position [1866, 0]
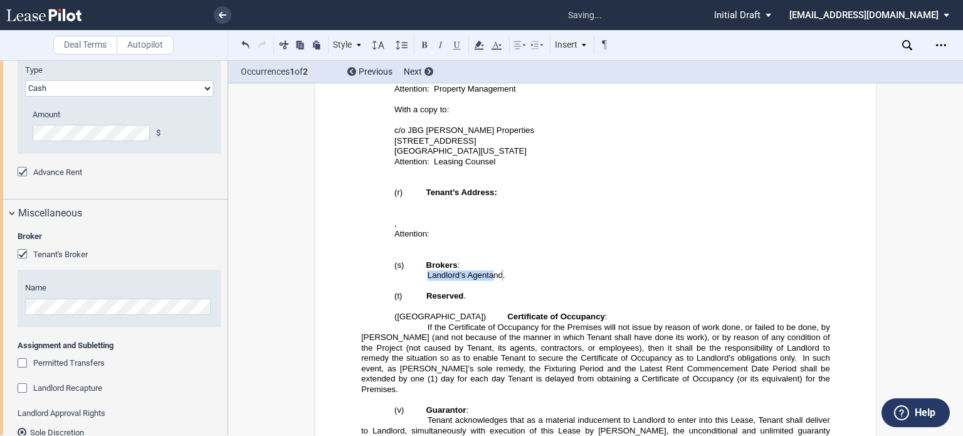
drag, startPoint x: 489, startPoint y: 206, endPoint x: 425, endPoint y: 209, distance: 63.4
click at [425, 270] on p "Landlord’s Agent and ﻿ ﻿ ." at bounding box center [595, 275] width 469 height 11
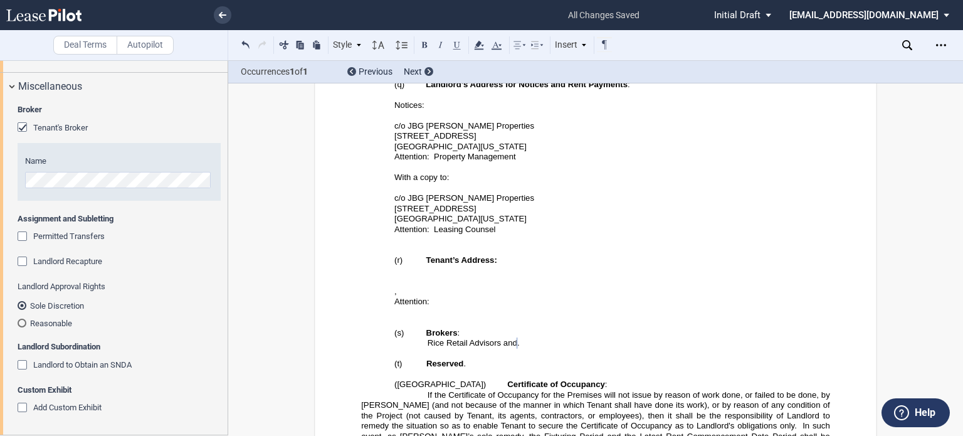
scroll to position [1427, 0]
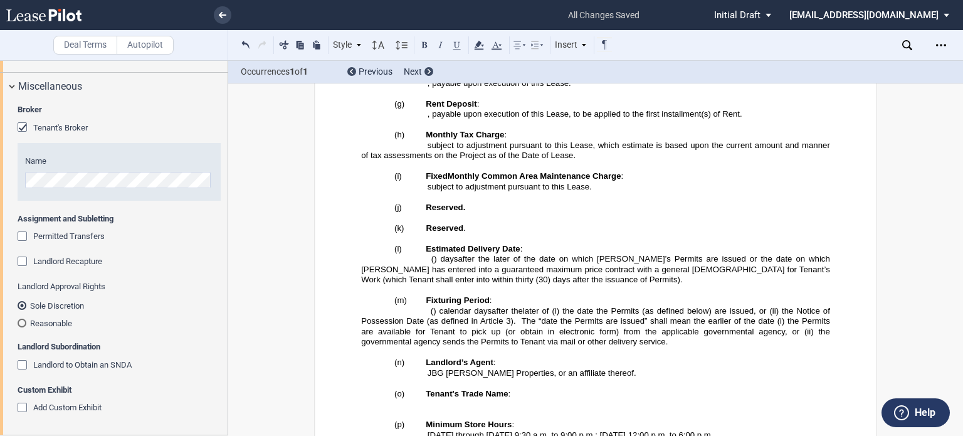
drag, startPoint x: 500, startPoint y: 373, endPoint x: 547, endPoint y: 433, distance: 76.4
click at [500, 420] on span "Minimum Store Hours" at bounding box center [469, 424] width 86 height 9
click at [497, 430] on span "[DATE] through [DATE] 9:30" at bounding box center [479, 434] width 103 height 9
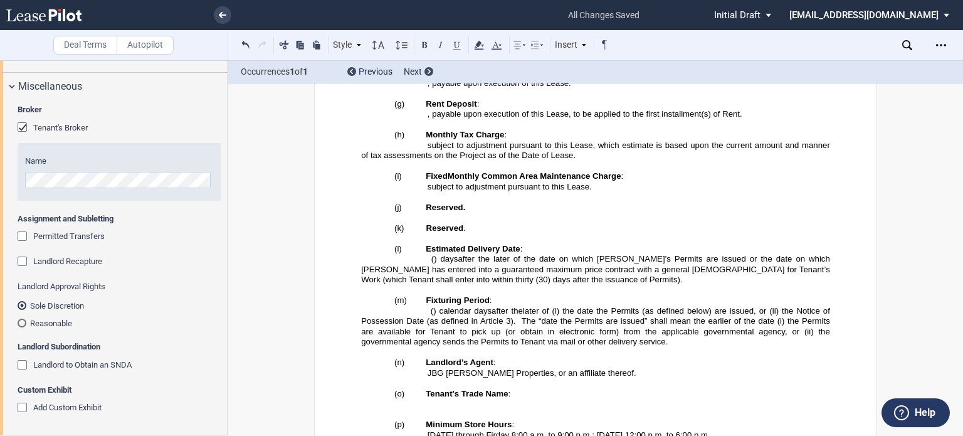
click at [561, 430] on span "a.m. to 9:00" at bounding box center [552, 434] width 44 height 9
click at [632, 430] on span "p.m.; [DATE] 12:00" at bounding box center [611, 434] width 70 height 9
click at [674, 430] on span ". to 6:00" at bounding box center [672, 434] width 30 height 9
click at [602, 430] on span "p.m.; [DATE] 8:00 a.m" at bounding box center [617, 434] width 82 height 9
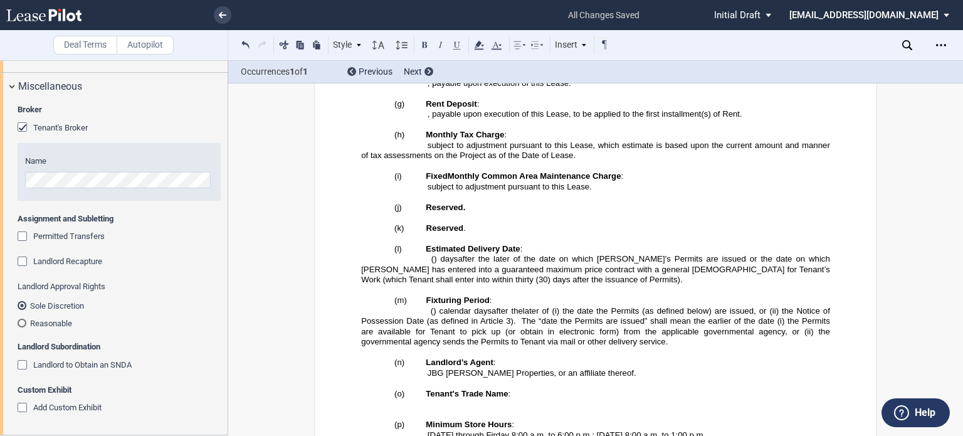
click at [503, 430] on span "[DATE] through Firday 8:00" at bounding box center [478, 434] width 100 height 9
click at [598, 430] on span "p.m.; [DATE] 8:00 a.m" at bounding box center [620, 434] width 82 height 9
drag, startPoint x: 425, startPoint y: 199, endPoint x: 480, endPoint y: 245, distance: 72.1
click at [426, 243] on span "Estimated Delivery Date" at bounding box center [473, 247] width 94 height 9
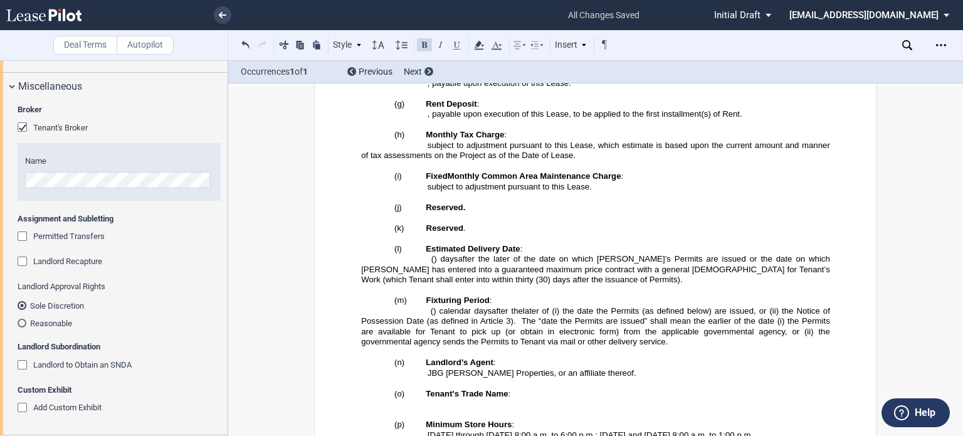
click at [509, 388] on span ":" at bounding box center [510, 392] width 3 height 9
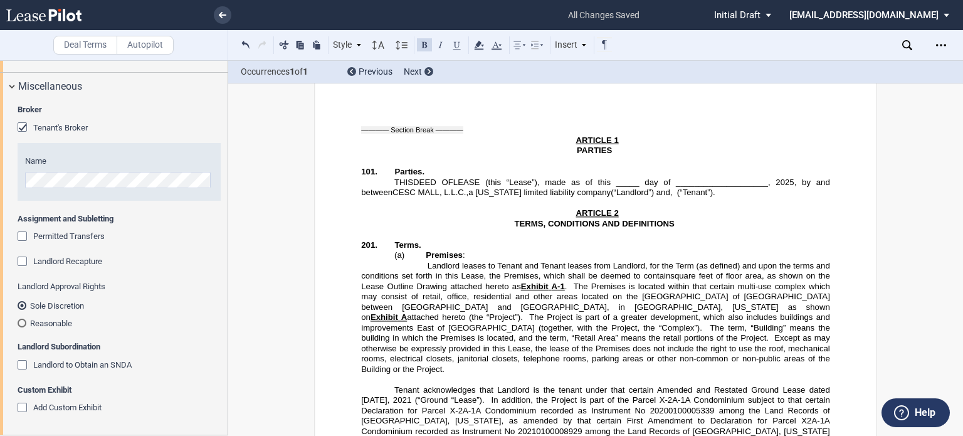
scroll to position [627, 0]
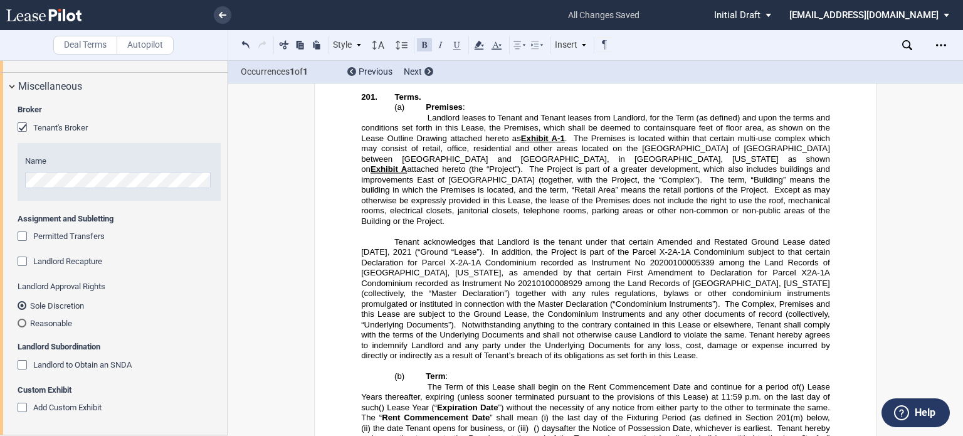
click at [495, 268] on span "In addition, the Project is part of the Parcel X-2A-1A Condominium subject to t…" at bounding box center [596, 277] width 471 height 61
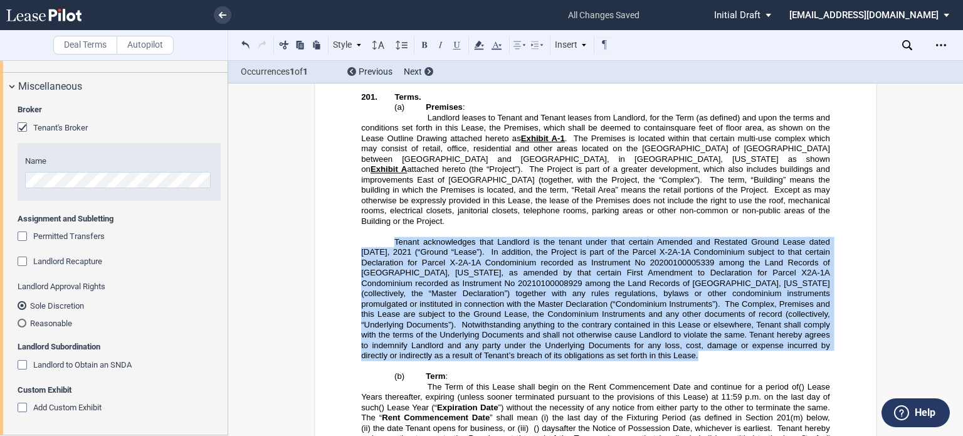
click at [495, 268] on span "In addition, the Project is part of the Parcel X-2A-1A Condominium subject to t…" at bounding box center [596, 277] width 471 height 61
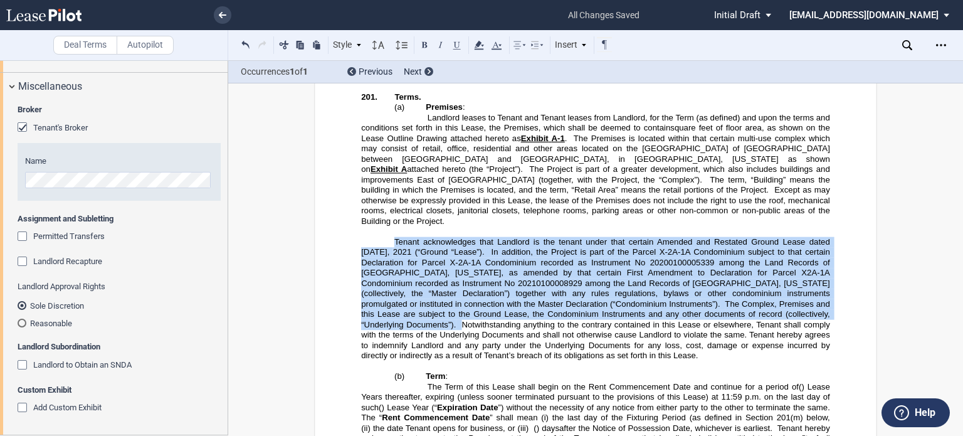
click at [524, 273] on span "In addition, the Project is part of the Parcel X-2A-1A Condominium subject to t…" at bounding box center [596, 277] width 471 height 61
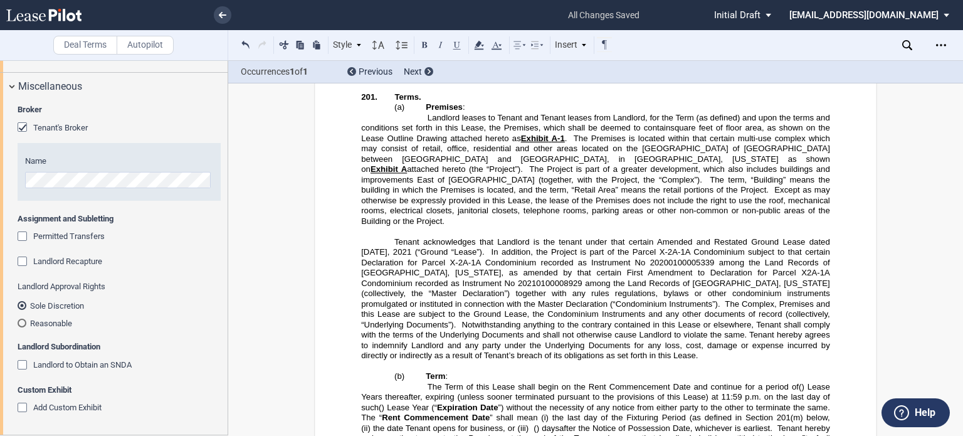
click at [547, 278] on span "In addition, the Project is part of the Parcel X-2A-1A Condominium subject to t…" at bounding box center [596, 277] width 471 height 61
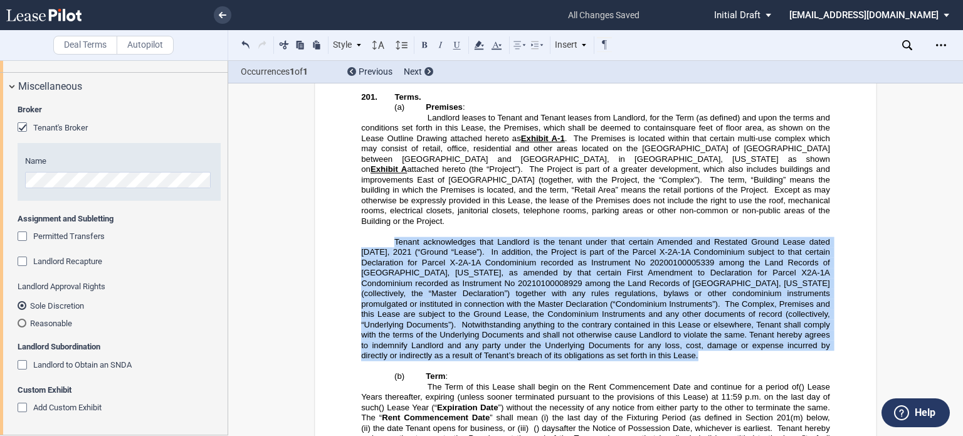
click at [547, 278] on span "In addition, the Project is part of the Parcel X-2A-1A Condominium subject to t…" at bounding box center [596, 277] width 471 height 61
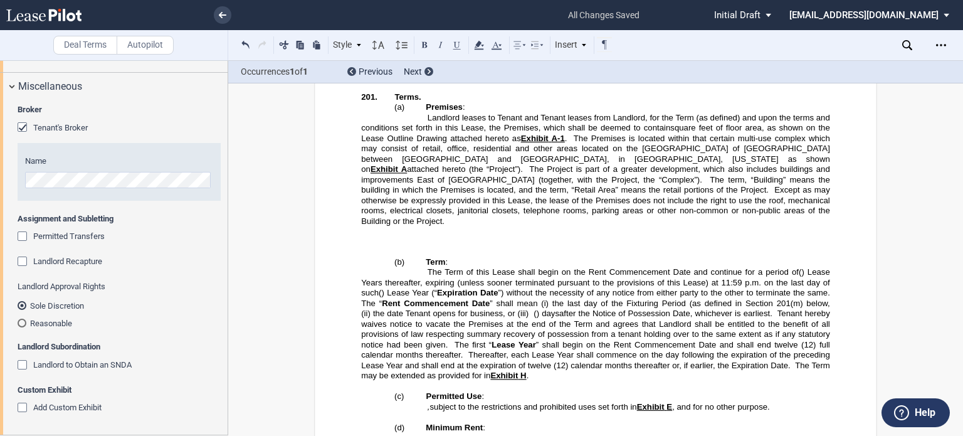
drag, startPoint x: 410, startPoint y: 217, endPoint x: 364, endPoint y: 214, distance: 45.8
click at [364, 236] on p "﻿" at bounding box center [595, 240] width 469 height 9
click at [362, 246] on p at bounding box center [595, 251] width 469 height 11
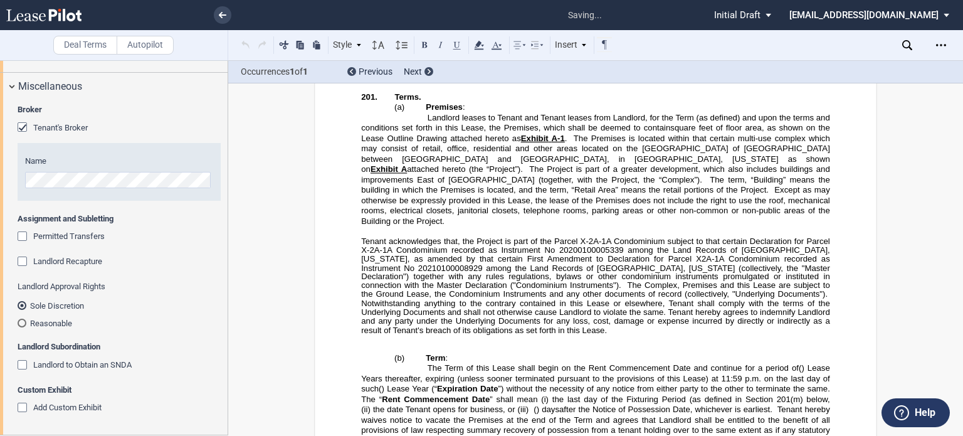
click at [361, 236] on span "Tenant acknowledges that, the Project is part of the Parcel X-2A-1A Condominium…" at bounding box center [596, 263] width 471 height 55
click at [489, 253] on span "Tenant acknowledges that, the Project is part of the Parcel X-2A-1A Condominium…" at bounding box center [596, 263] width 471 height 55
click at [361, 236] on span "Tenant acknowledges that, the Project is part of the Parcel X-2A-1A Condominium…" at bounding box center [596, 263] width 471 height 55
drag, startPoint x: 436, startPoint y: 247, endPoint x: 487, endPoint y: 281, distance: 60.5
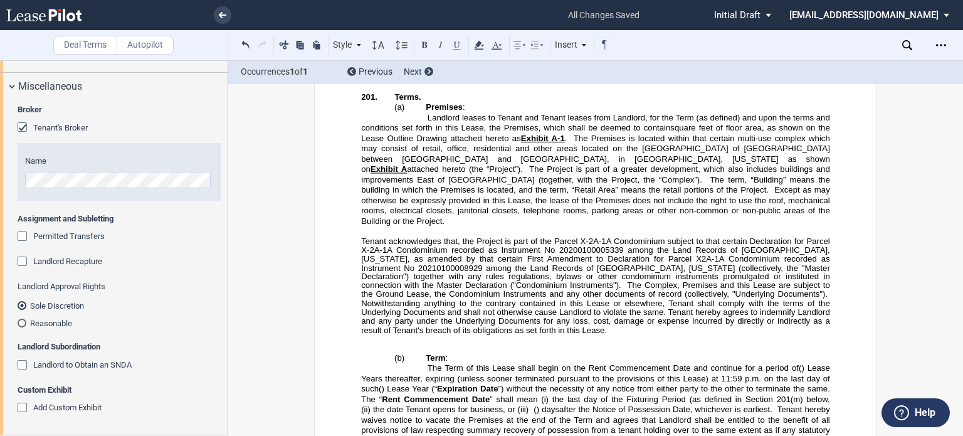
click at [436, 247] on span "Tenant acknowledges that, the Project is part of the Parcel X-2A-1A Condominium…" at bounding box center [596, 263] width 471 height 55
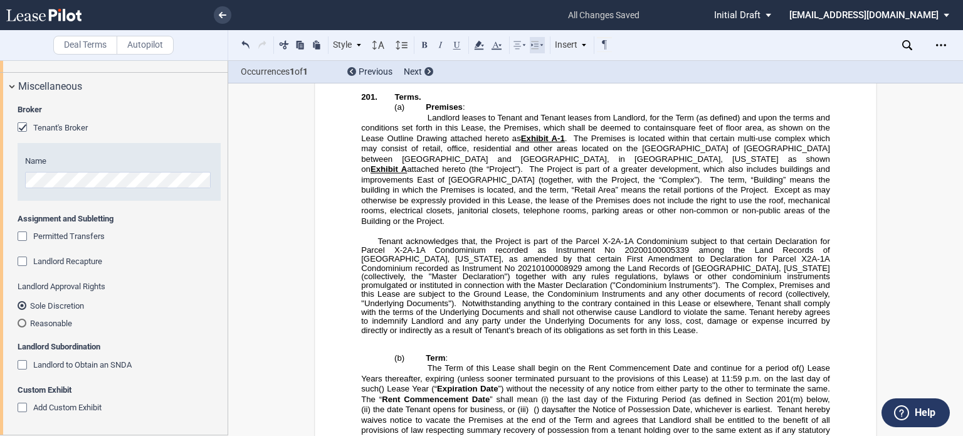
click at [534, 47] on icon at bounding box center [537, 45] width 15 height 15
click at [607, 74] on use at bounding box center [604, 70] width 8 height 10
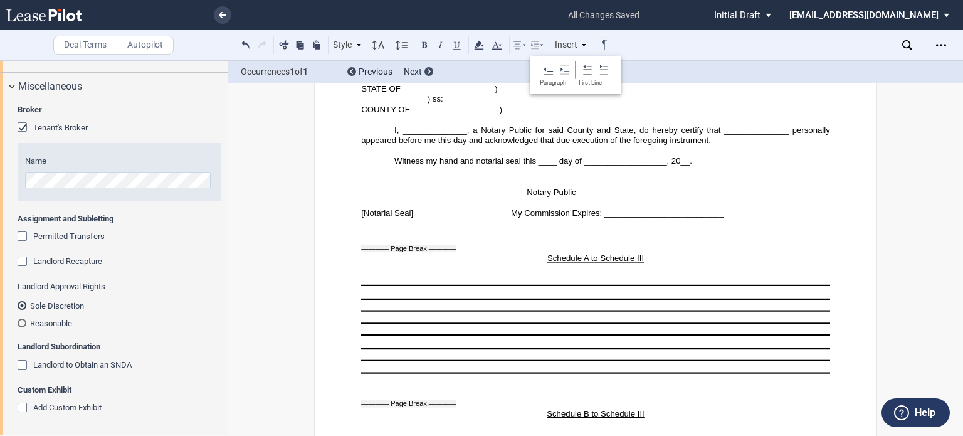
scroll to position [35634, 0]
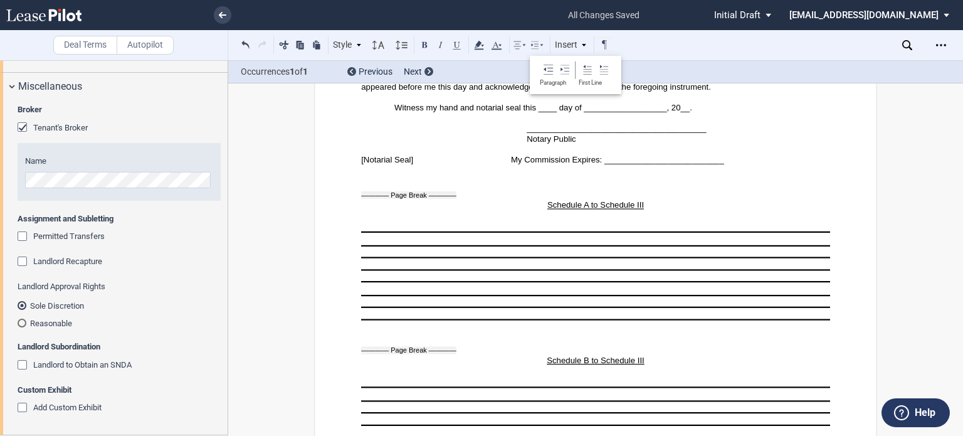
drag, startPoint x: 562, startPoint y: 282, endPoint x: 376, endPoint y: 198, distance: 203.8
drag, startPoint x: 596, startPoint y: 293, endPoint x: 595, endPoint y: 305, distance: 12.6
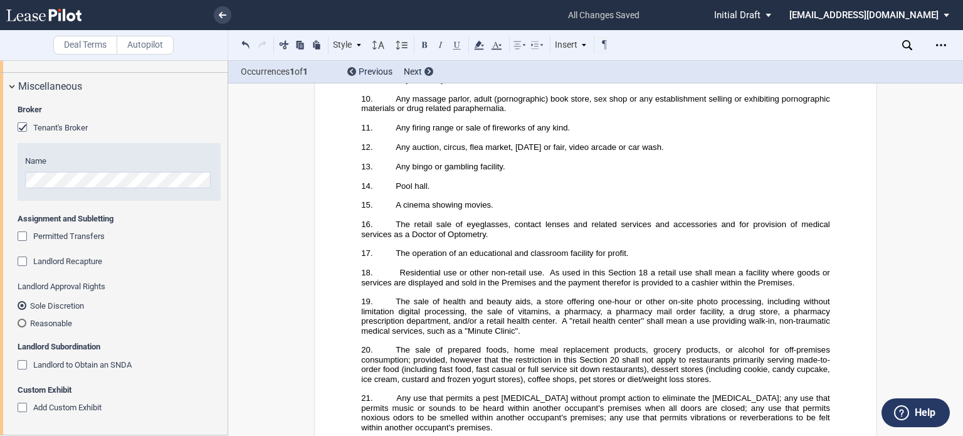
scroll to position [37641, 0]
